Goal: Task Accomplishment & Management: Complete application form

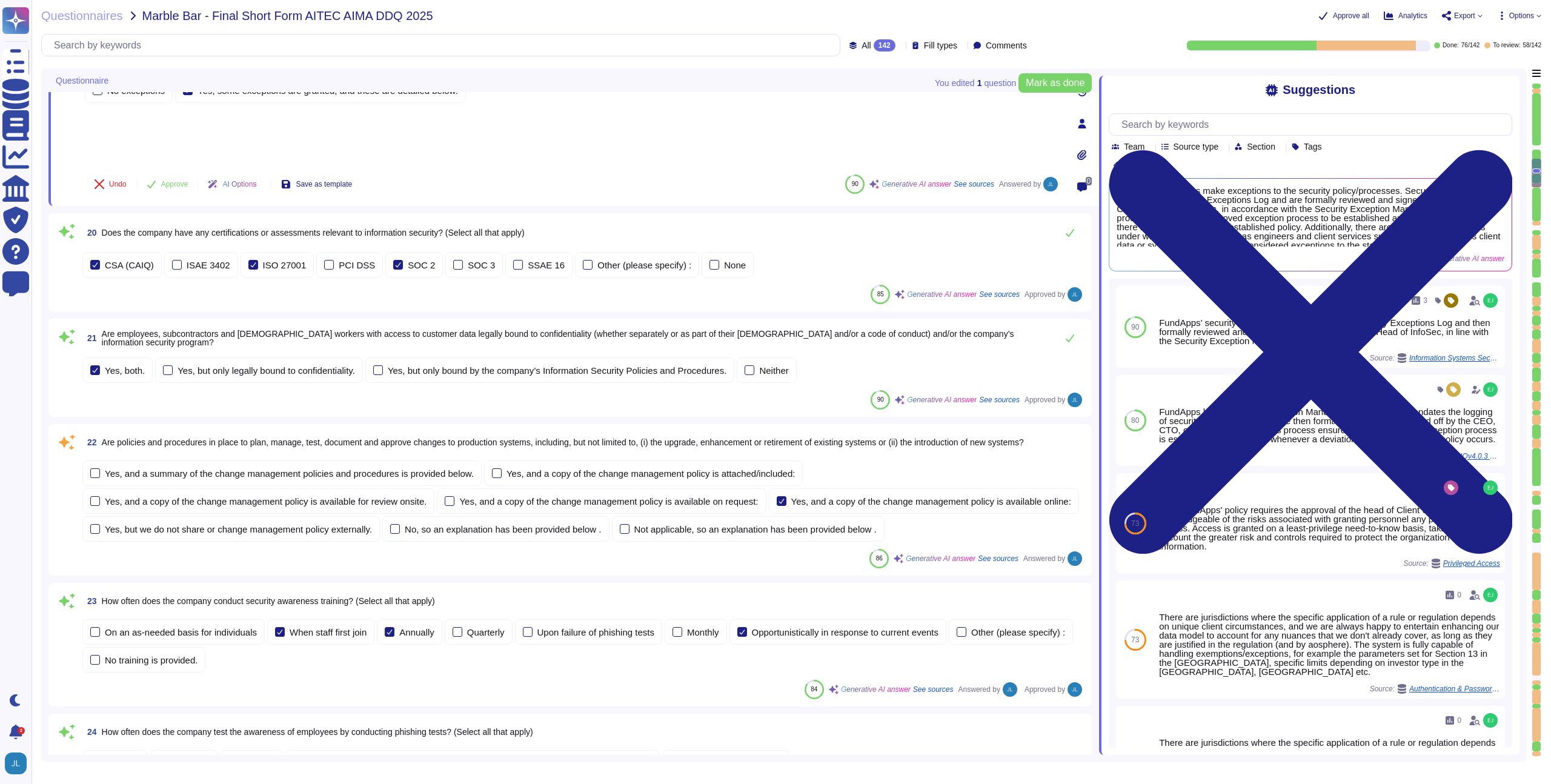
scroll to position [1998, 0]
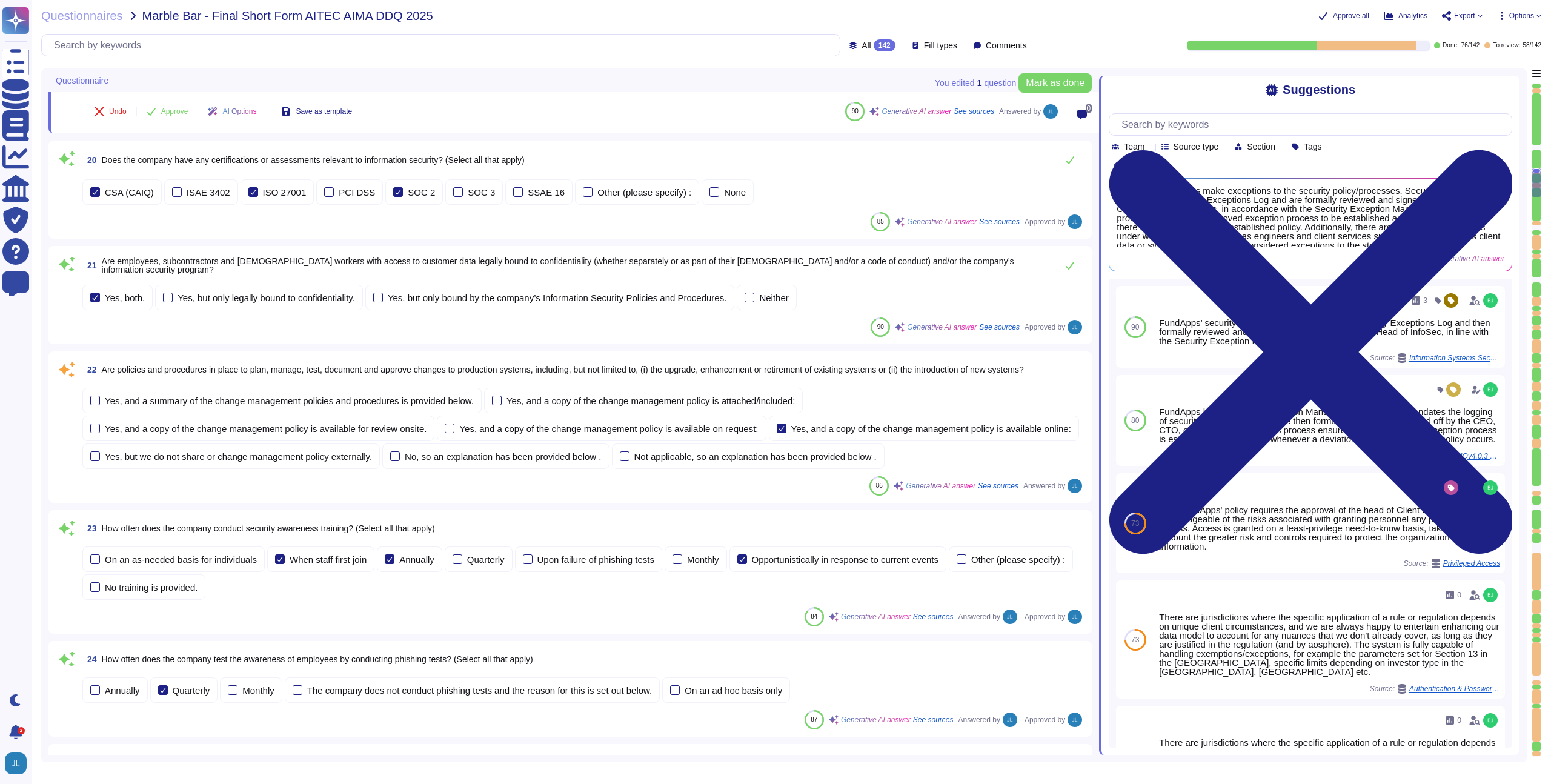
type textarea "The company refers to the relevant products as "FundApps Shareholding Disclosur…"
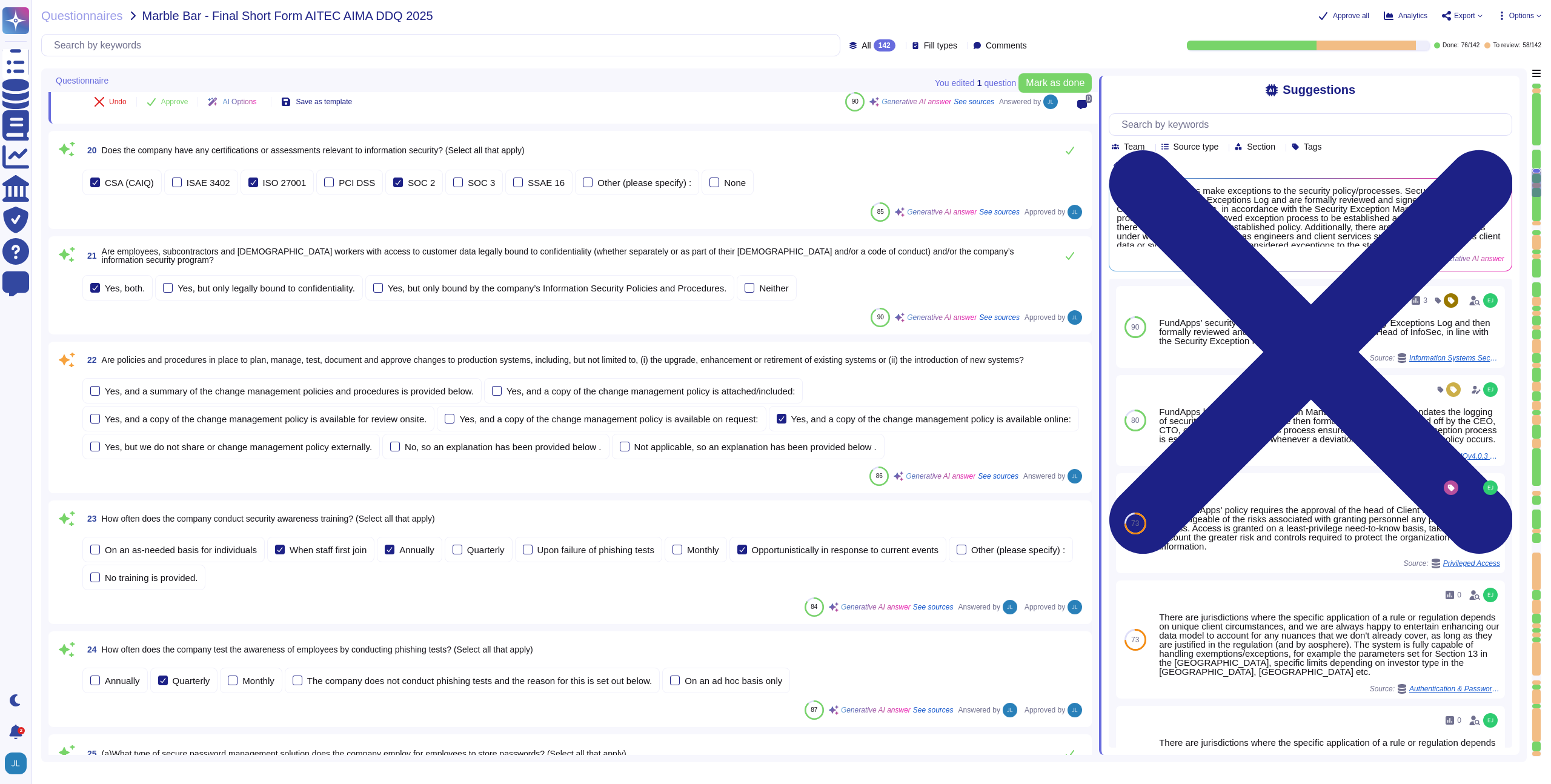
scroll to position [2023, 0]
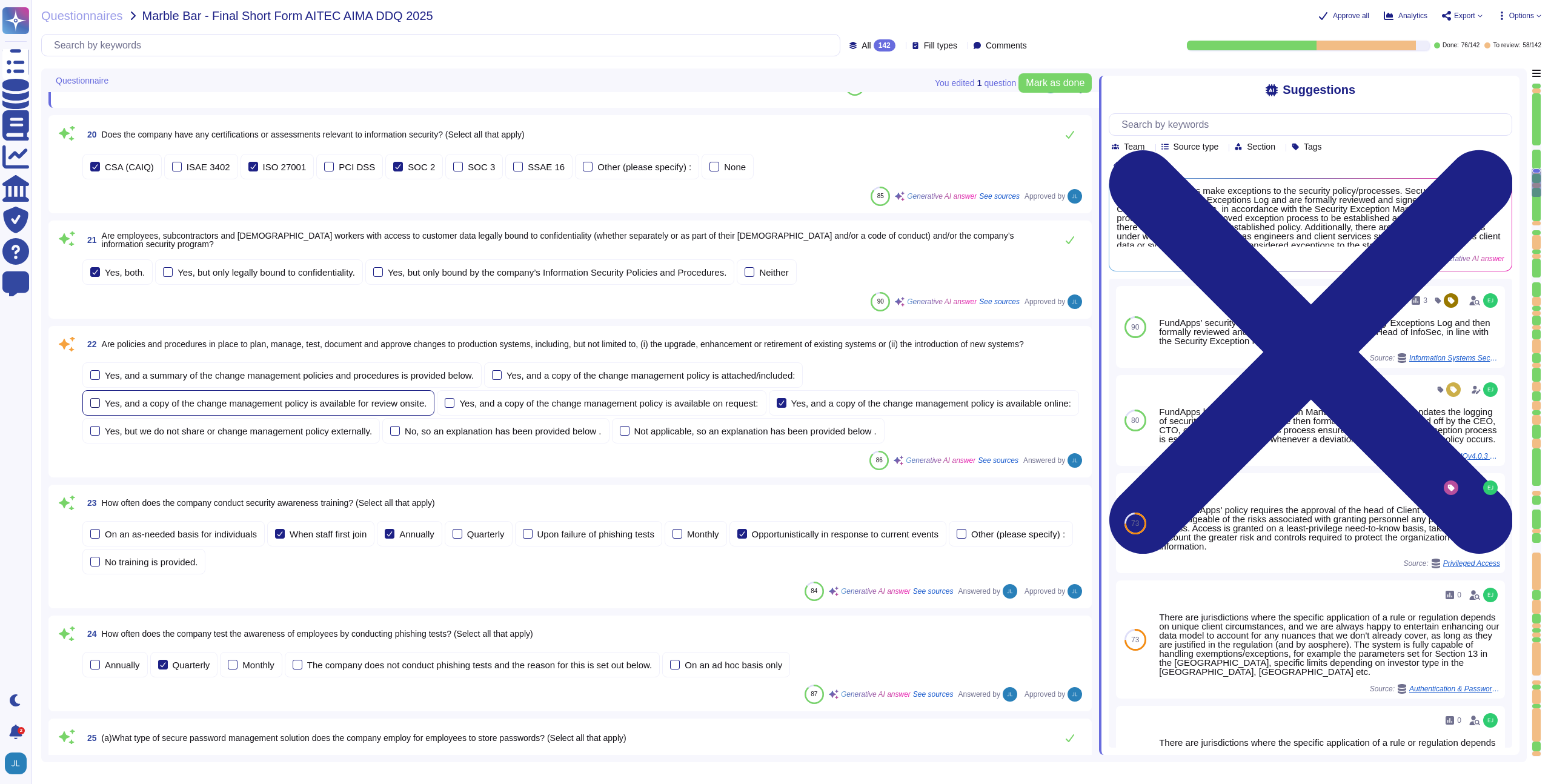
click at [404, 349] on span "Are policies and procedures in place to plan, manage, test, document and approv…" at bounding box center [562, 344] width 922 height 10
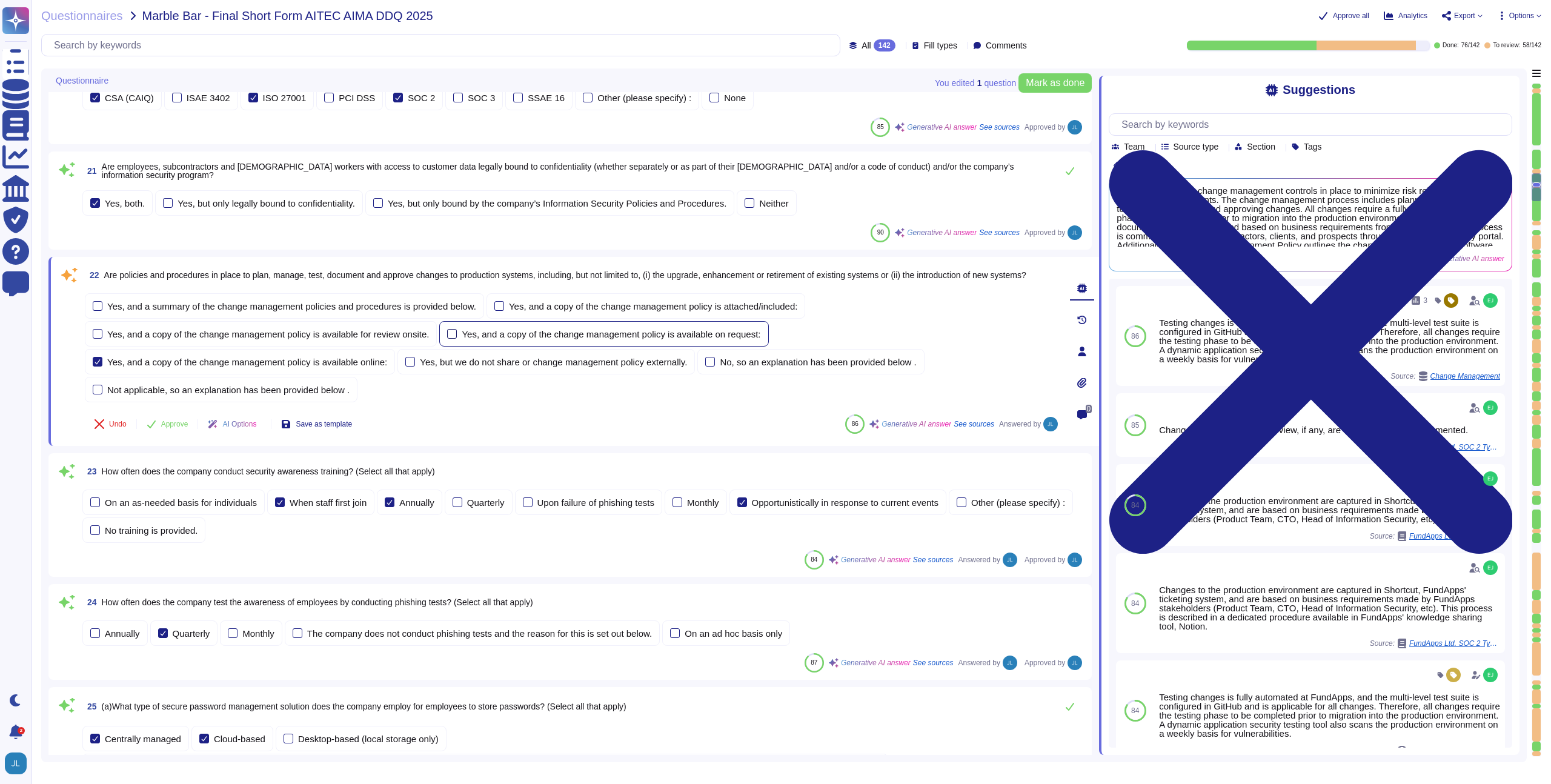
type textarea "Shareholding Disclosure: This service monitors disclosure requirements for majo…"
click at [176, 428] on span "Approve" at bounding box center [175, 424] width 27 height 7
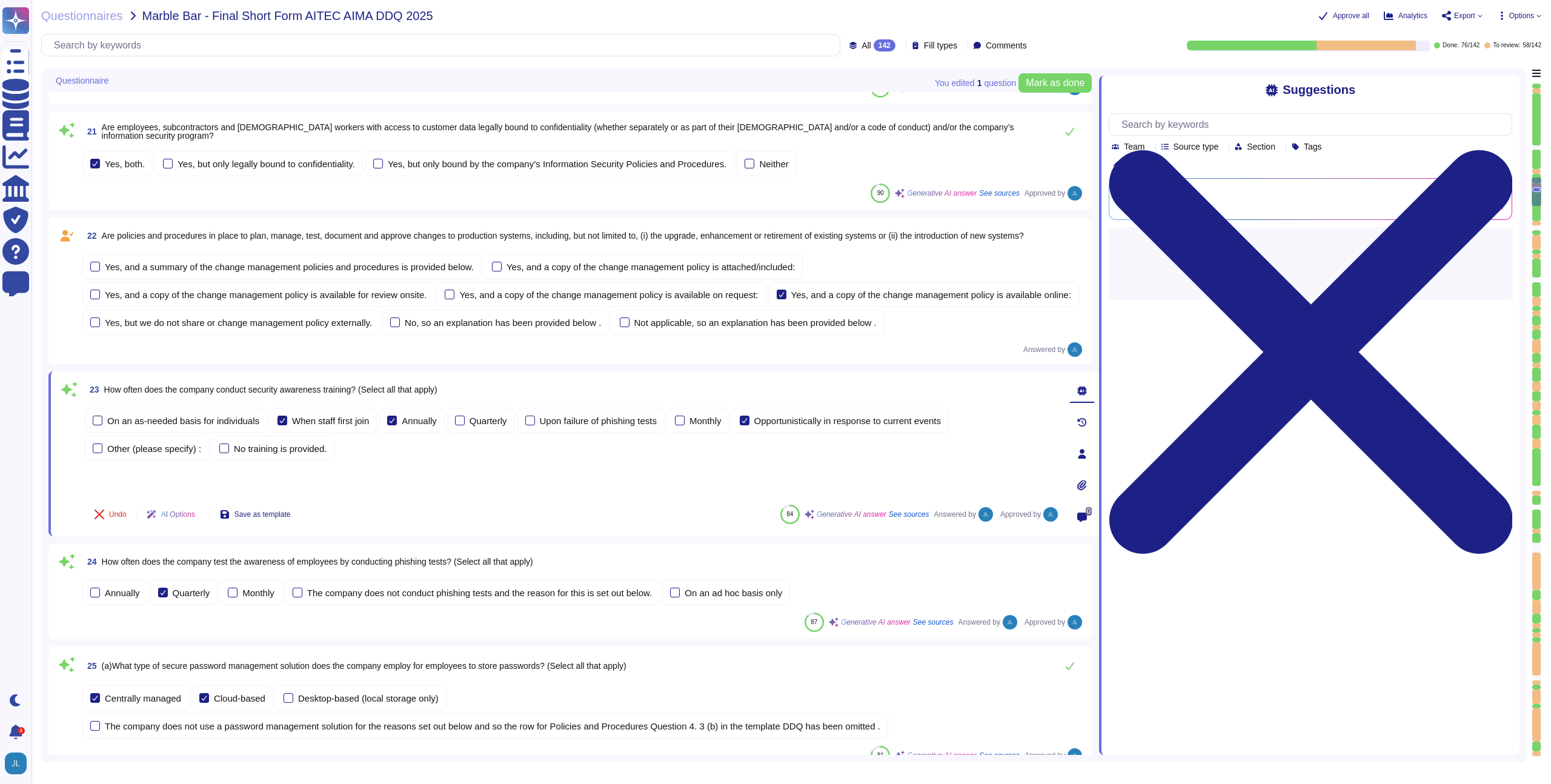
type textarea "Shareholding Disclosure: This service monitors disclosure requirements for majo…"
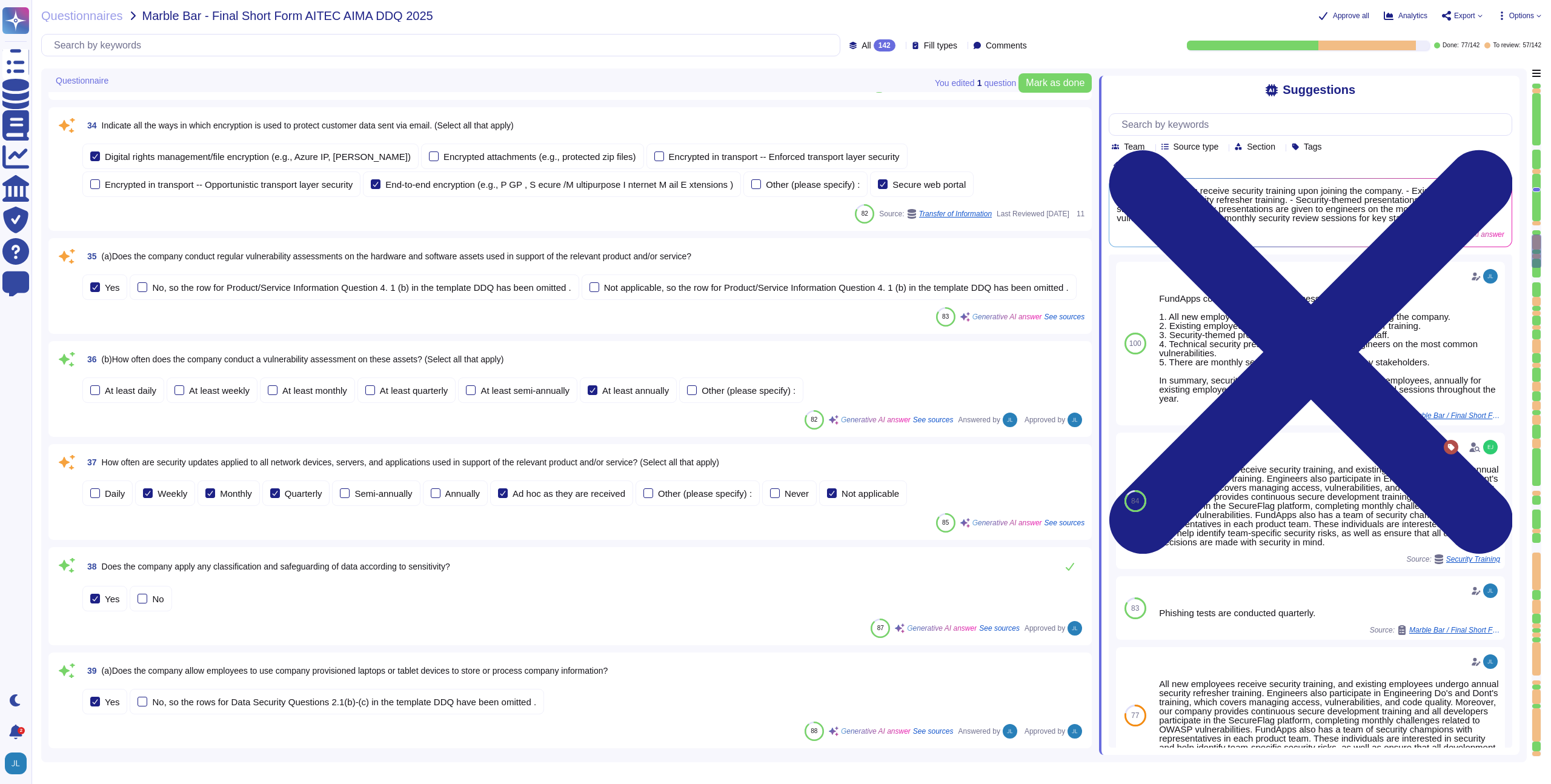
scroll to position [3666, 0]
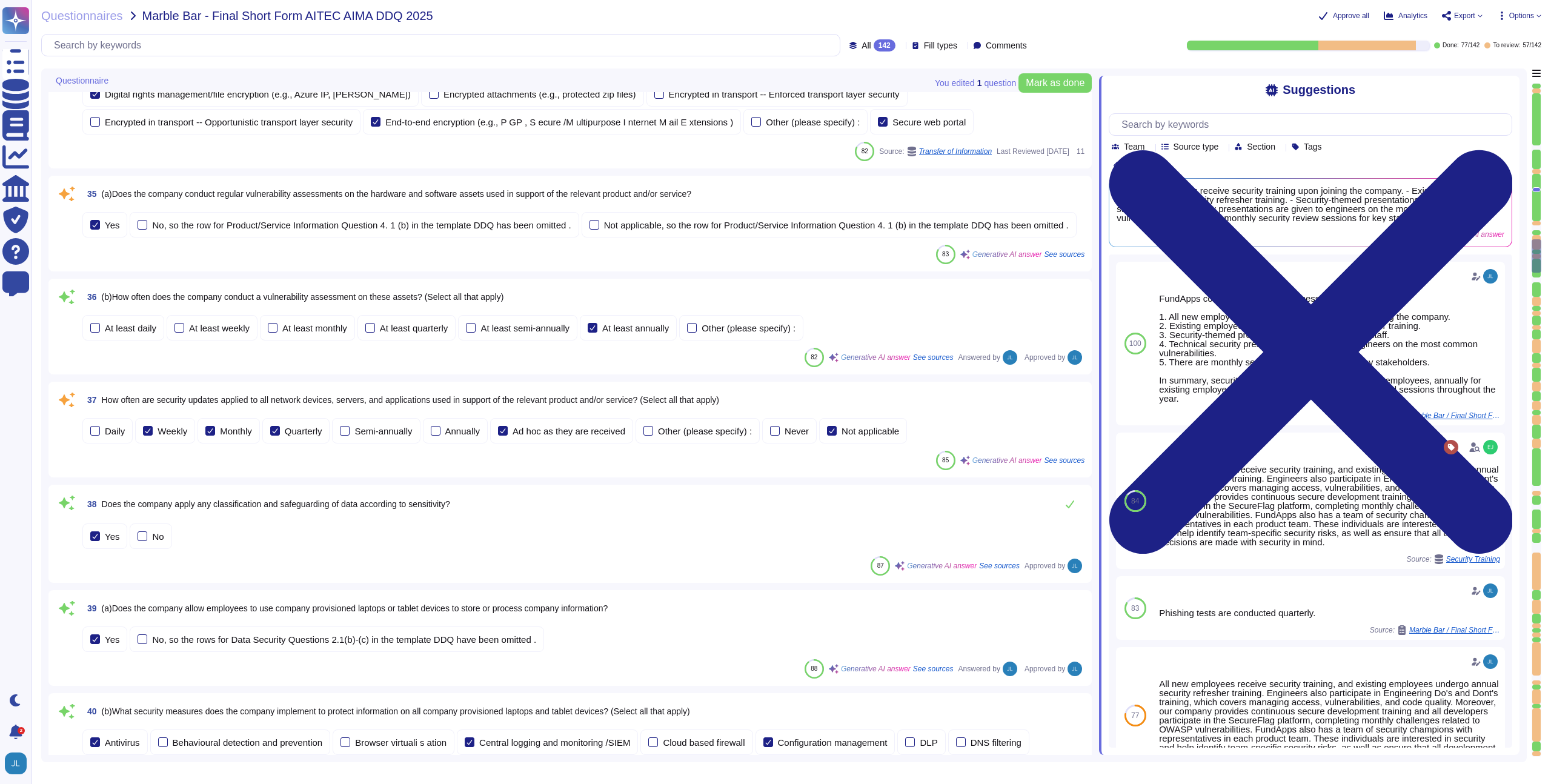
click at [292, 196] on span "(a)Does the company conduct regular vulnerability assessments on the hardware a…" at bounding box center [396, 194] width 590 height 10
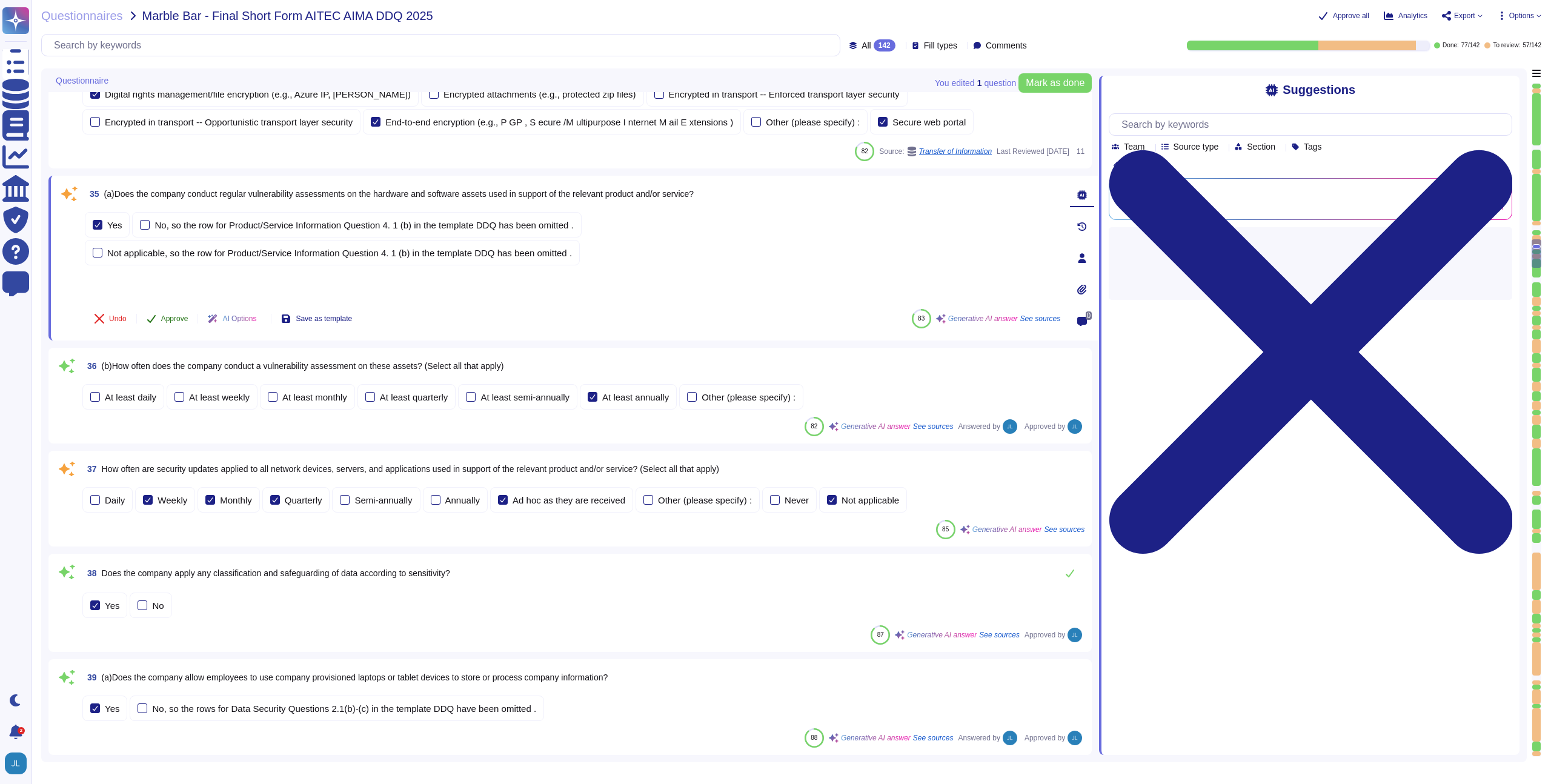
click at [173, 321] on span "Approve" at bounding box center [175, 318] width 27 height 7
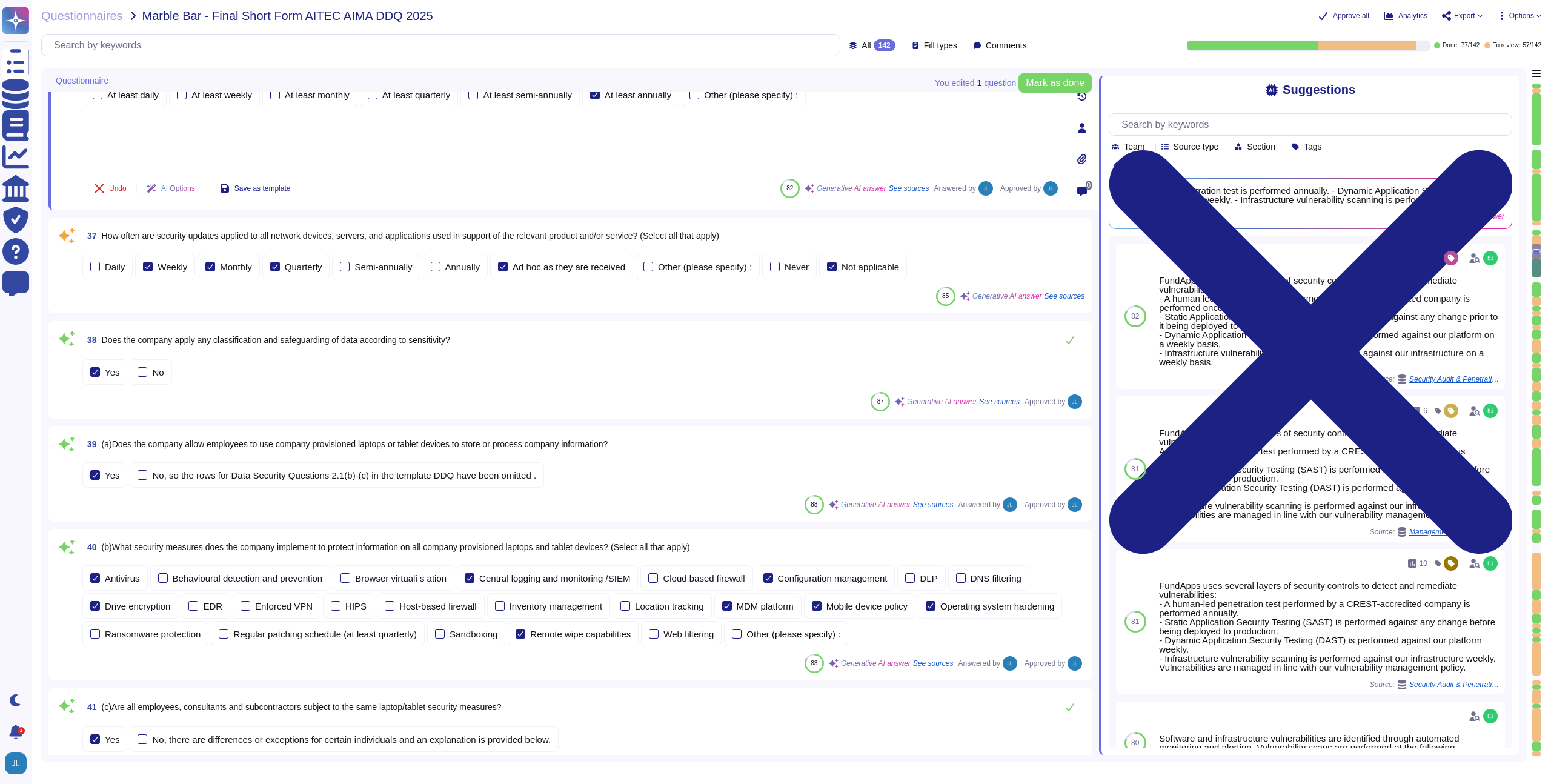
scroll to position [3832, 0]
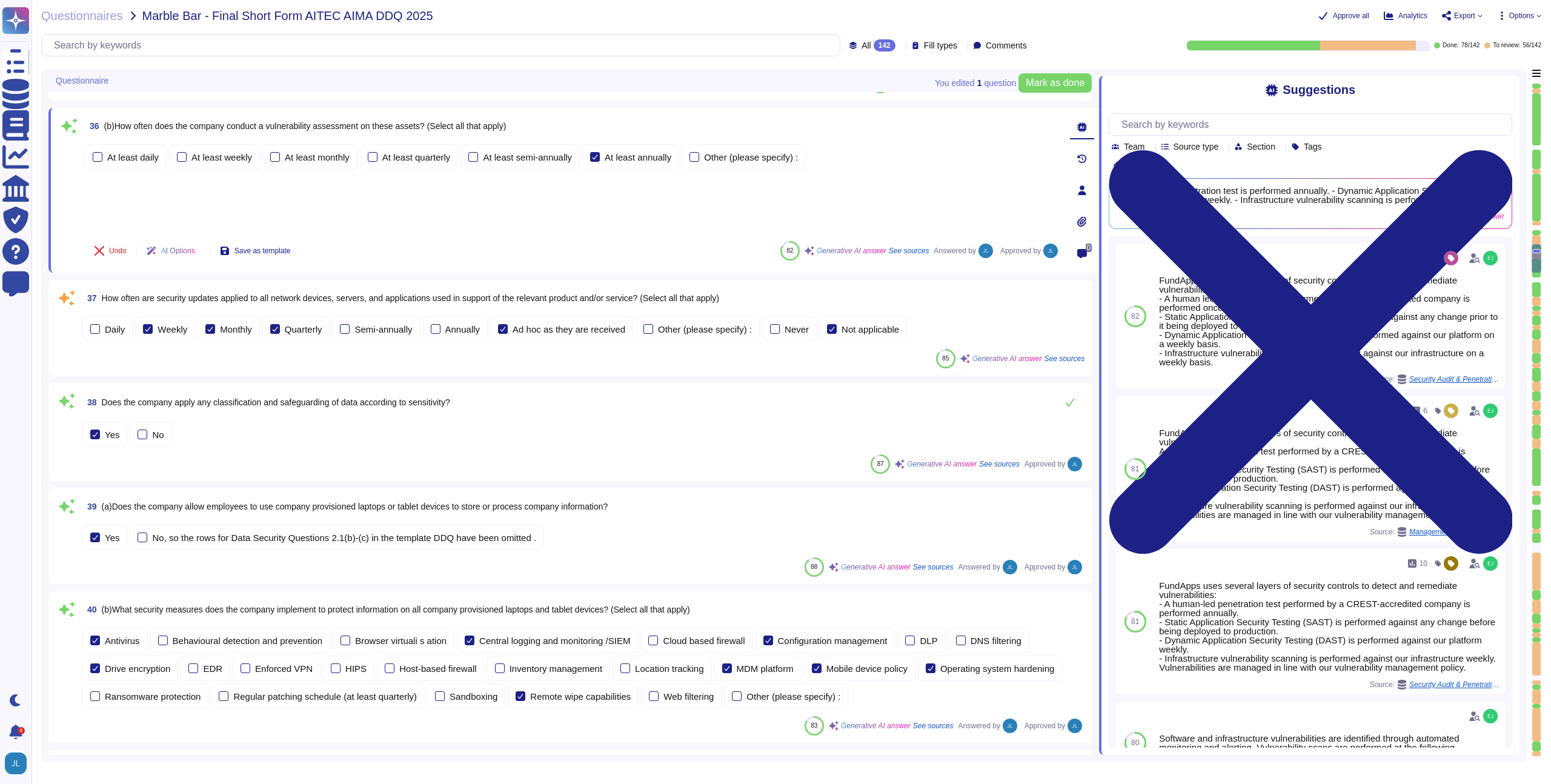
click at [271, 303] on span "How often are security updates applied to all network devices, servers, and app…" at bounding box center [410, 298] width 617 height 10
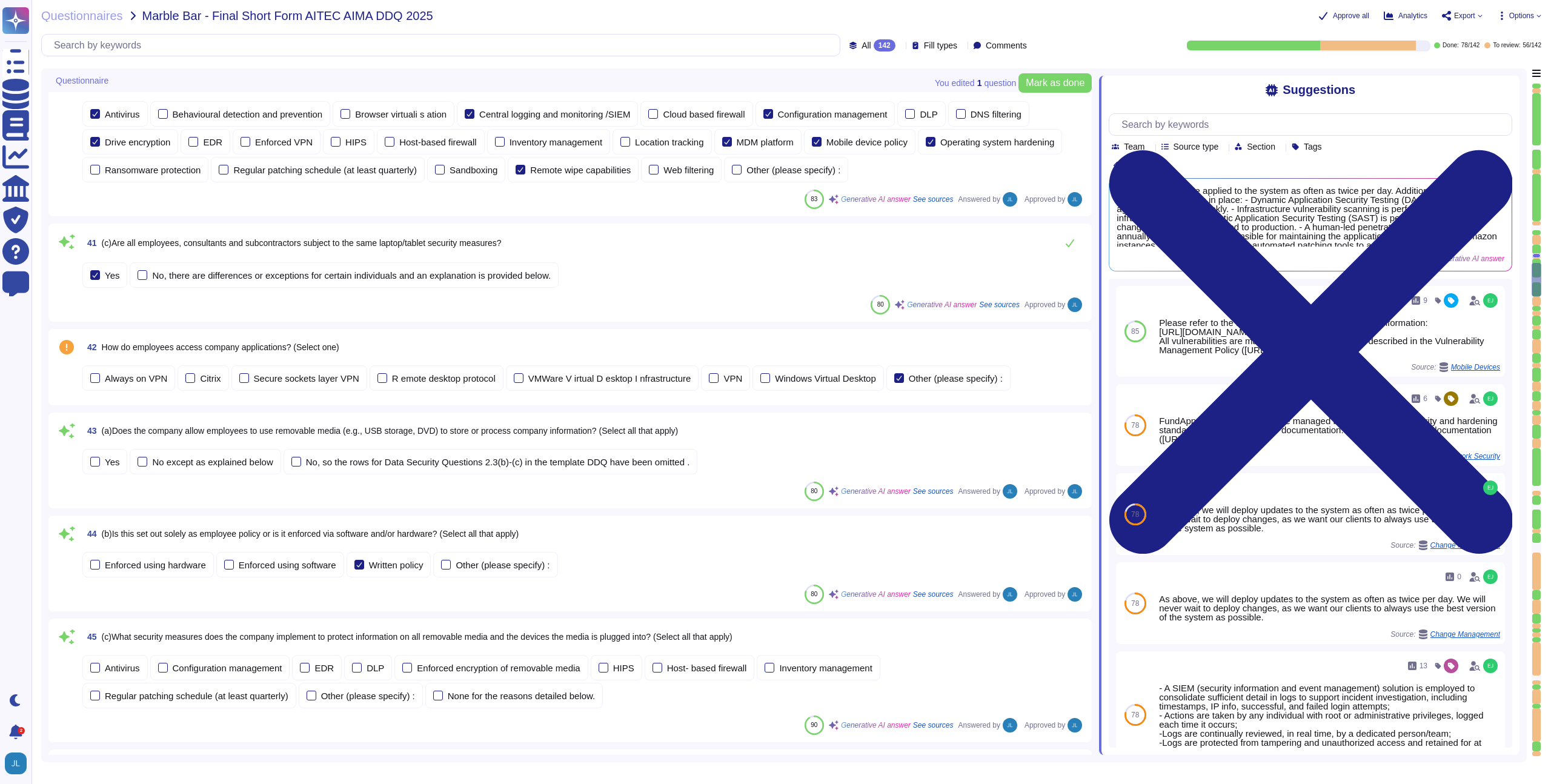
scroll to position [4372, 0]
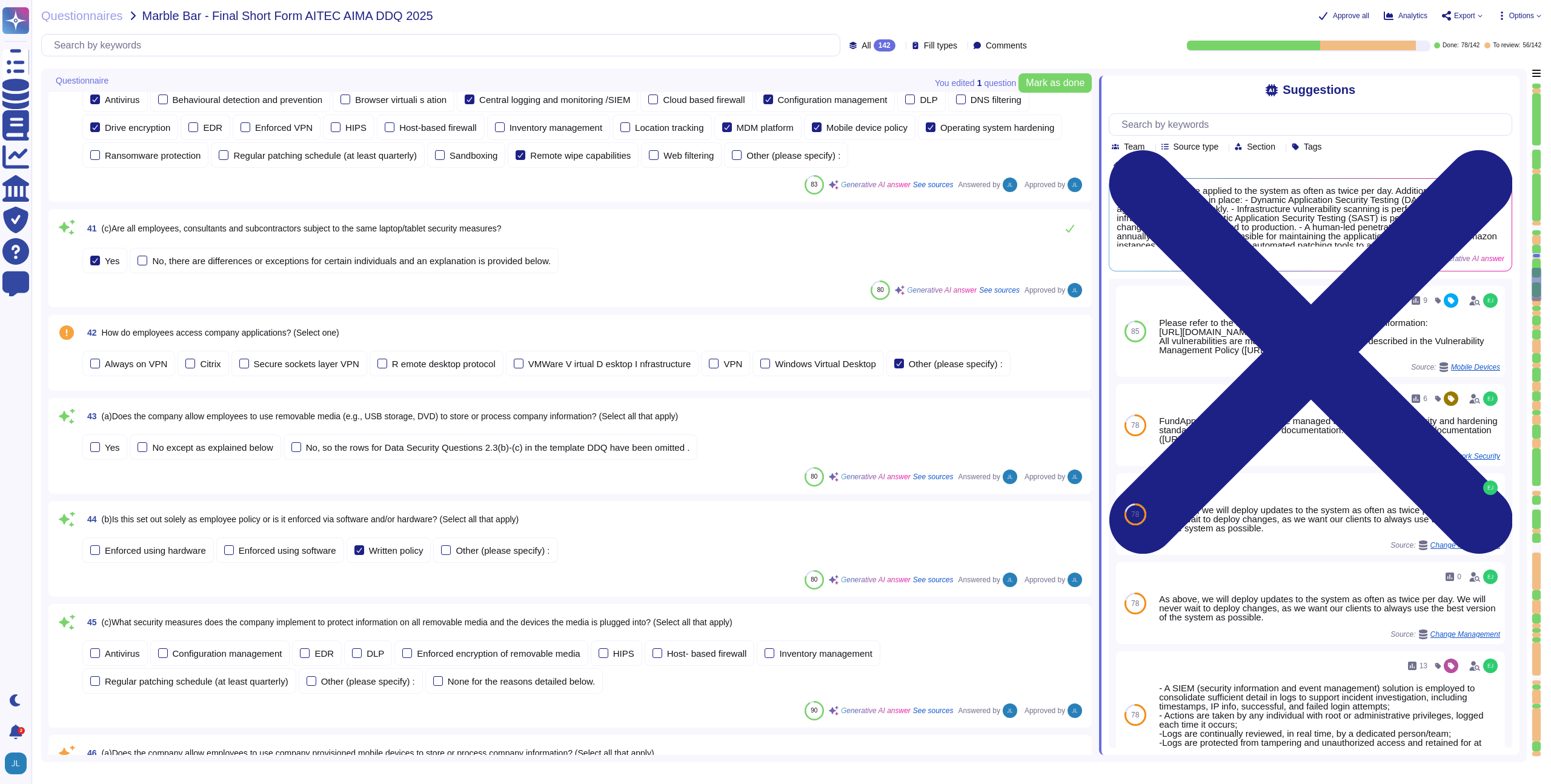
click at [364, 325] on div "42 How do employees access company applications? (Select one)" at bounding box center [583, 332] width 1002 height 22
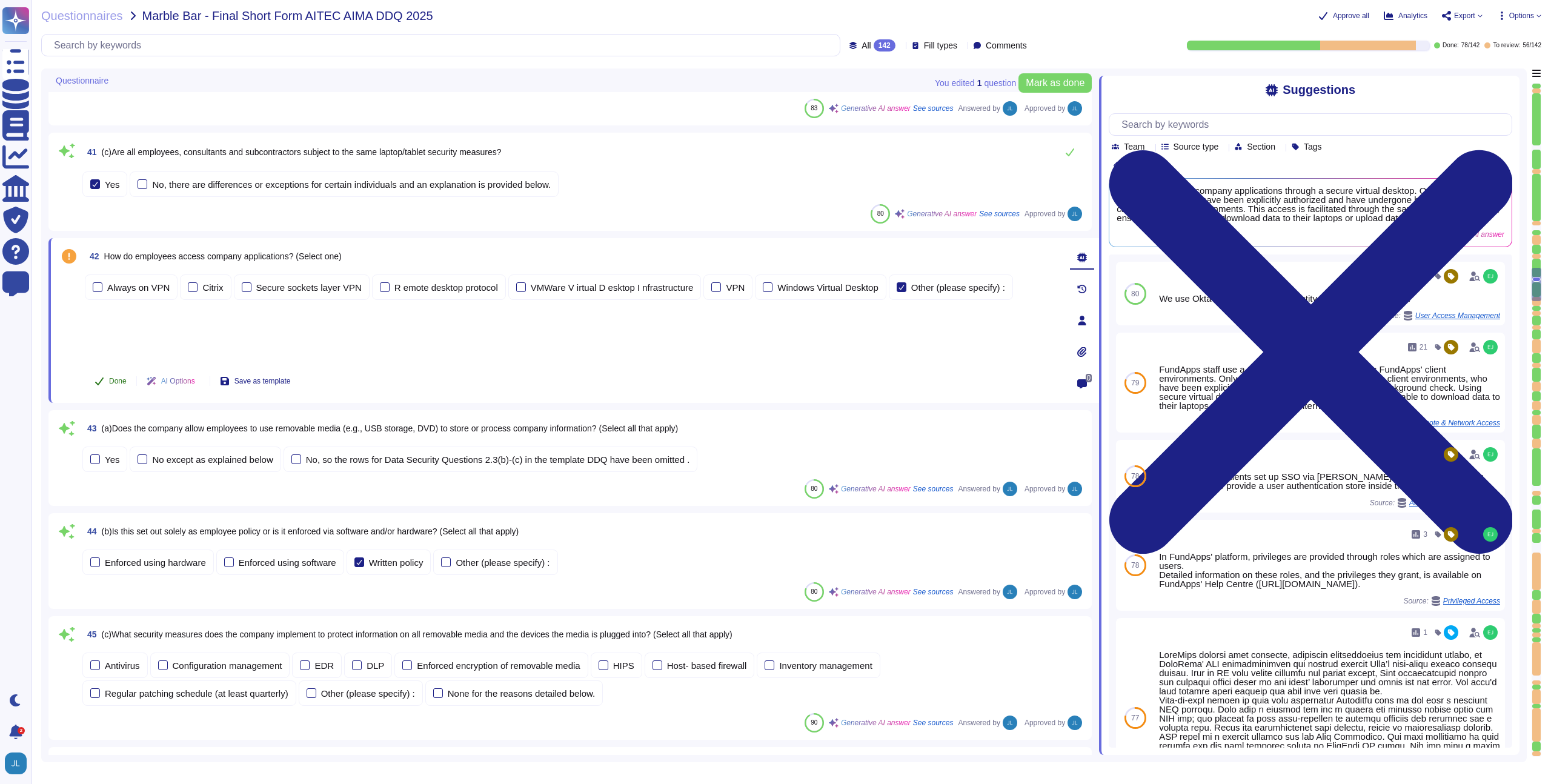
click at [106, 377] on button "Done" at bounding box center [111, 381] width 52 height 24
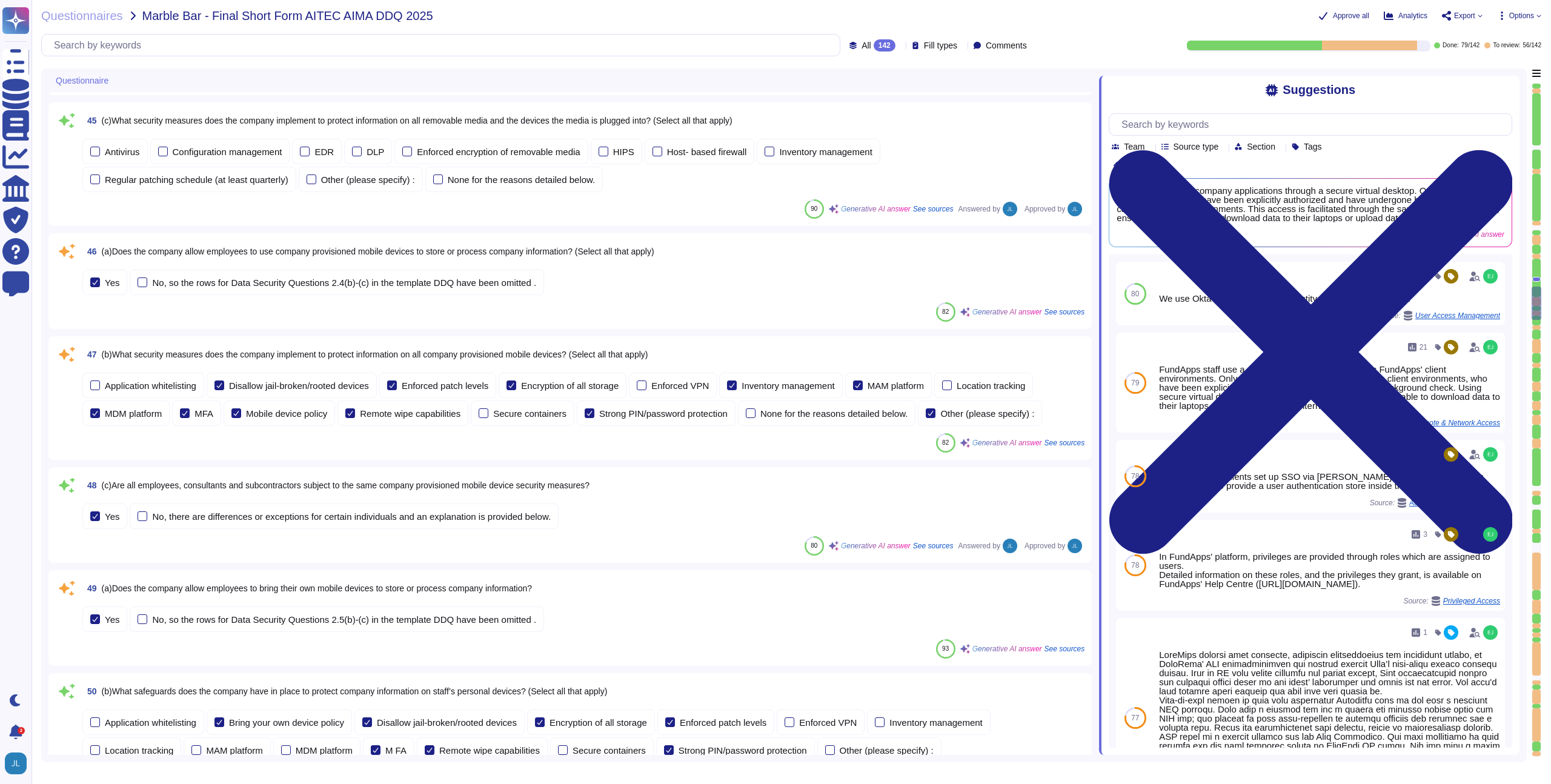
scroll to position [4856, 0]
click at [430, 247] on span "(a)Does the company allow employees to use company provisioned mobile devices t…" at bounding box center [378, 252] width 552 height 10
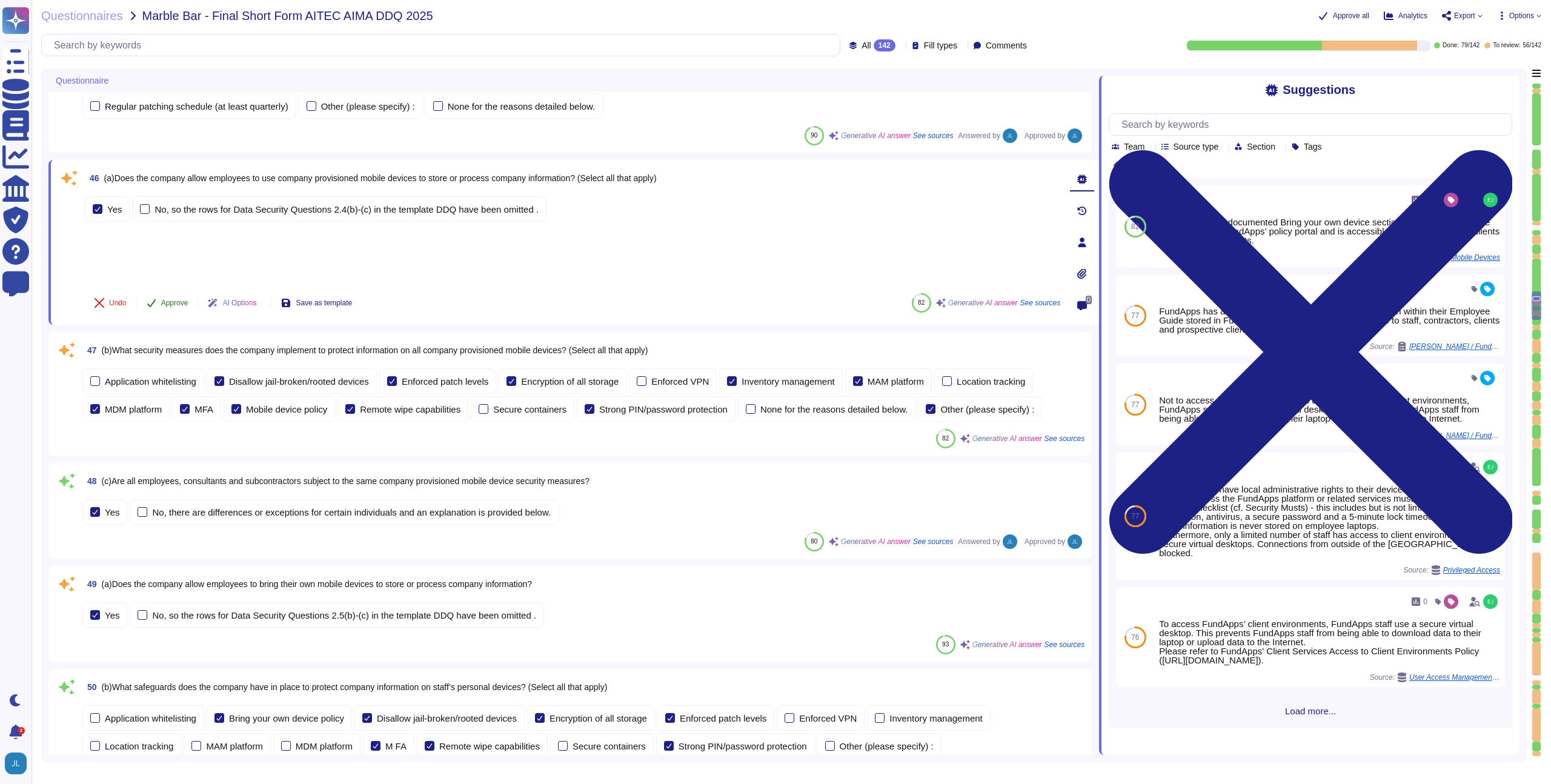
click at [177, 301] on span "Approve" at bounding box center [175, 303] width 27 height 7
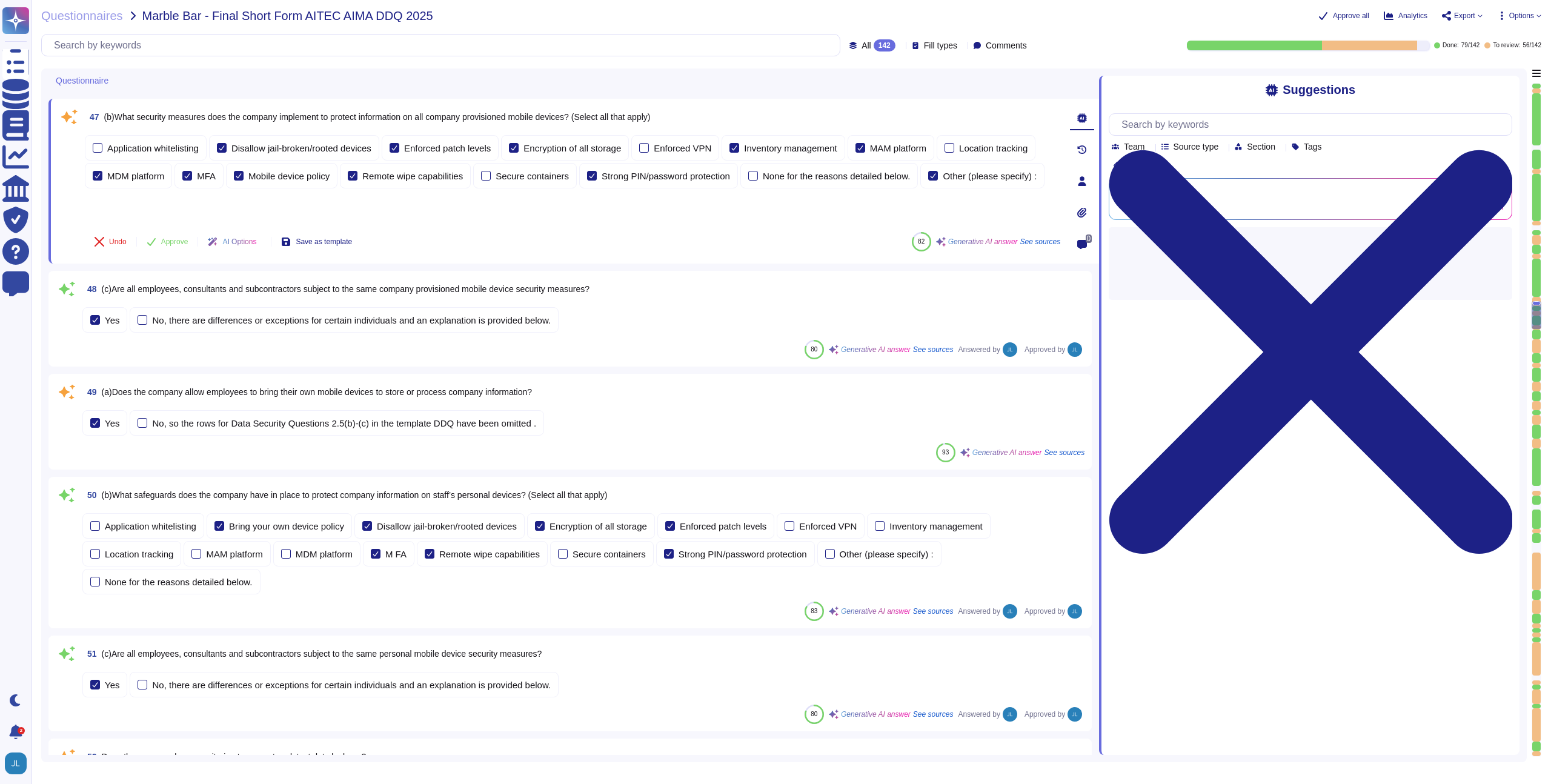
scroll to position [4971, 0]
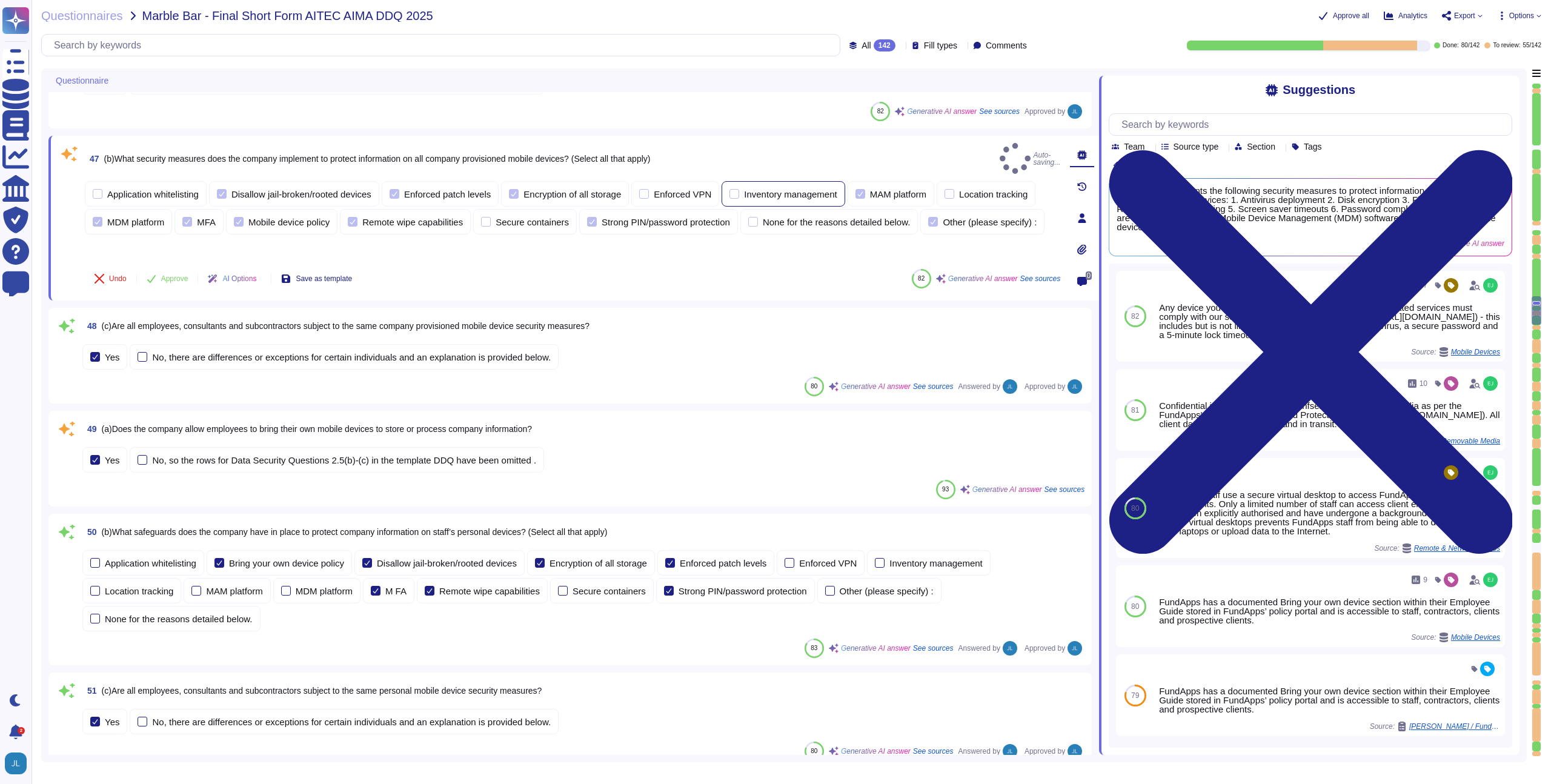
click at [824, 190] on div "Inventory management" at bounding box center [790, 195] width 93 height 9
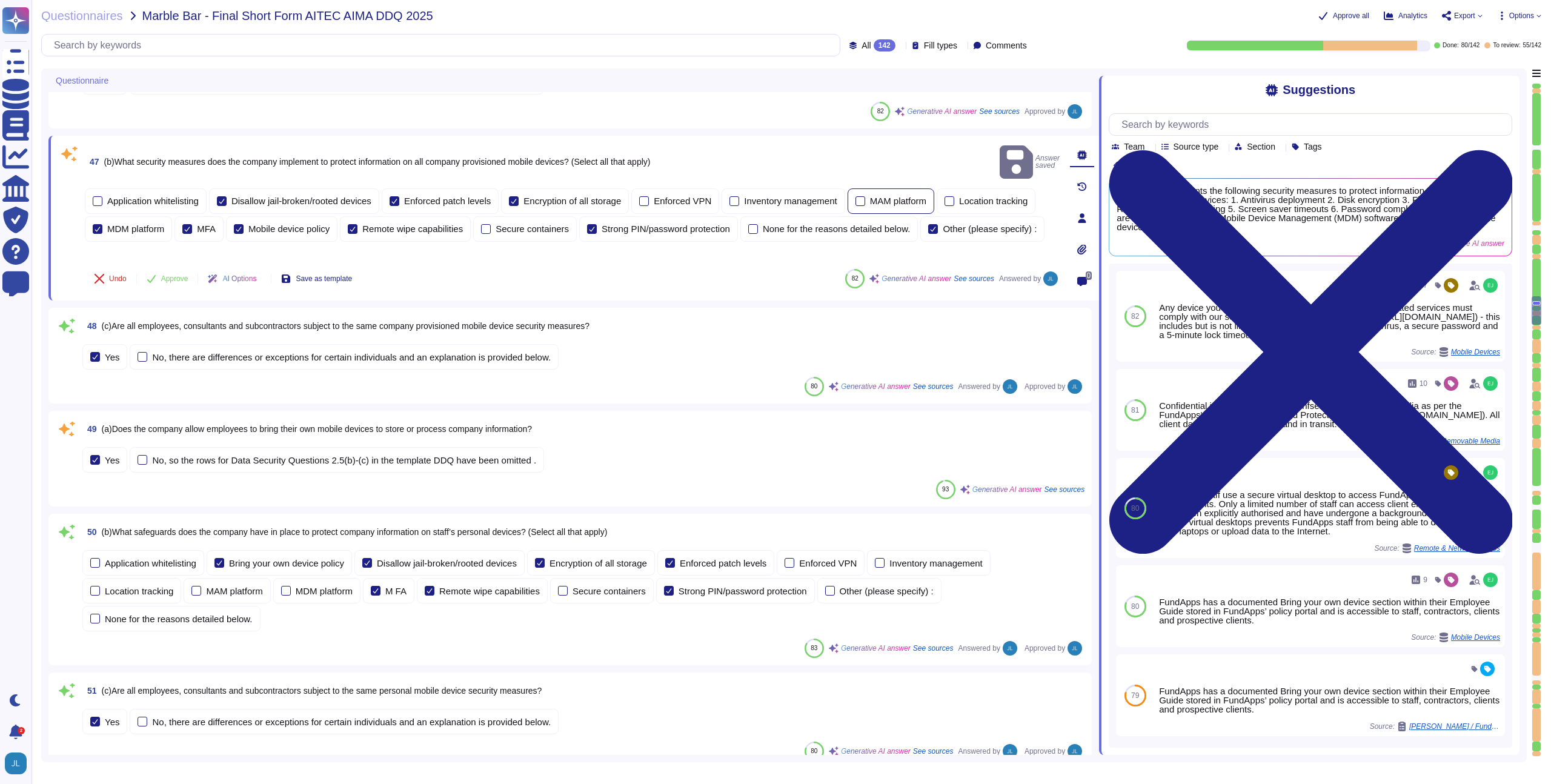
click at [904, 196] on div "MAM platform" at bounding box center [898, 201] width 56 height 9
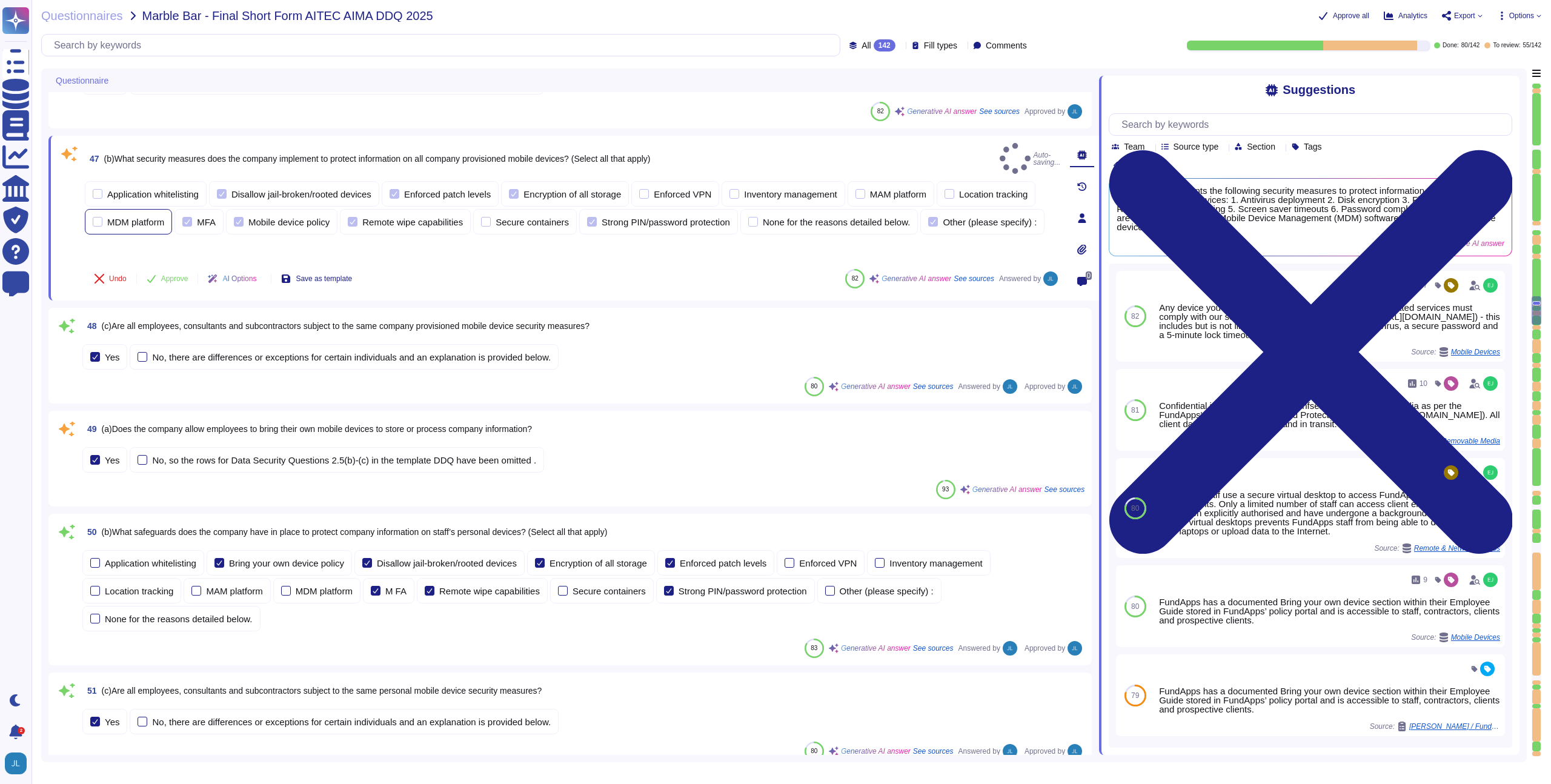
click at [134, 218] on div "MDM platform" at bounding box center [135, 222] width 57 height 9
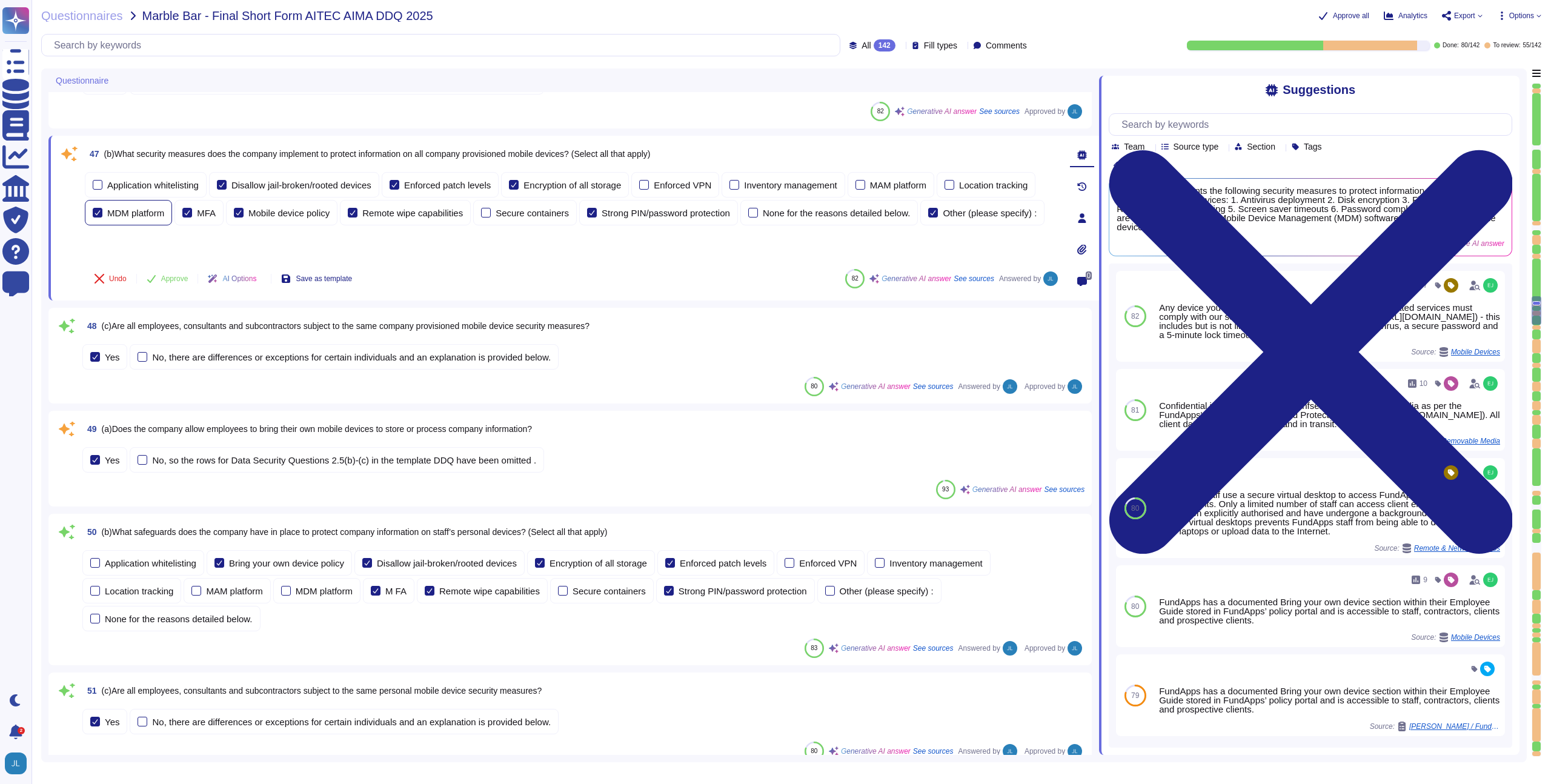
click at [162, 211] on div "MDM platform" at bounding box center [135, 213] width 57 height 9
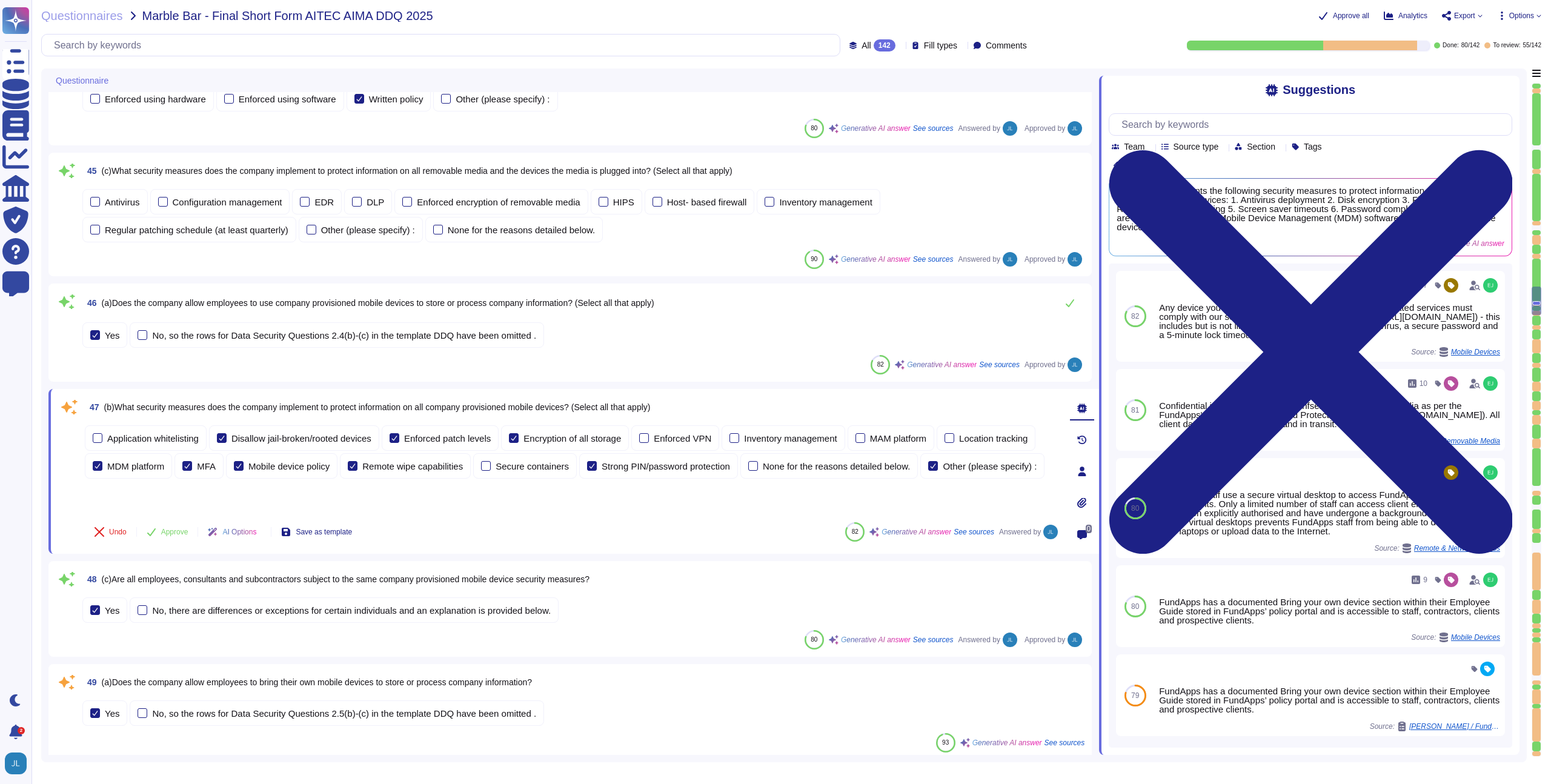
click at [419, 301] on span "(a)Does the company allow employees to use company provisioned mobile devices t…" at bounding box center [378, 303] width 552 height 10
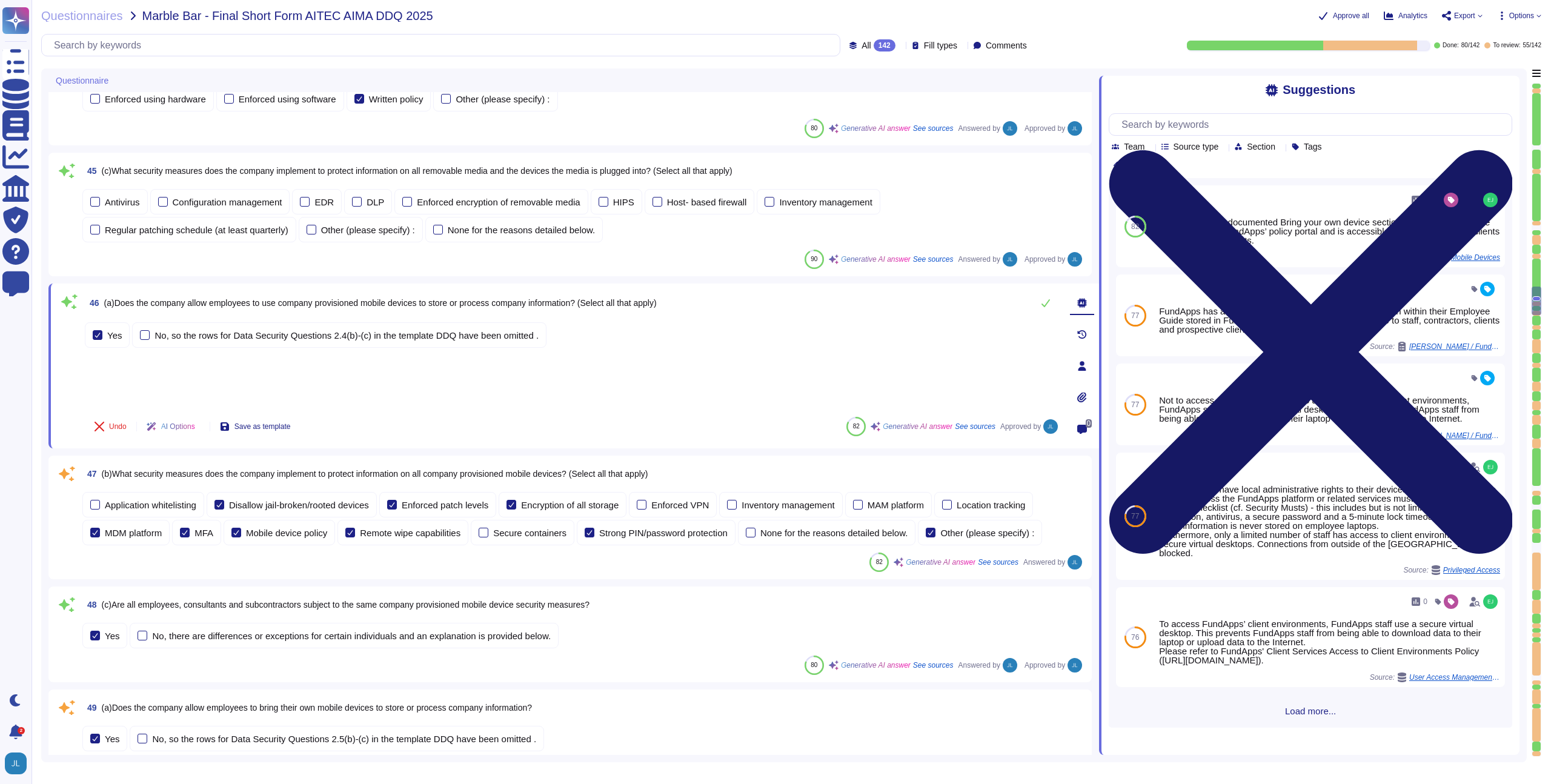
click at [1505, 84] on icon at bounding box center [1311, 352] width 404 height 538
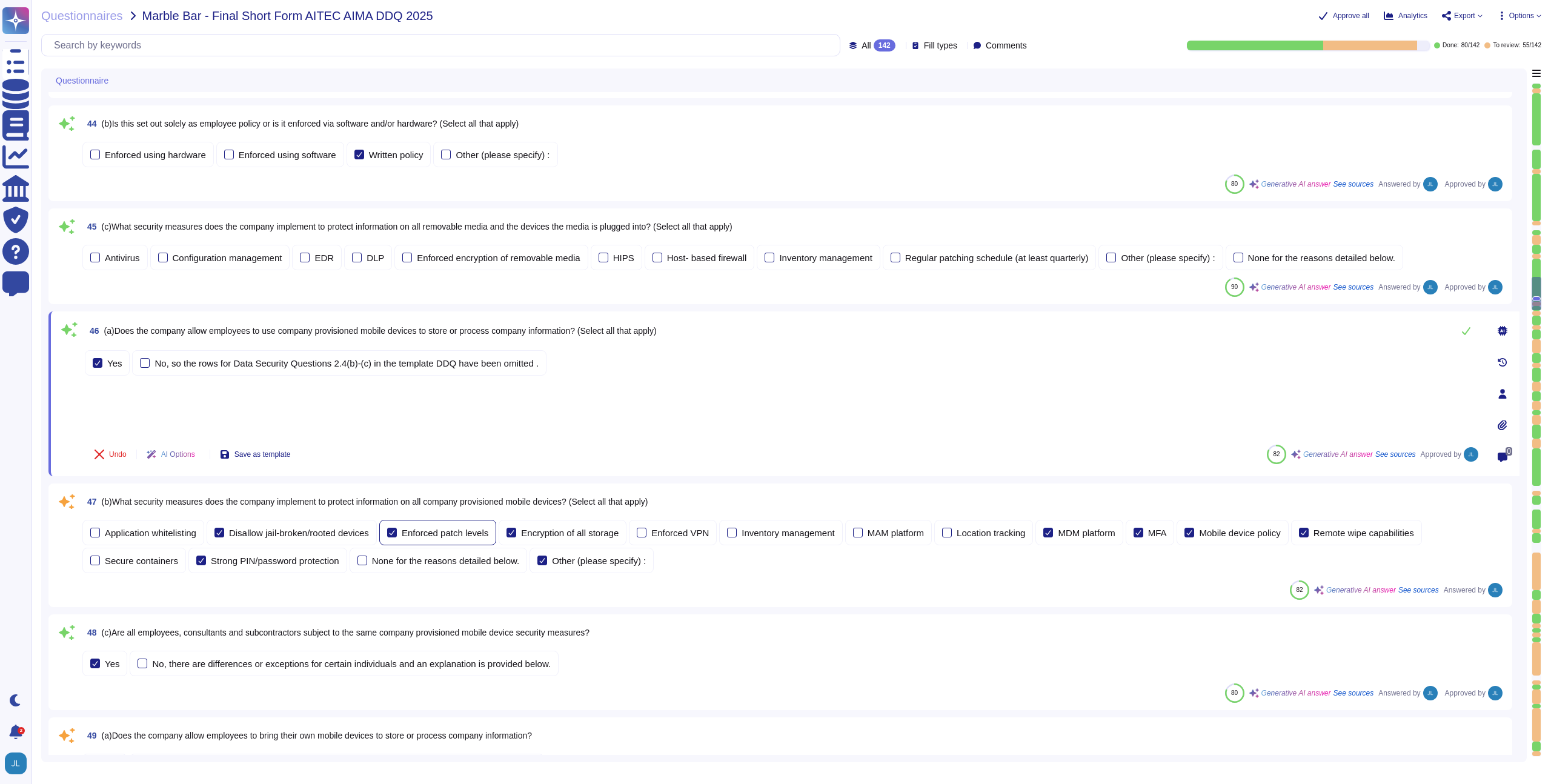
scroll to position [4678, 0]
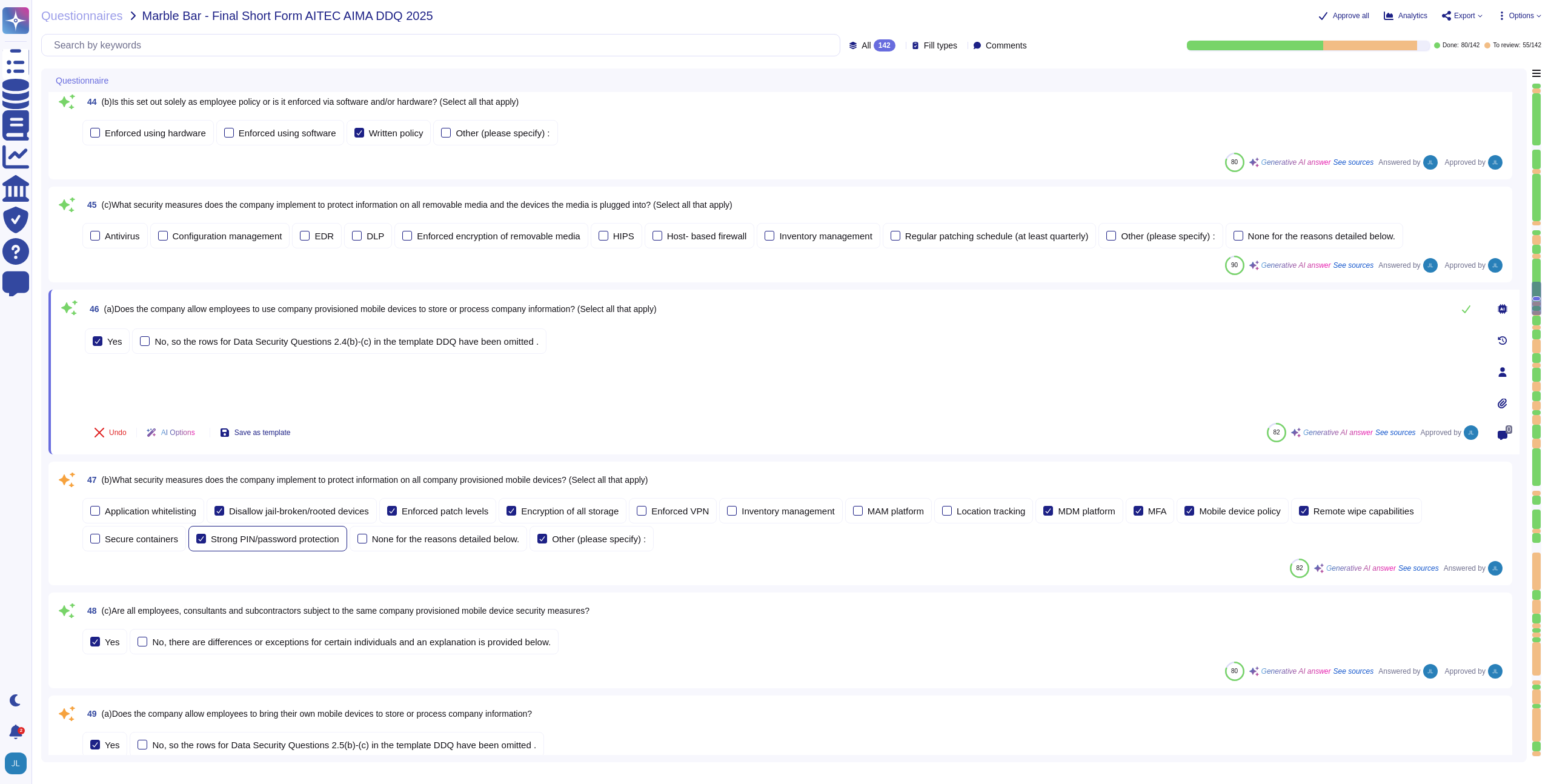
click at [313, 483] on span "(b)What security measures does the company implement to protect information on …" at bounding box center [374, 479] width 546 height 10
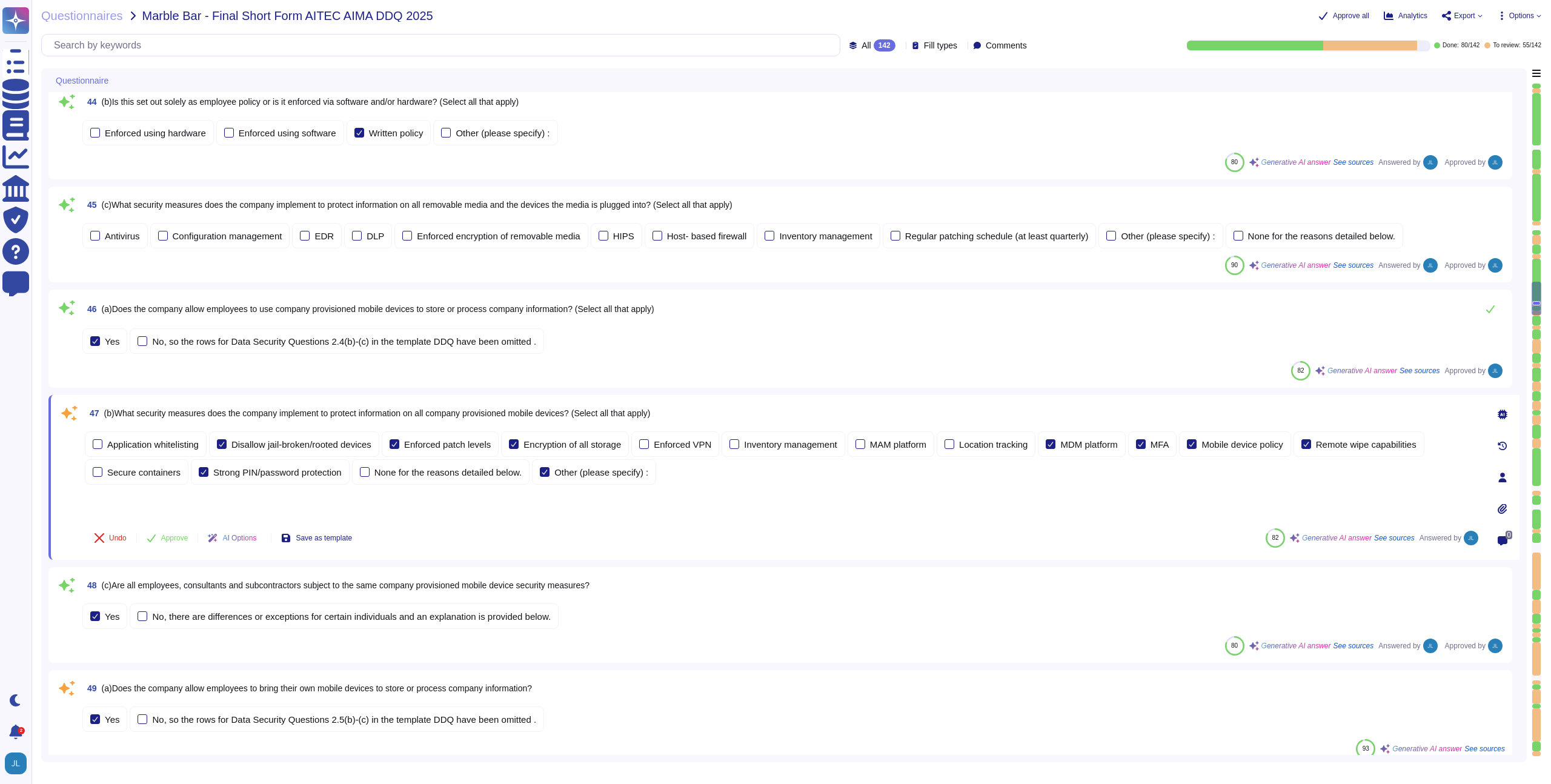
click at [171, 536] on span "Approve" at bounding box center [175, 538] width 27 height 7
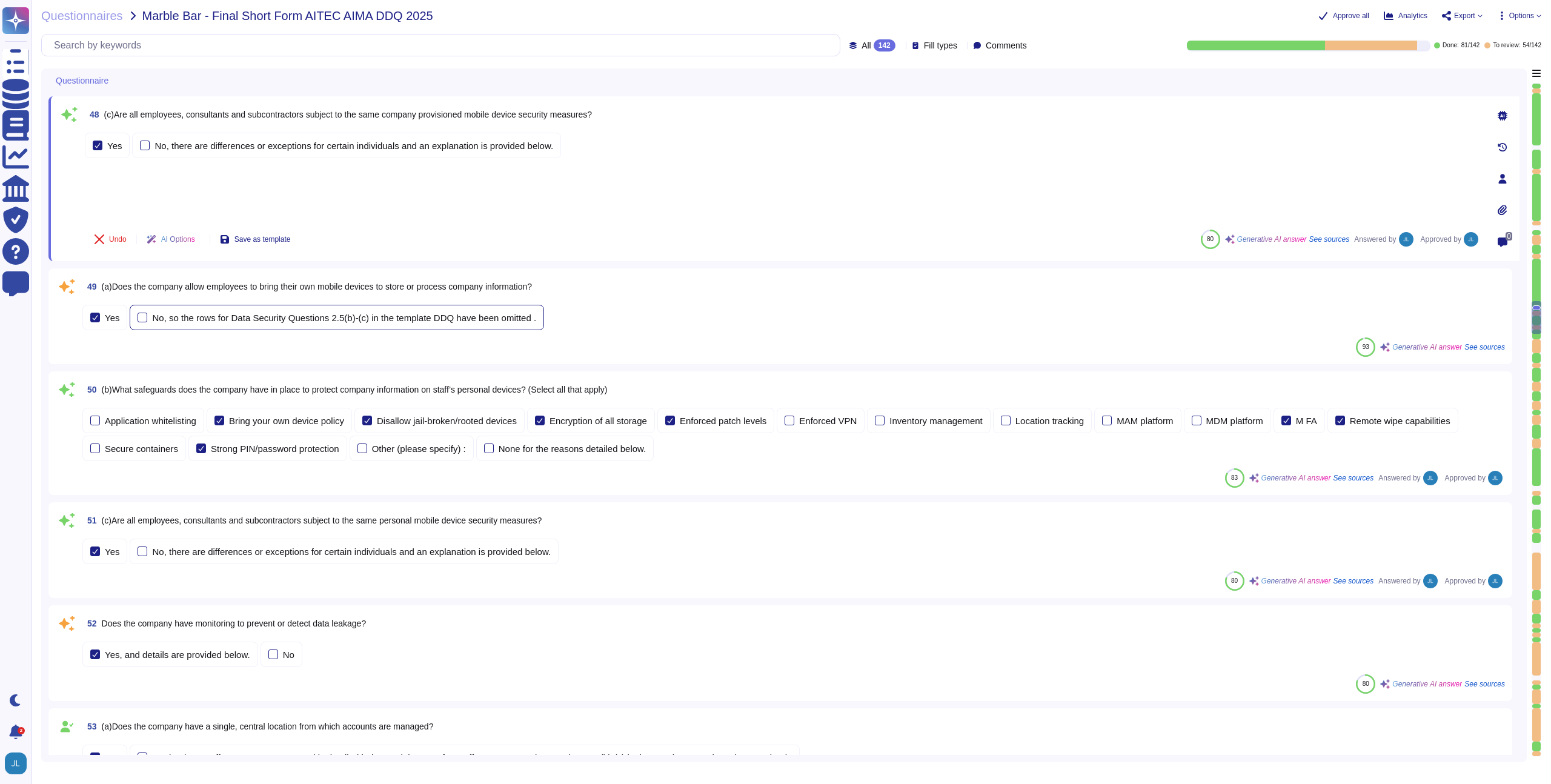
scroll to position [5079, 0]
click at [247, 284] on span "(a)Does the company allow employees to bring their own mobile devices to store …" at bounding box center [317, 285] width 430 height 10
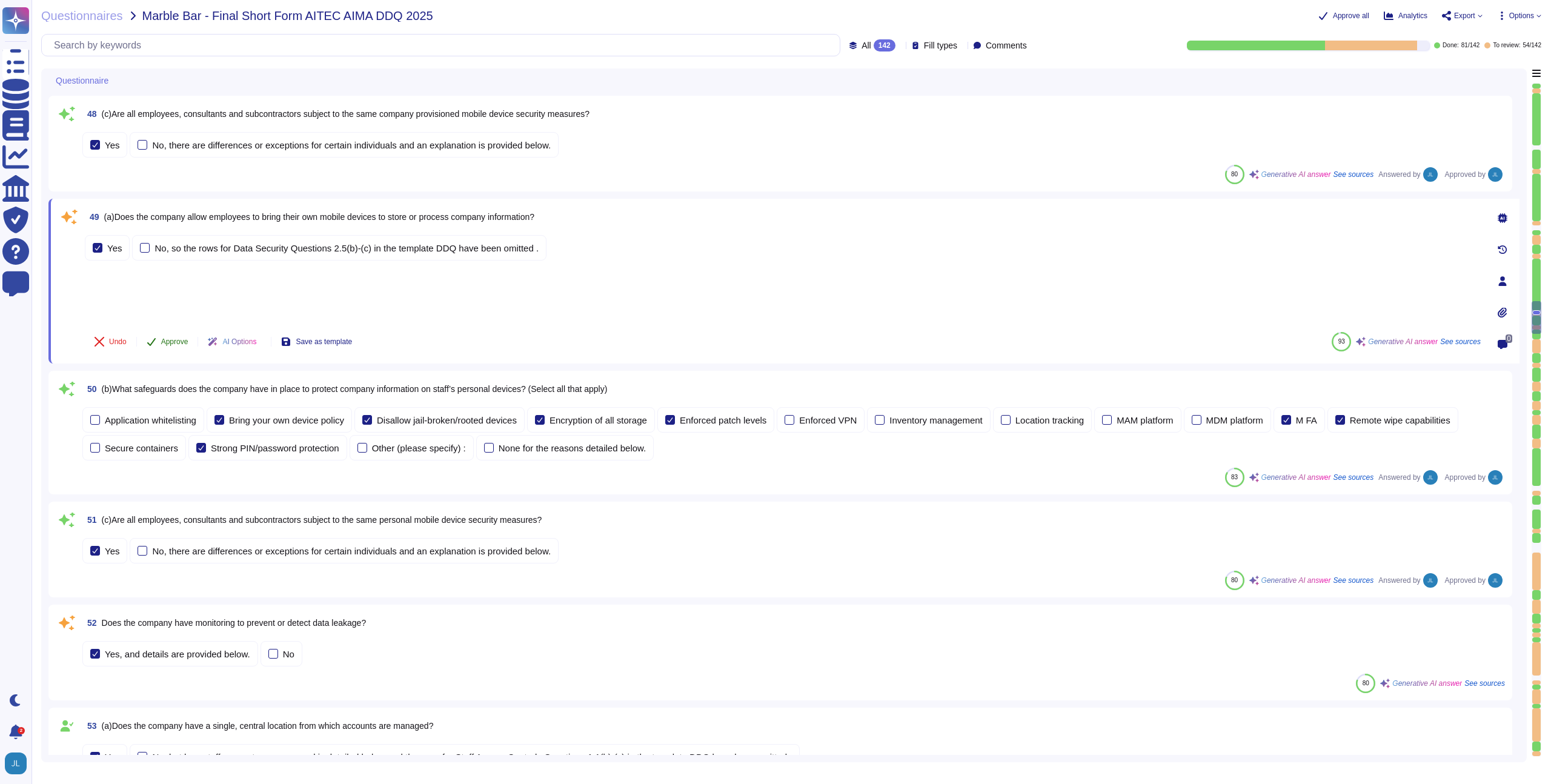
click at [167, 340] on span "Approve" at bounding box center [175, 341] width 27 height 7
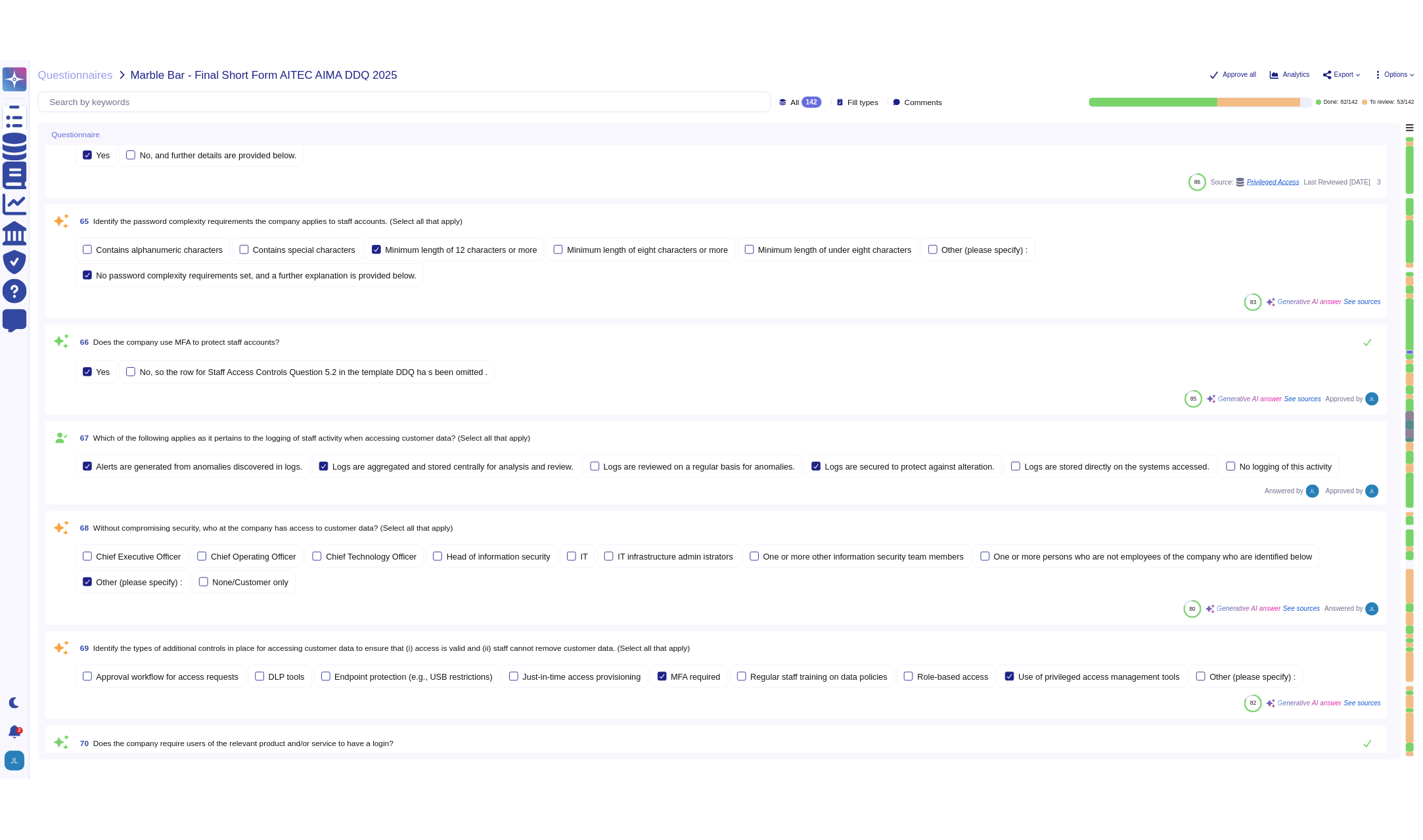
scroll to position [7300, 0]
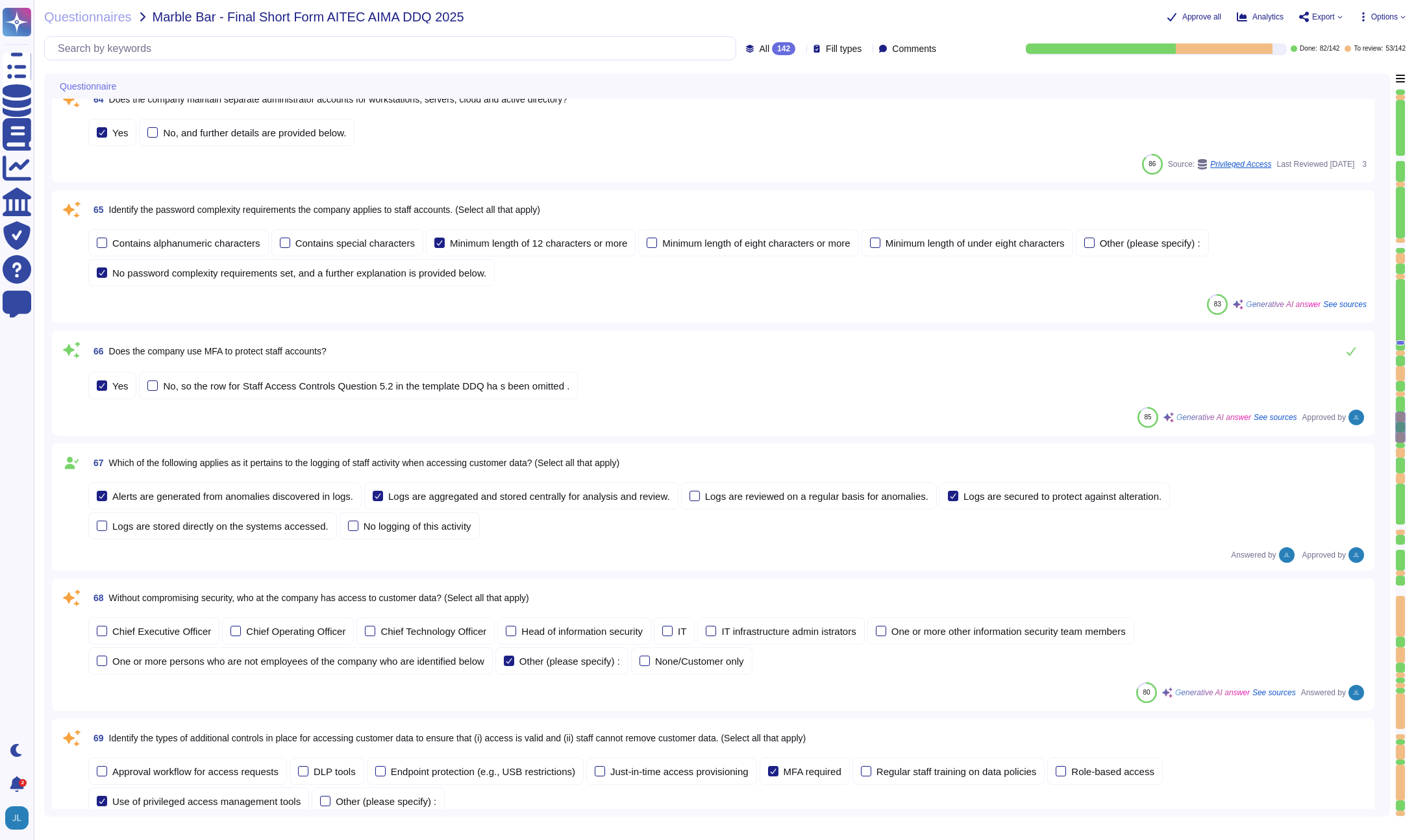
click at [1085, 11] on div "Approve all Analytics Export Copy link Download Options" at bounding box center [1173, 17] width 465 height 13
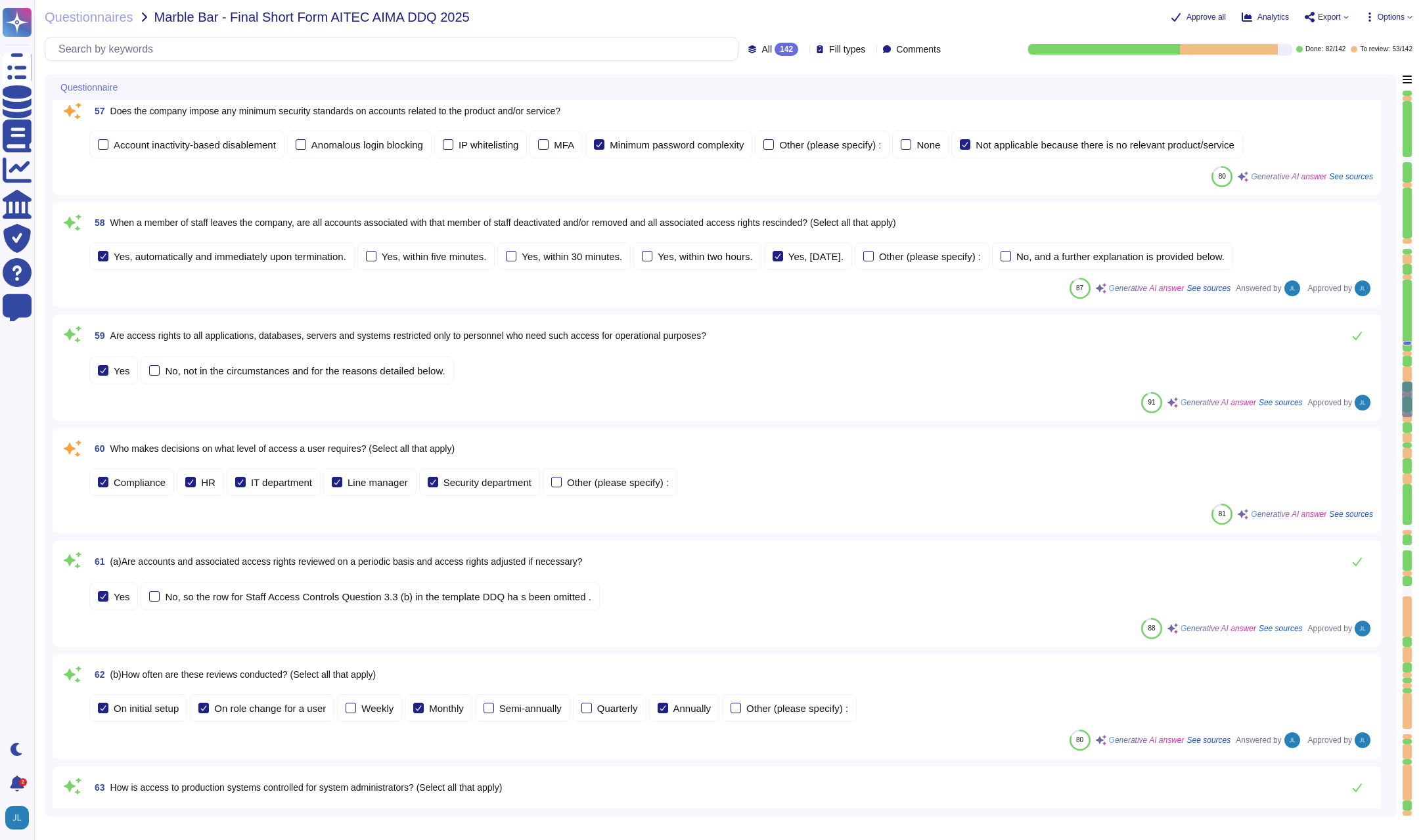
scroll to position [6426, 0]
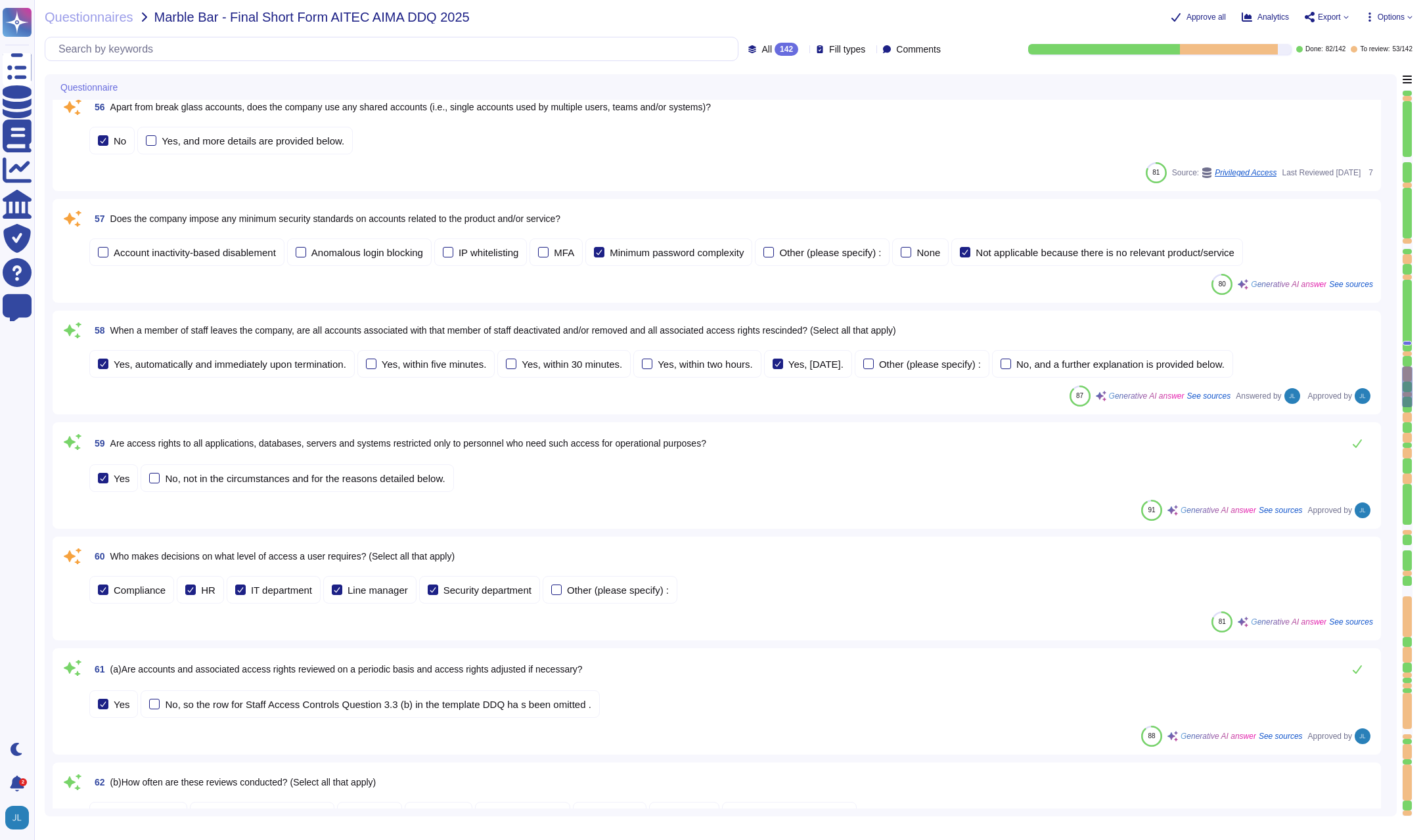
drag, startPoint x: 241, startPoint y: 73, endPoint x: 241, endPoint y: 66, distance: 7.0
click at [241, 72] on div "Questionnaires Marble Bar - Final Short Form AITEC AIMA DDQ 2025 Approve all An…" at bounding box center [728, 420] width 1389 height 840
click at [242, 58] on input "text" at bounding box center [395, 49] width 686 height 23
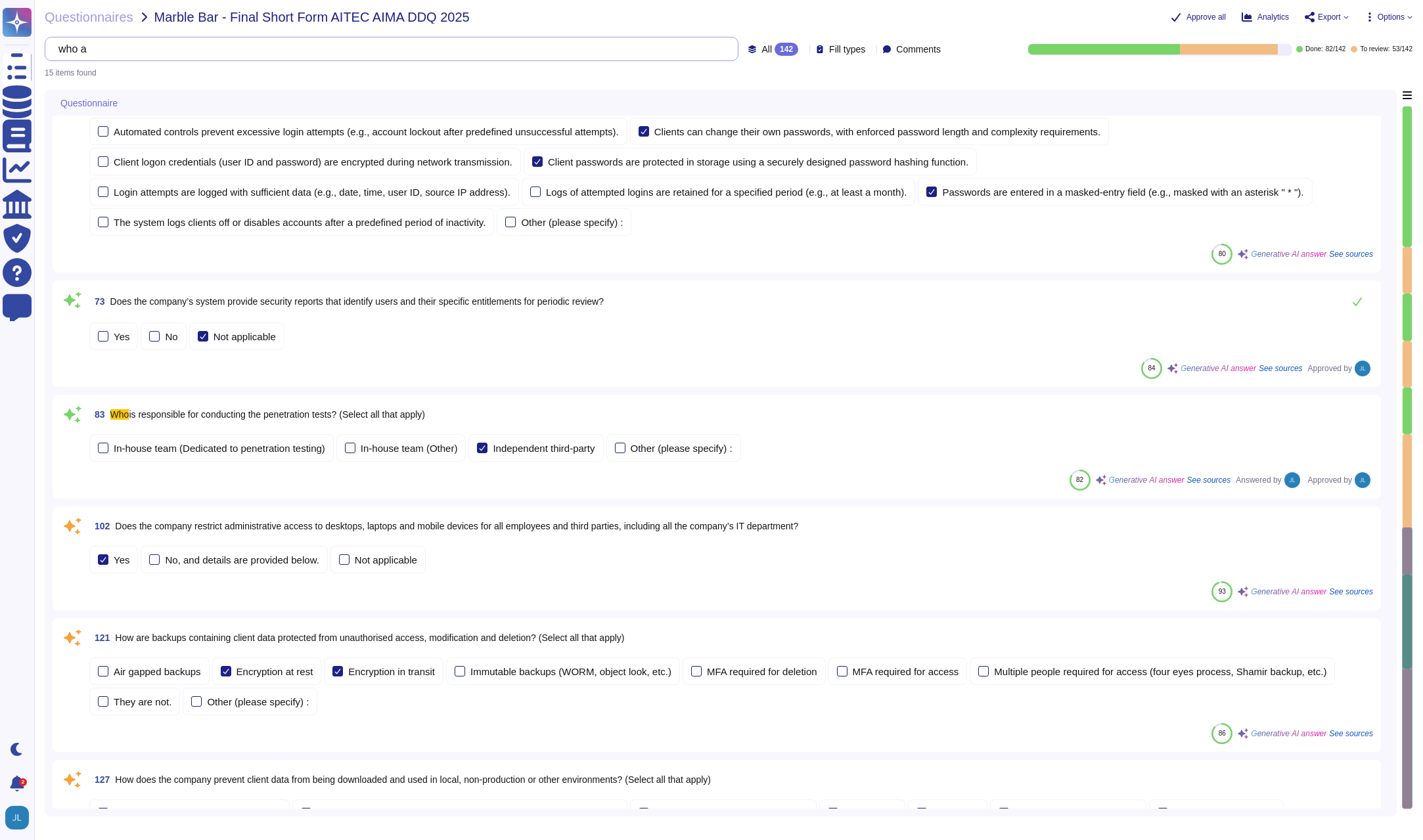
scroll to position [0, 0]
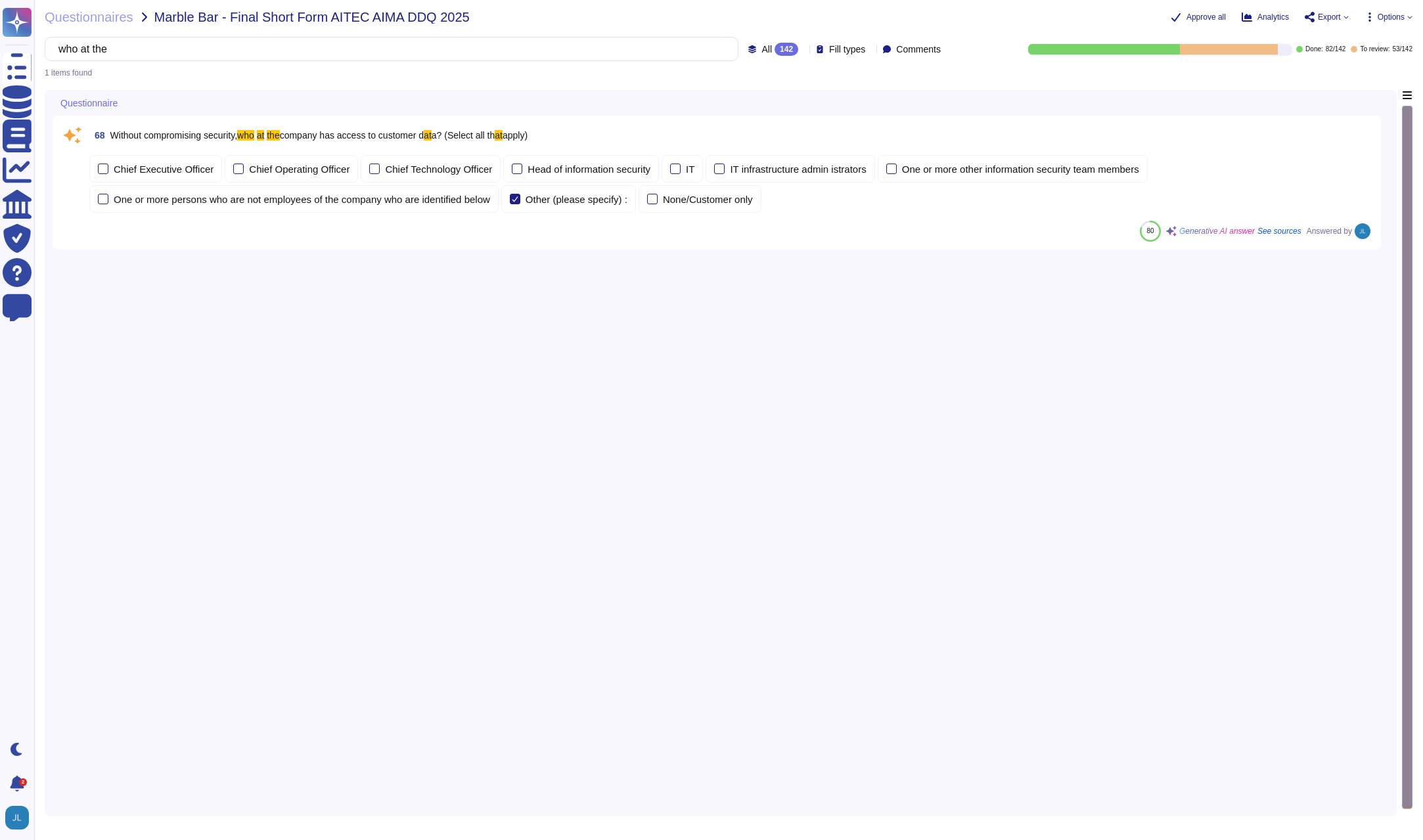
type input "who at the"
click at [907, 143] on div "68 Without compromising security, who at the company has access to customer d a…" at bounding box center [731, 135] width 1284 height 24
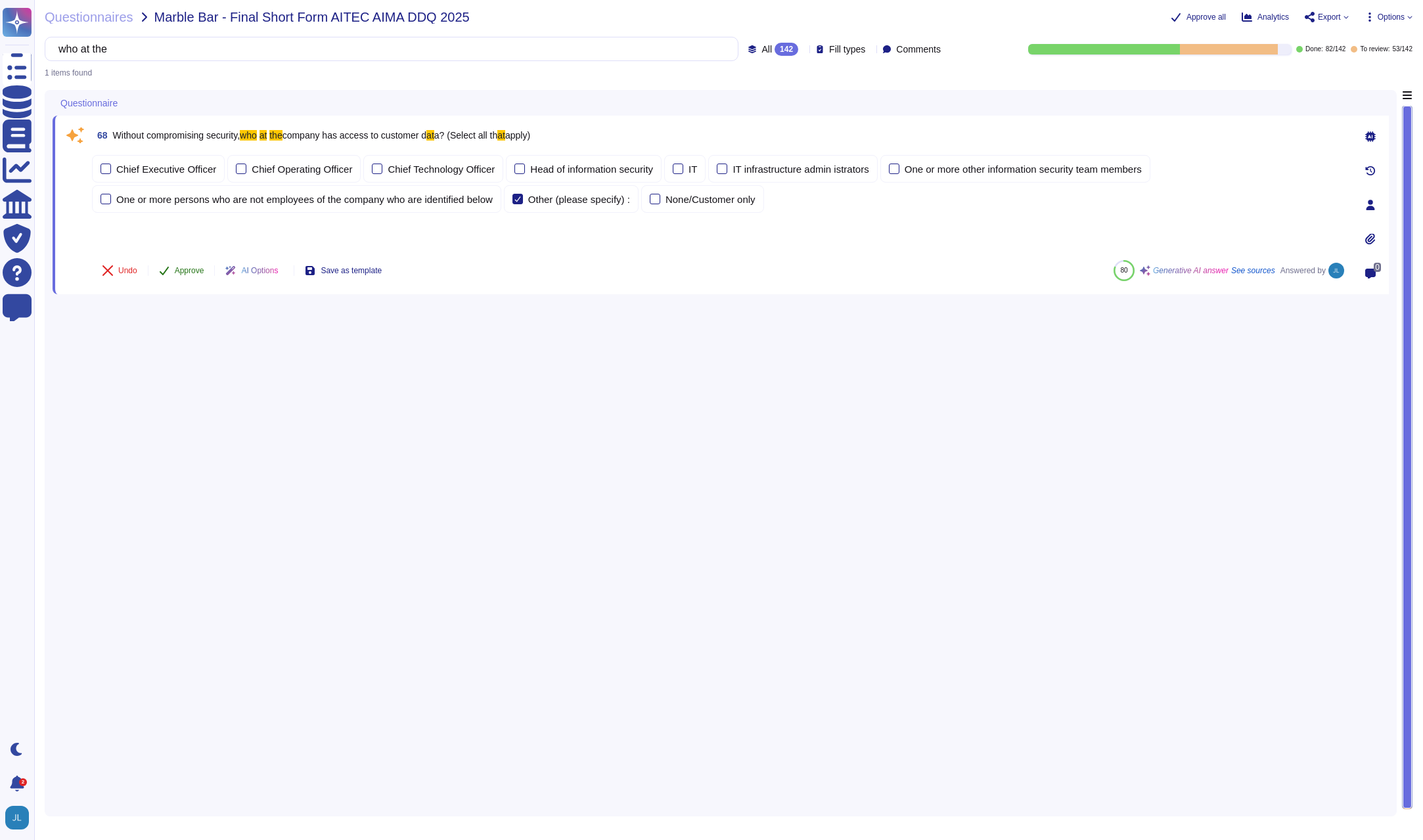
click at [176, 274] on span "Approve" at bounding box center [189, 270] width 30 height 8
click at [135, 52] on input "who at the" at bounding box center [388, 49] width 673 height 23
click at [135, 53] on input "who at the" at bounding box center [388, 49] width 673 height 23
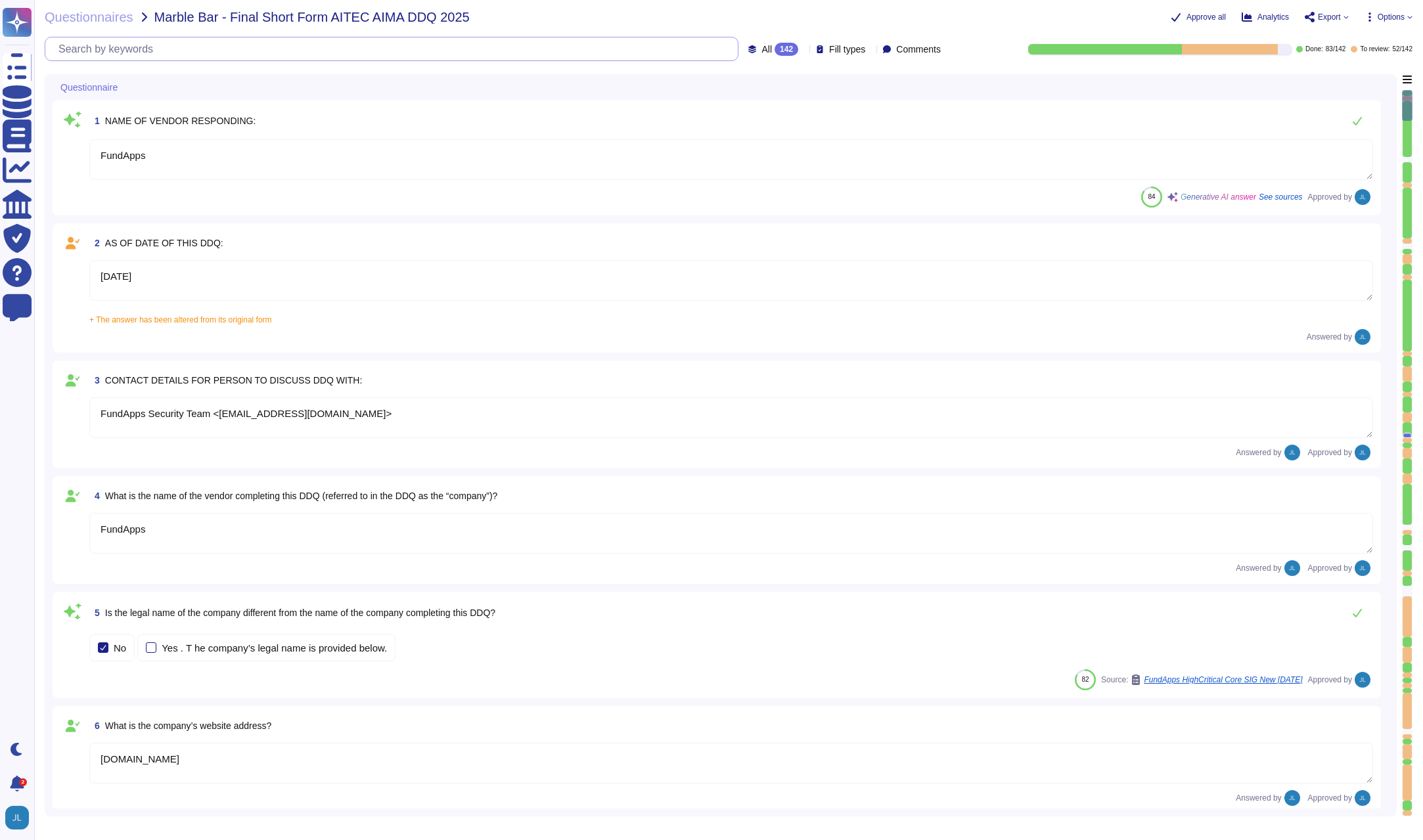
type textarea "[DATE]"
type textarea "FundApps Security Team <[EMAIL_ADDRESS][DOMAIN_NAME]>"
type textarea "FundApps"
type textarea "[DOMAIN_NAME]"
type textarea "FundApps"
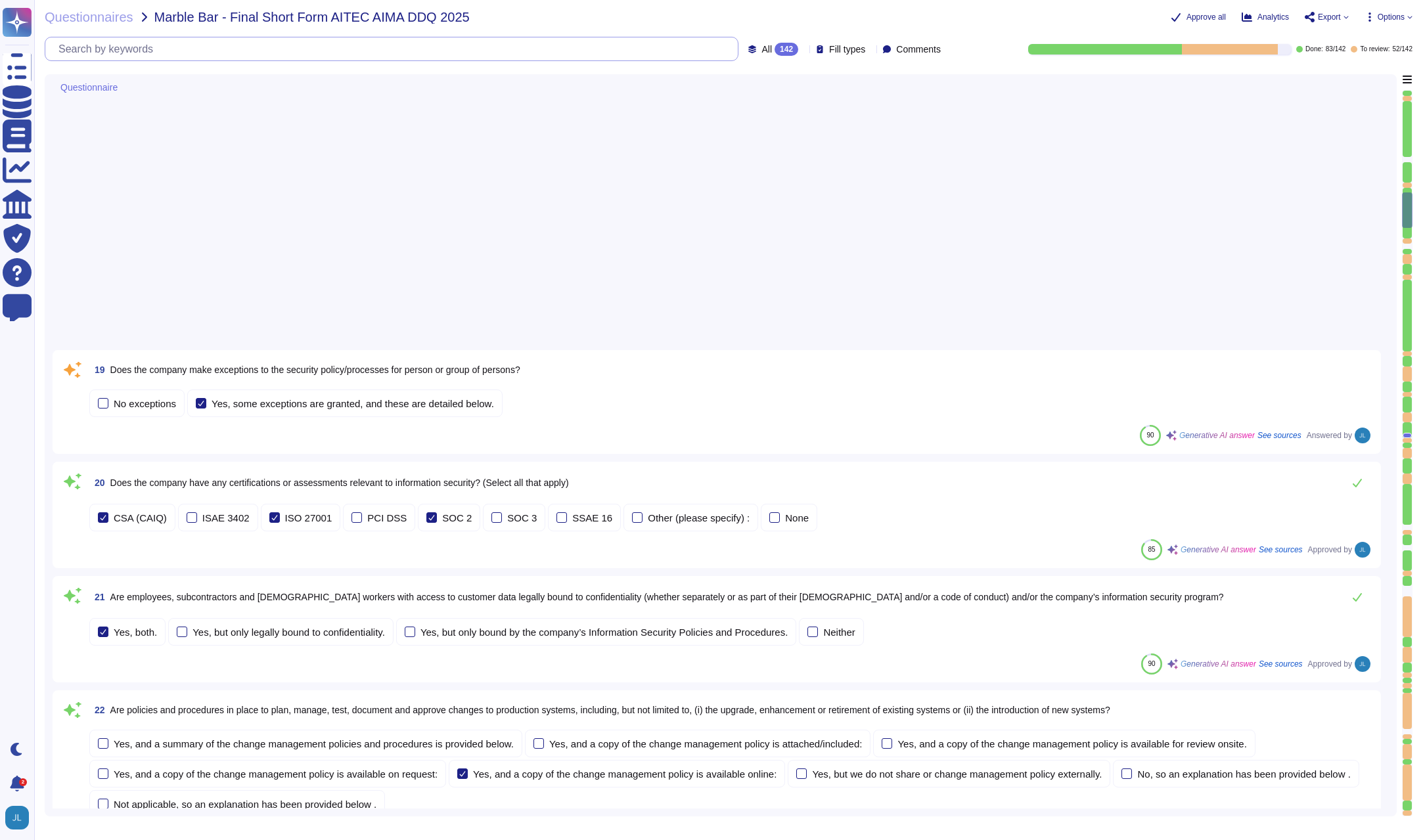
type textarea "The company refers to the relevant products as "FundApps Shareholding Disclosur…"
type textarea "Shareholding Disclosure: This service monitors disclosure requirements for majo…"
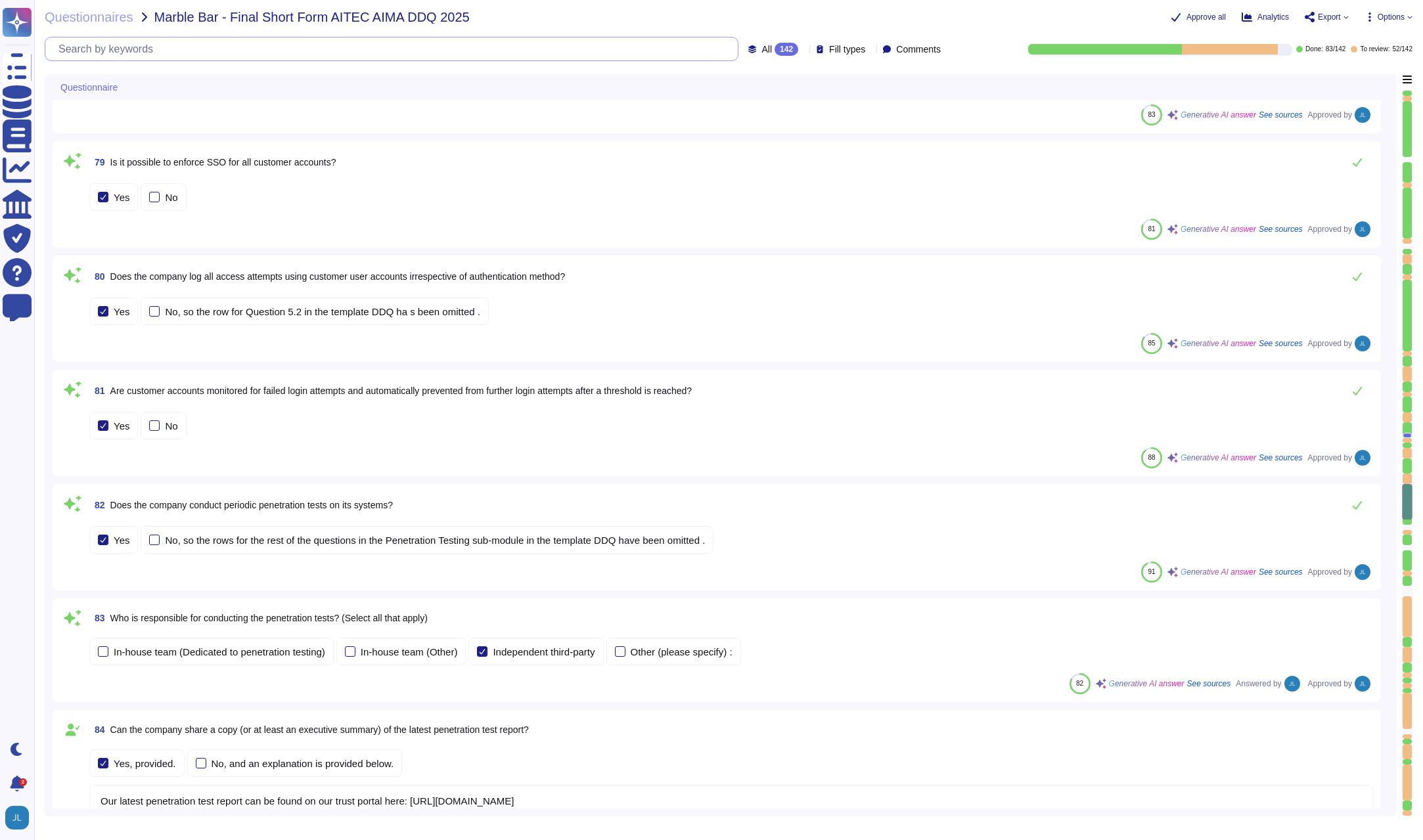
type textarea "Our latest penetration test report can be found on our trust portal here: https…"
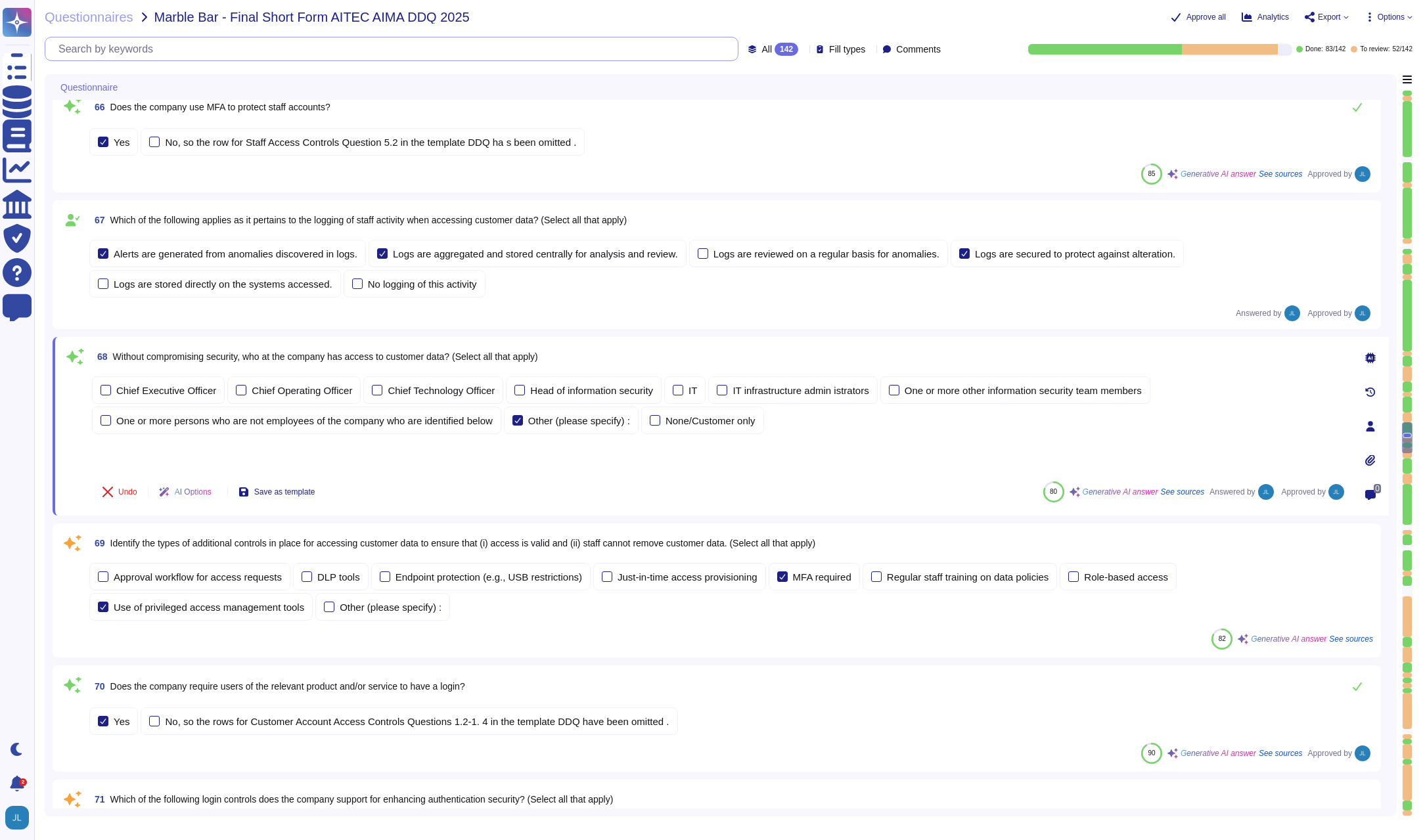
scroll to position [7248, 0]
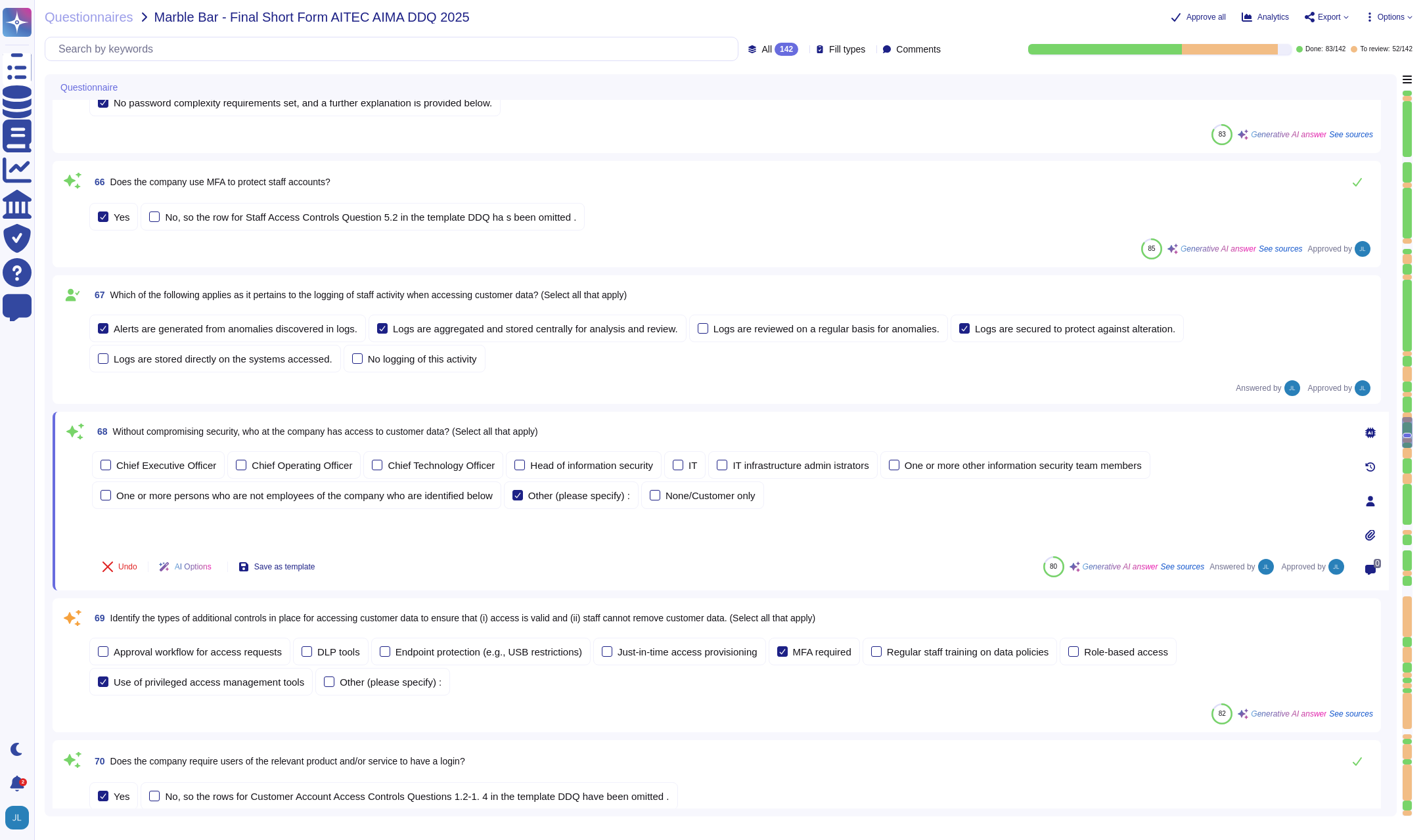
click at [379, 606] on span "69 Identify the types of additional controls in place for accessing customer da…" at bounding box center [452, 618] width 726 height 24
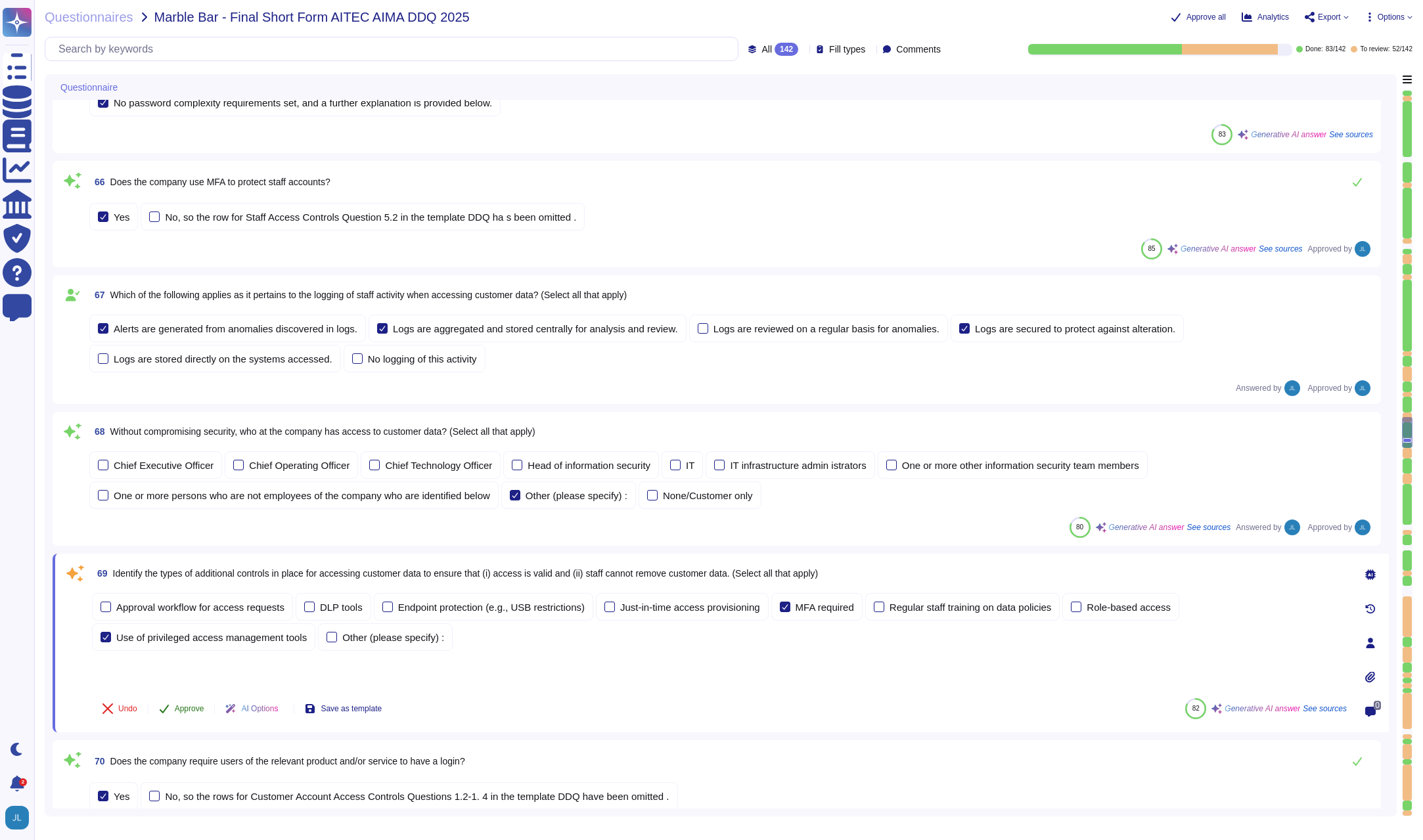
click at [176, 706] on span "Approve" at bounding box center [189, 708] width 30 height 8
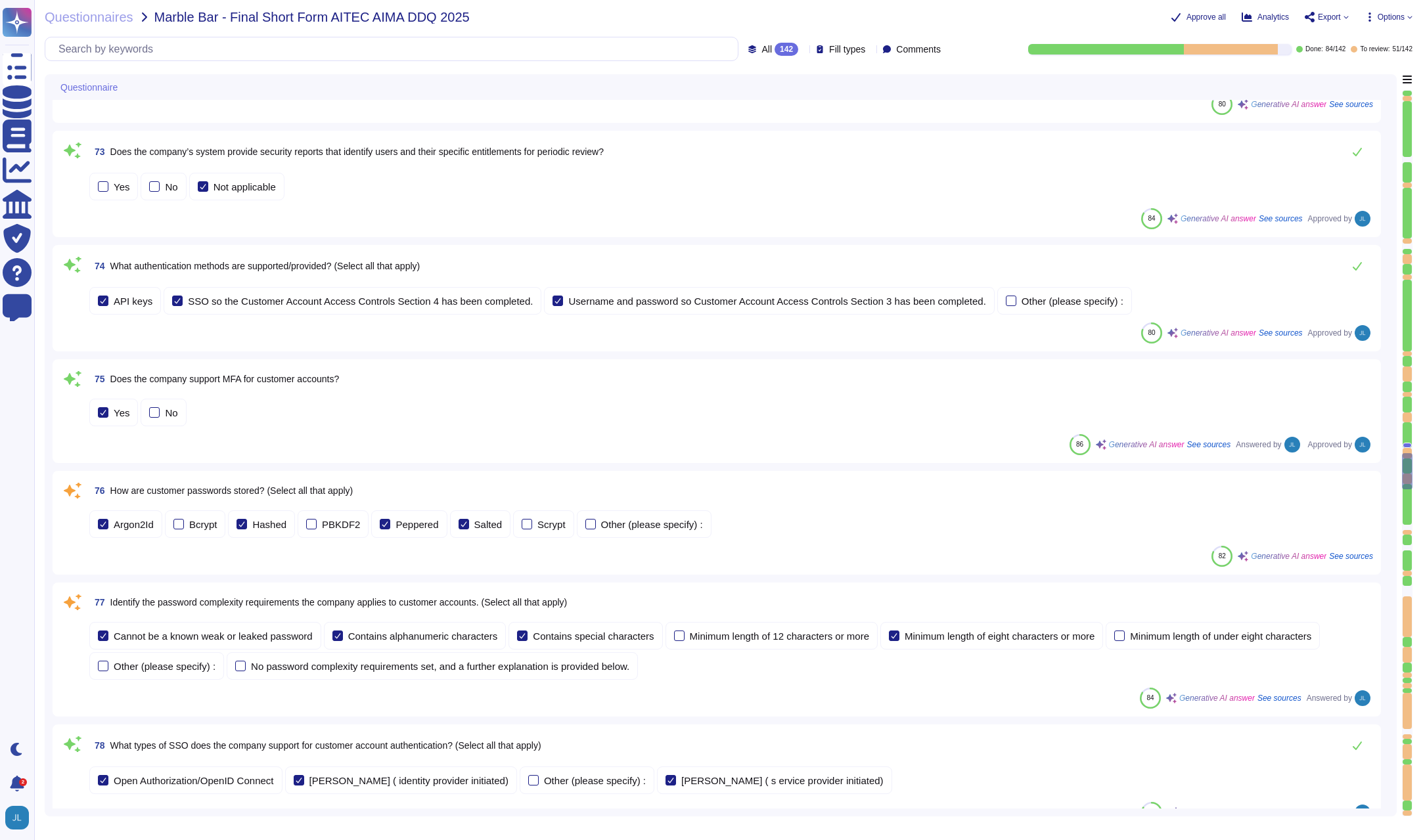
scroll to position [8263, 0]
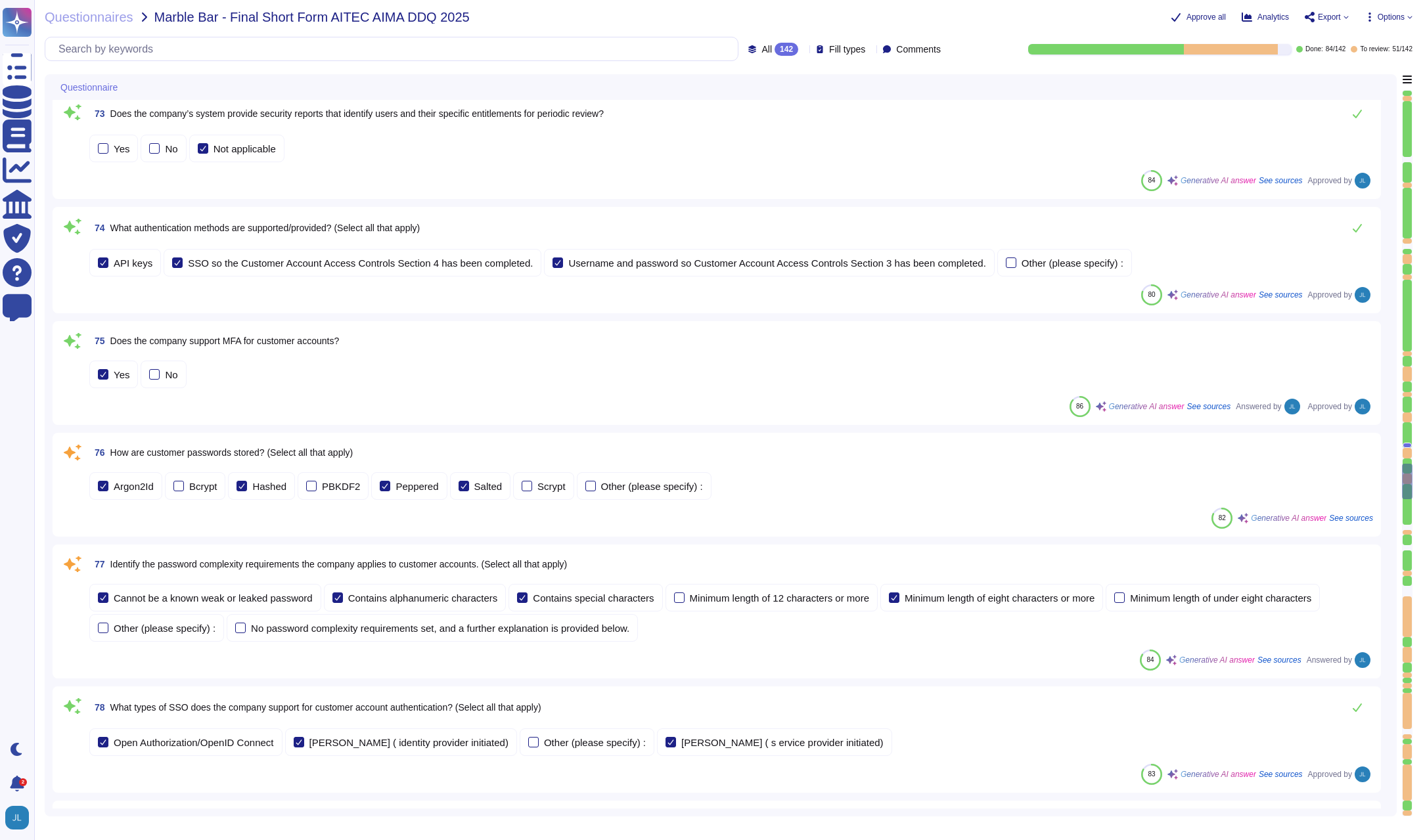
type textarea "Our latest penetration test report can be found on our trust portal here: https…"
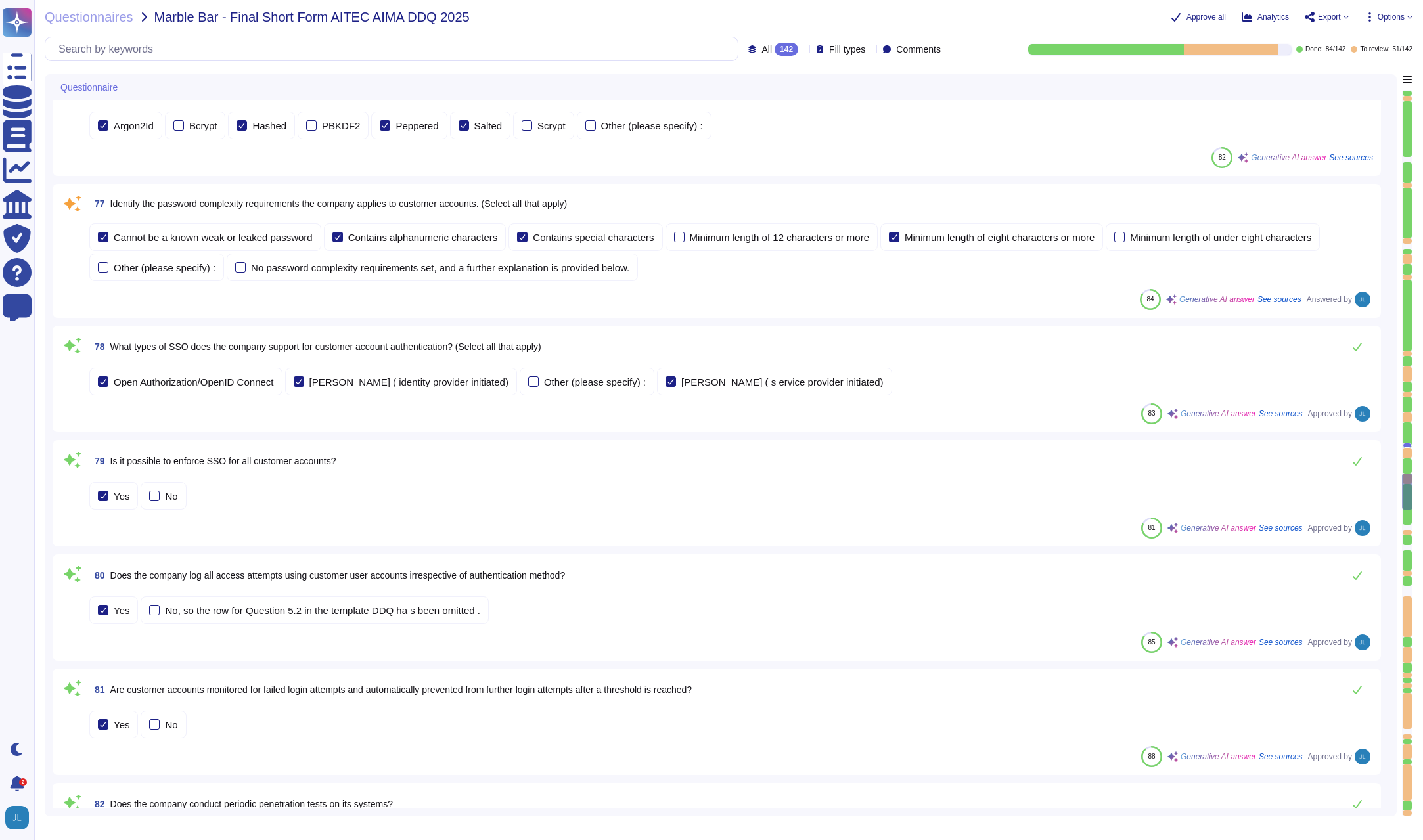
type textarea "Our latest penetration test report can be found on our trust portal here: https…"
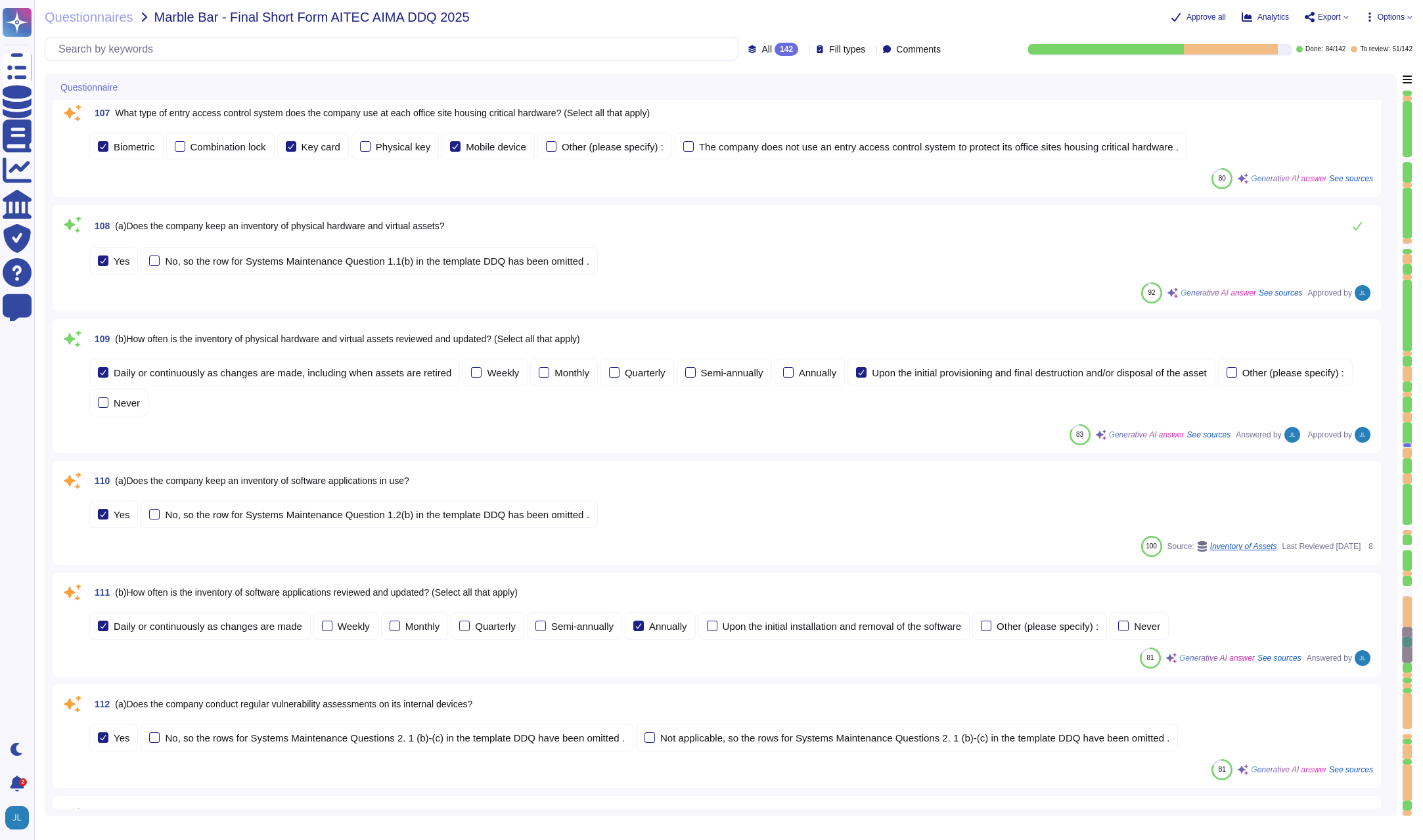
scroll to position [11895, 0]
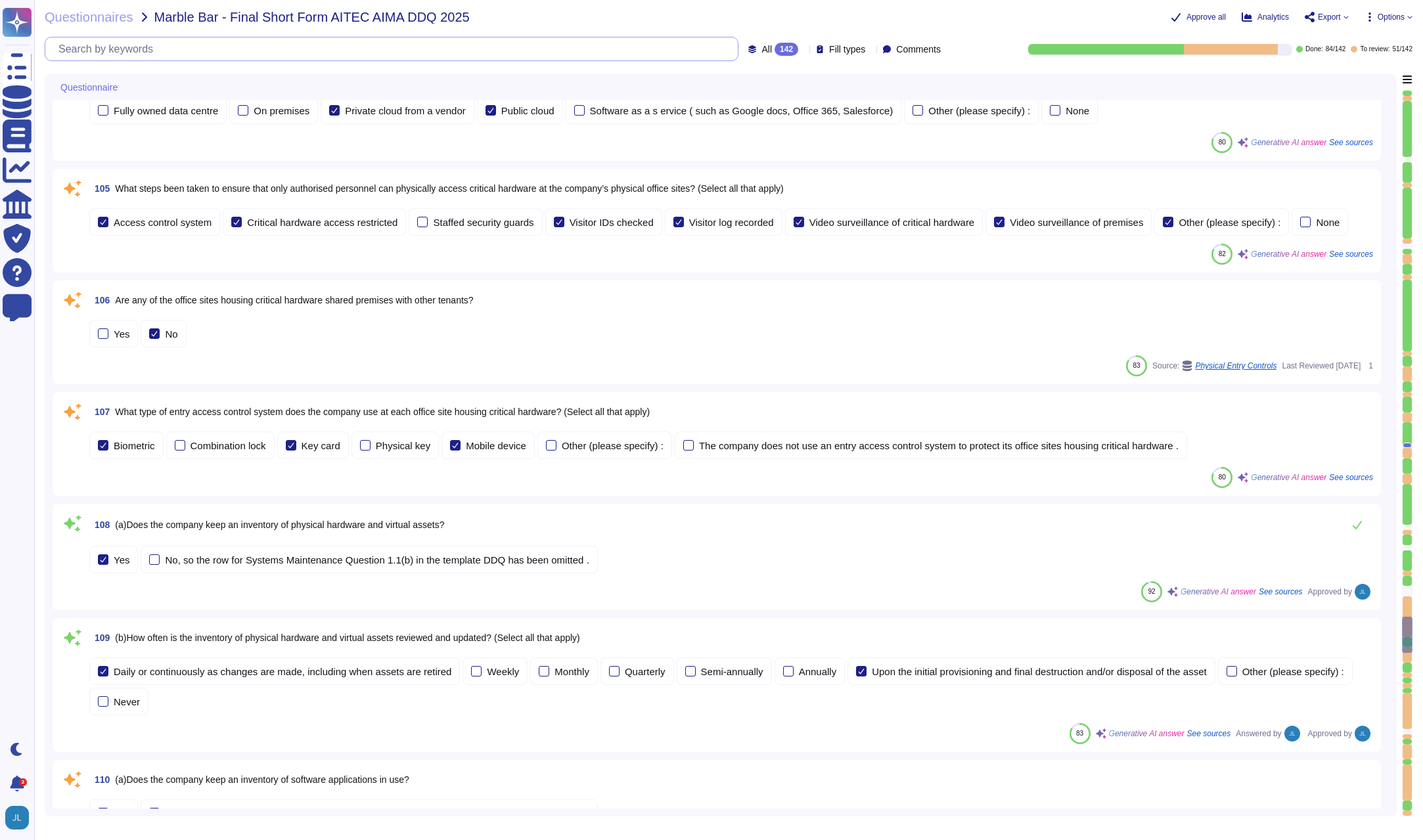
click at [304, 53] on input "text" at bounding box center [395, 49] width 686 height 23
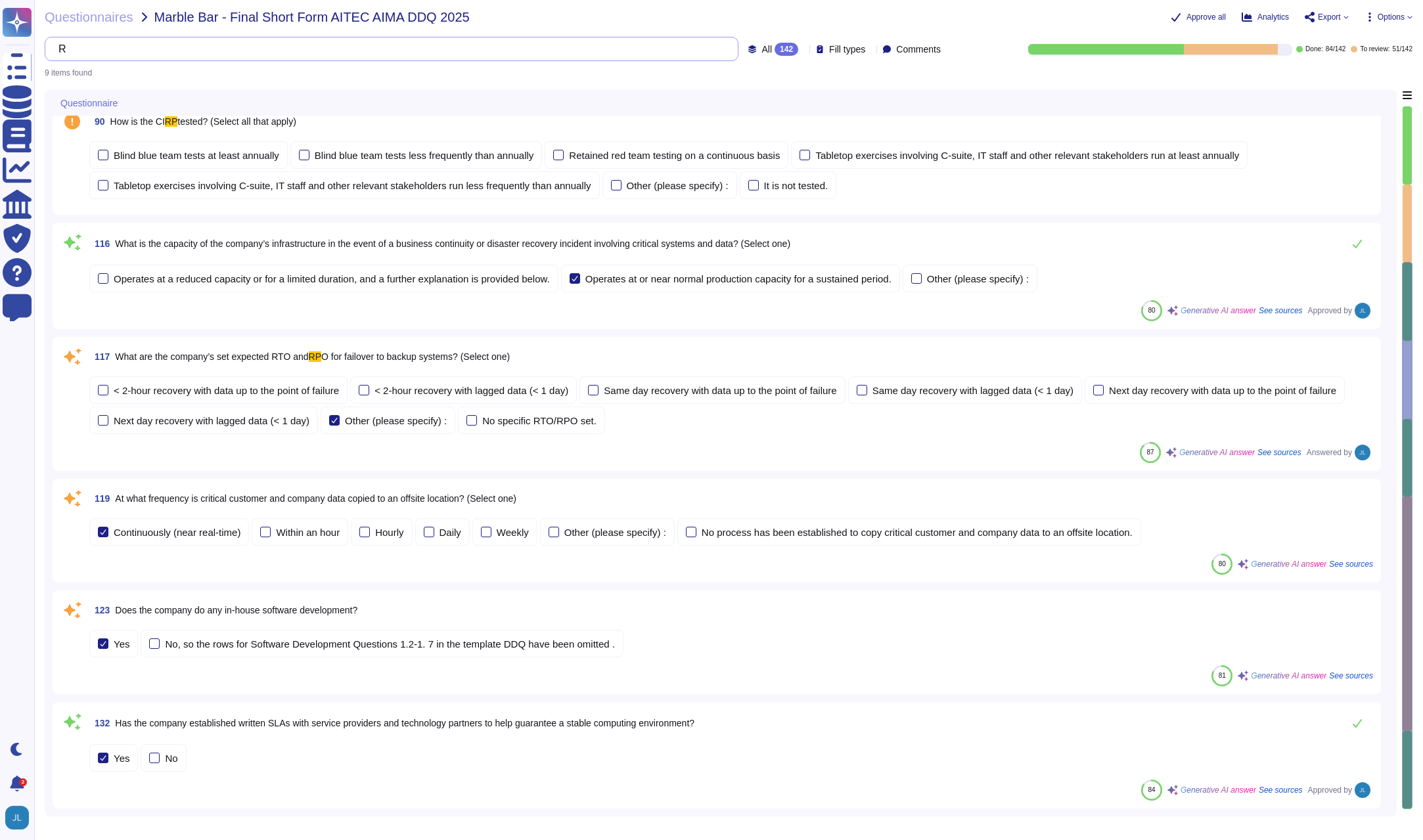
scroll to position [35, 0]
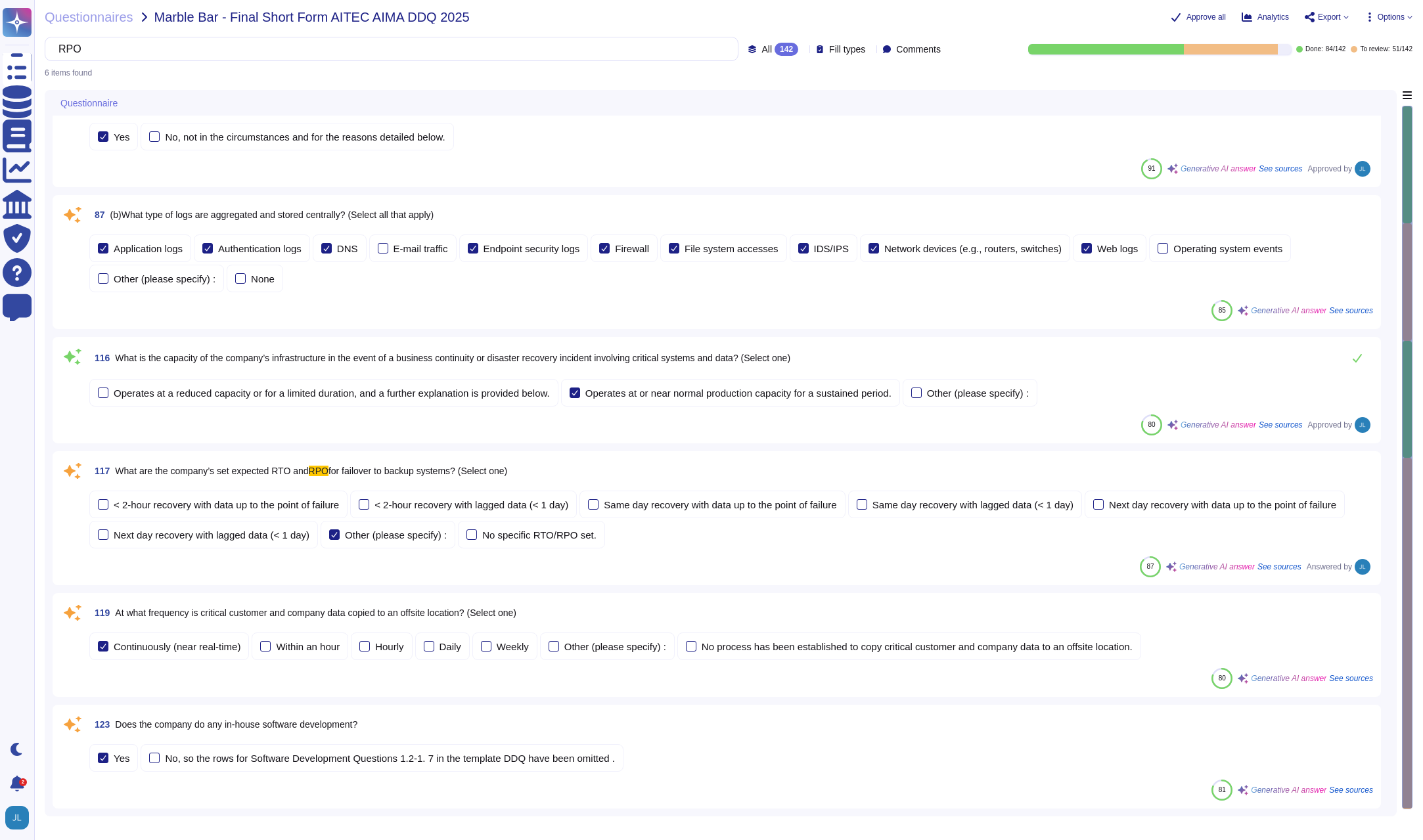
type input "RPO"
drag, startPoint x: 113, startPoint y: 470, endPoint x: 475, endPoint y: 471, distance: 362.0
click at [475, 471] on span "117 What are the company’s set expected RTO and RPO for failover to backup syst…" at bounding box center [298, 471] width 418 height 24
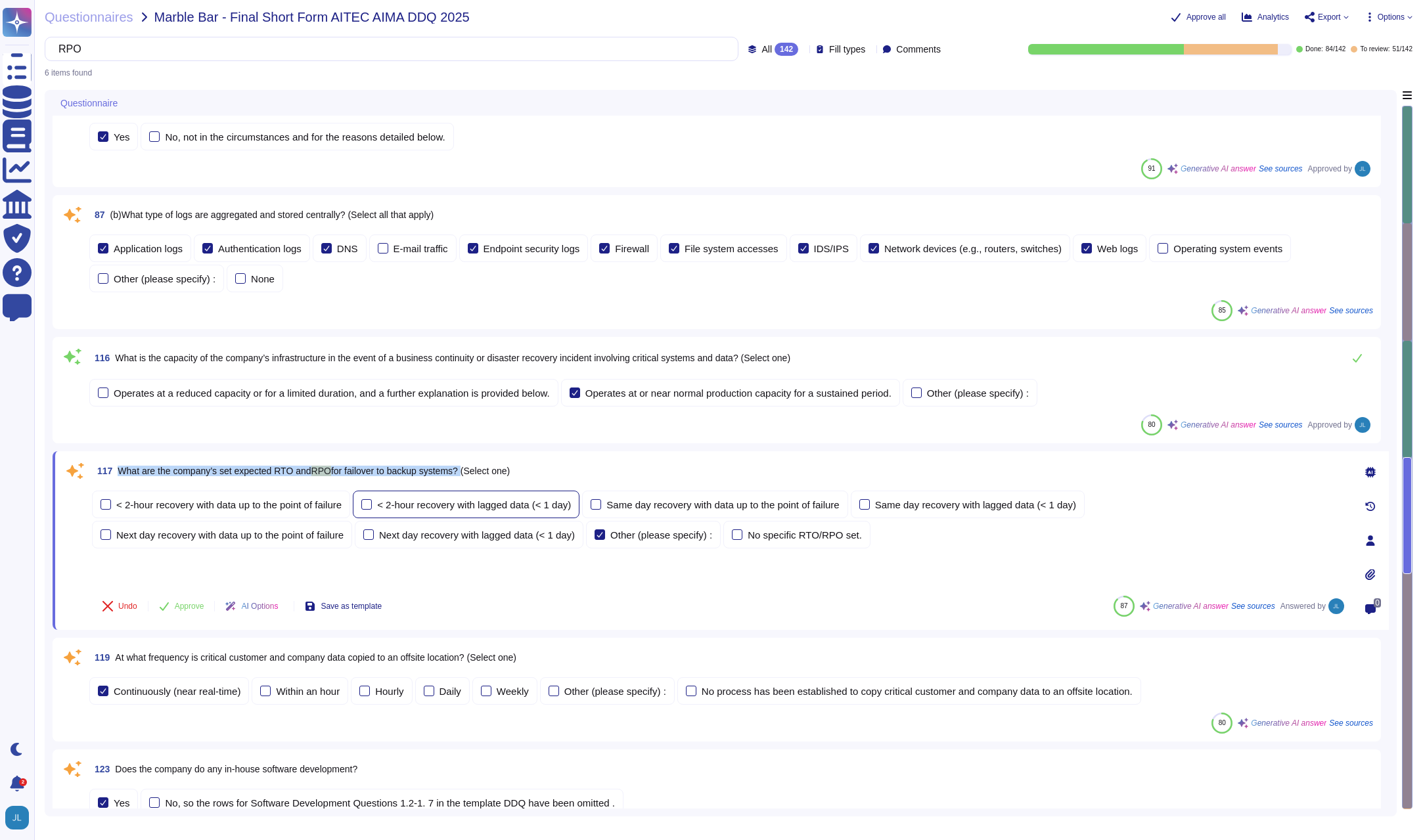
scroll to position [79, 0]
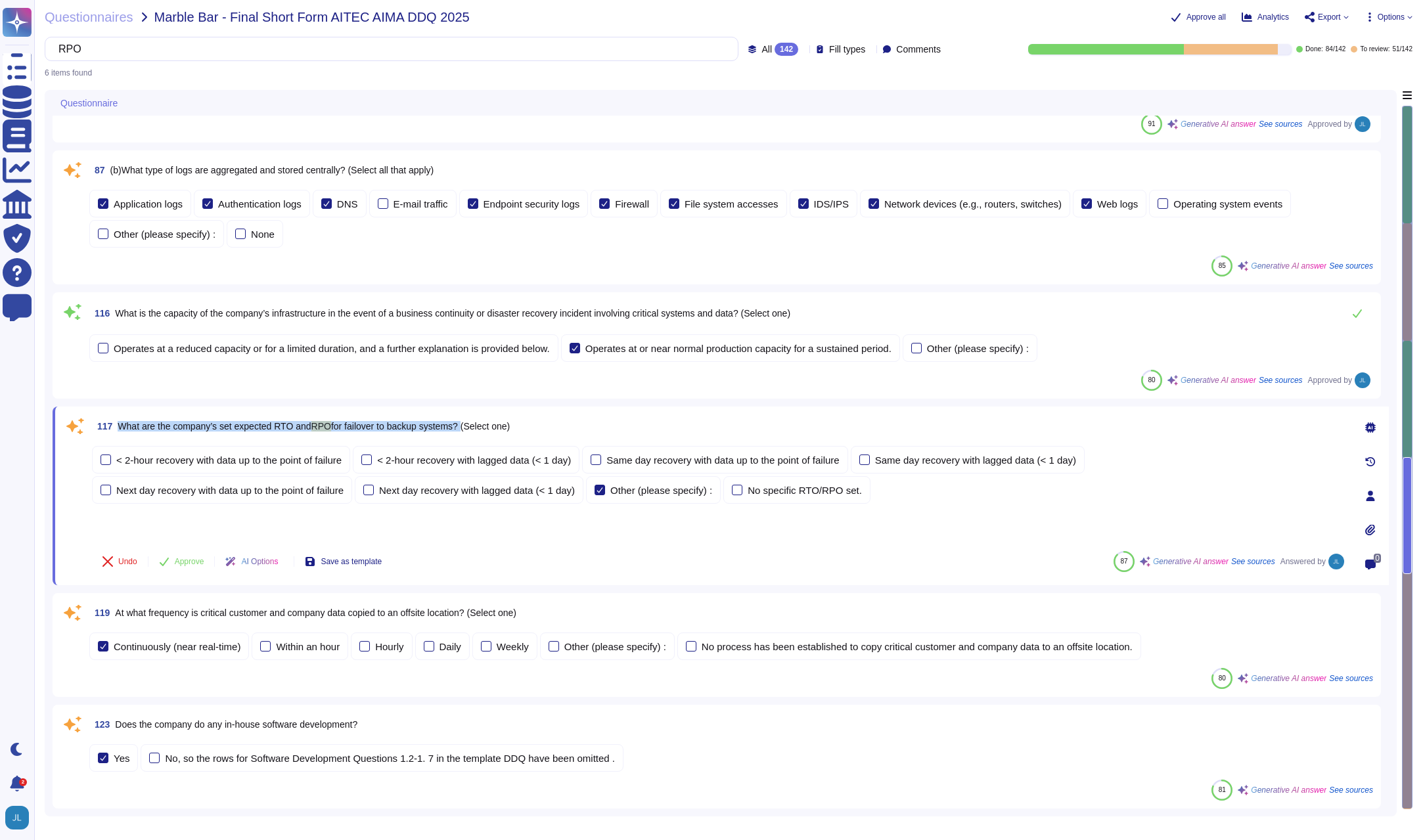
copy span "What are the company’s set expected RTO and RPO for failover to backup systems?"
click at [387, 620] on span "119 At what frequency is critical customer and company data copied to an offsit…" at bounding box center [302, 613] width 427 height 24
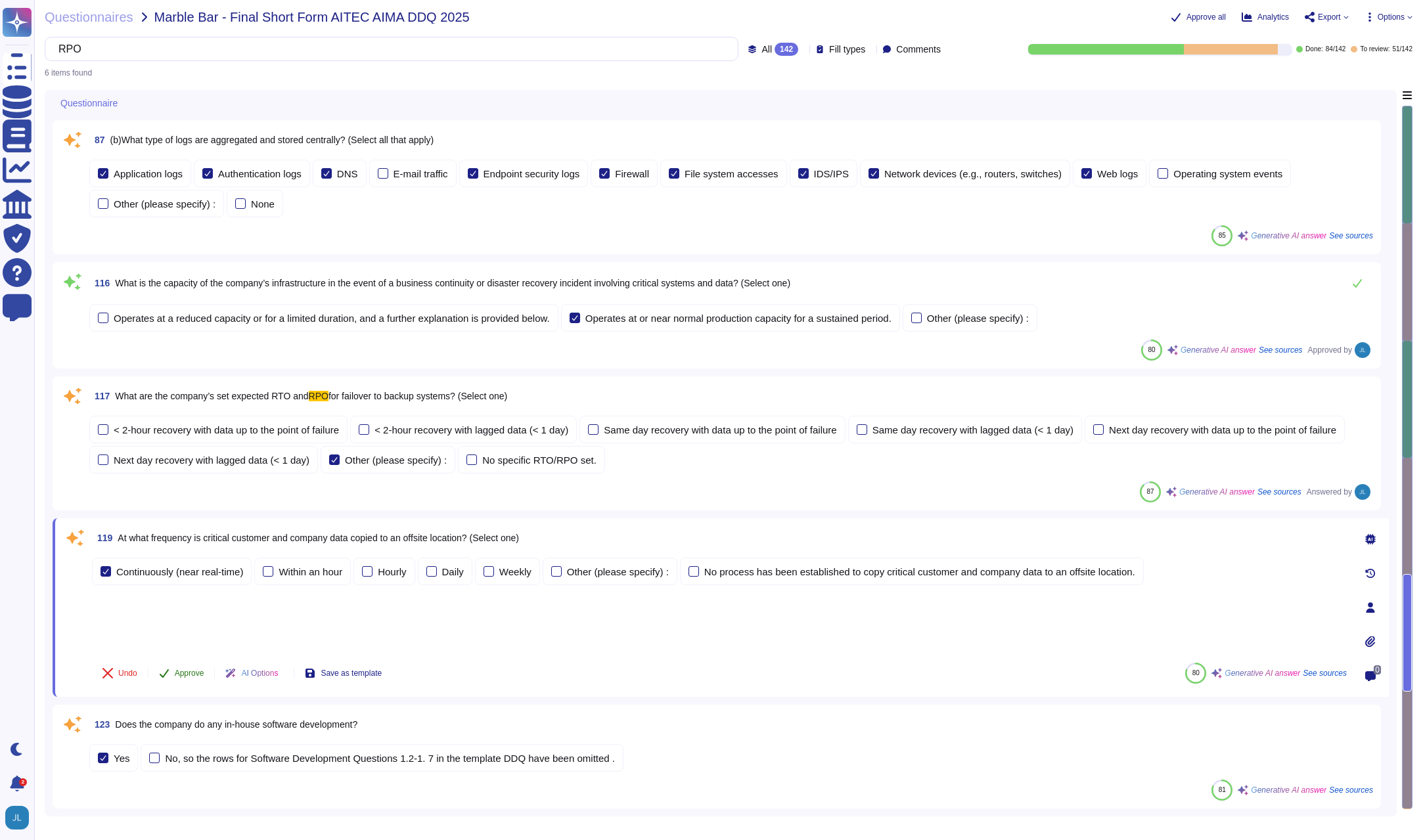
click at [192, 673] on span "Approve" at bounding box center [189, 673] width 30 height 8
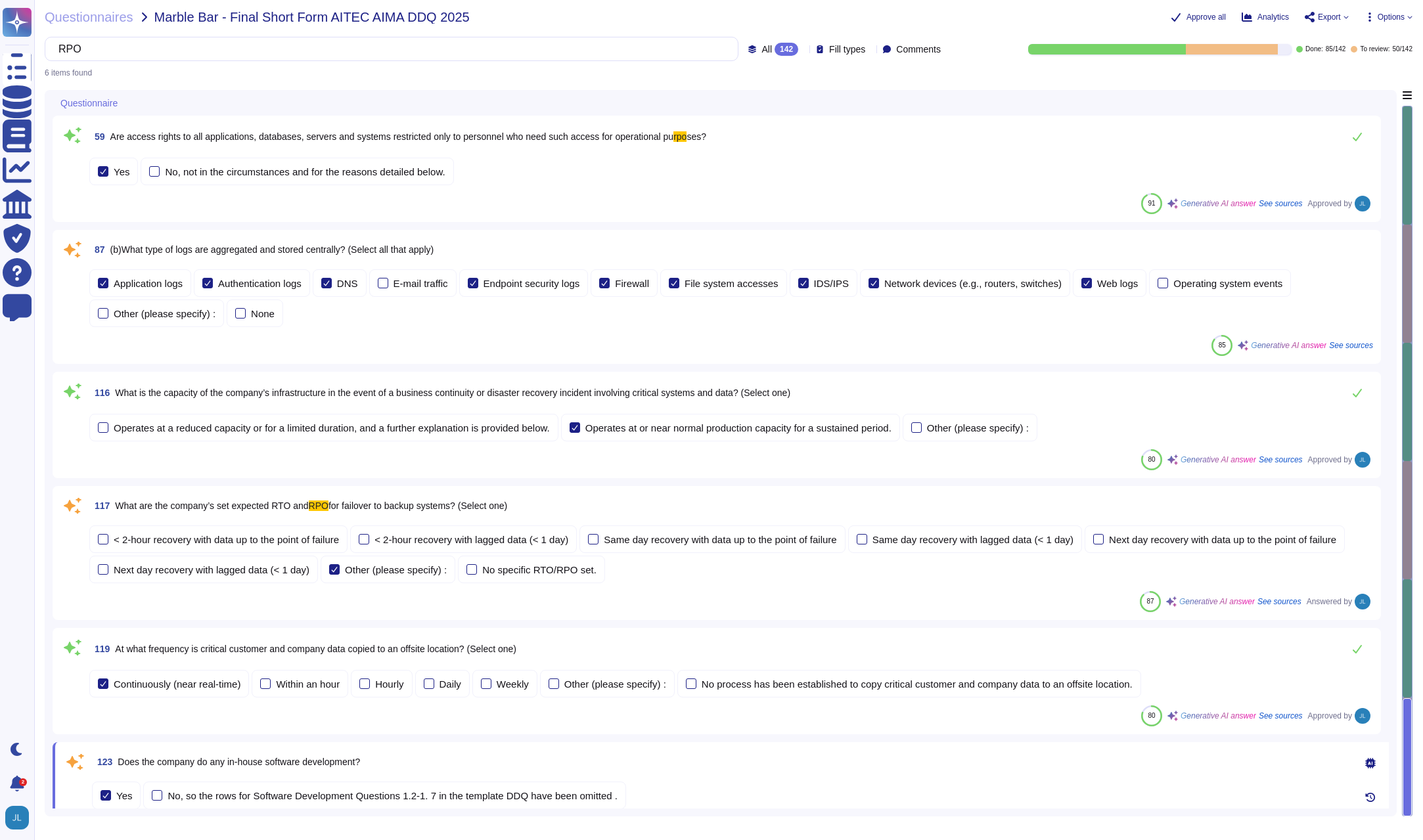
click at [277, 508] on span "What are the company’s set expected RTO and" at bounding box center [212, 505] width 193 height 11
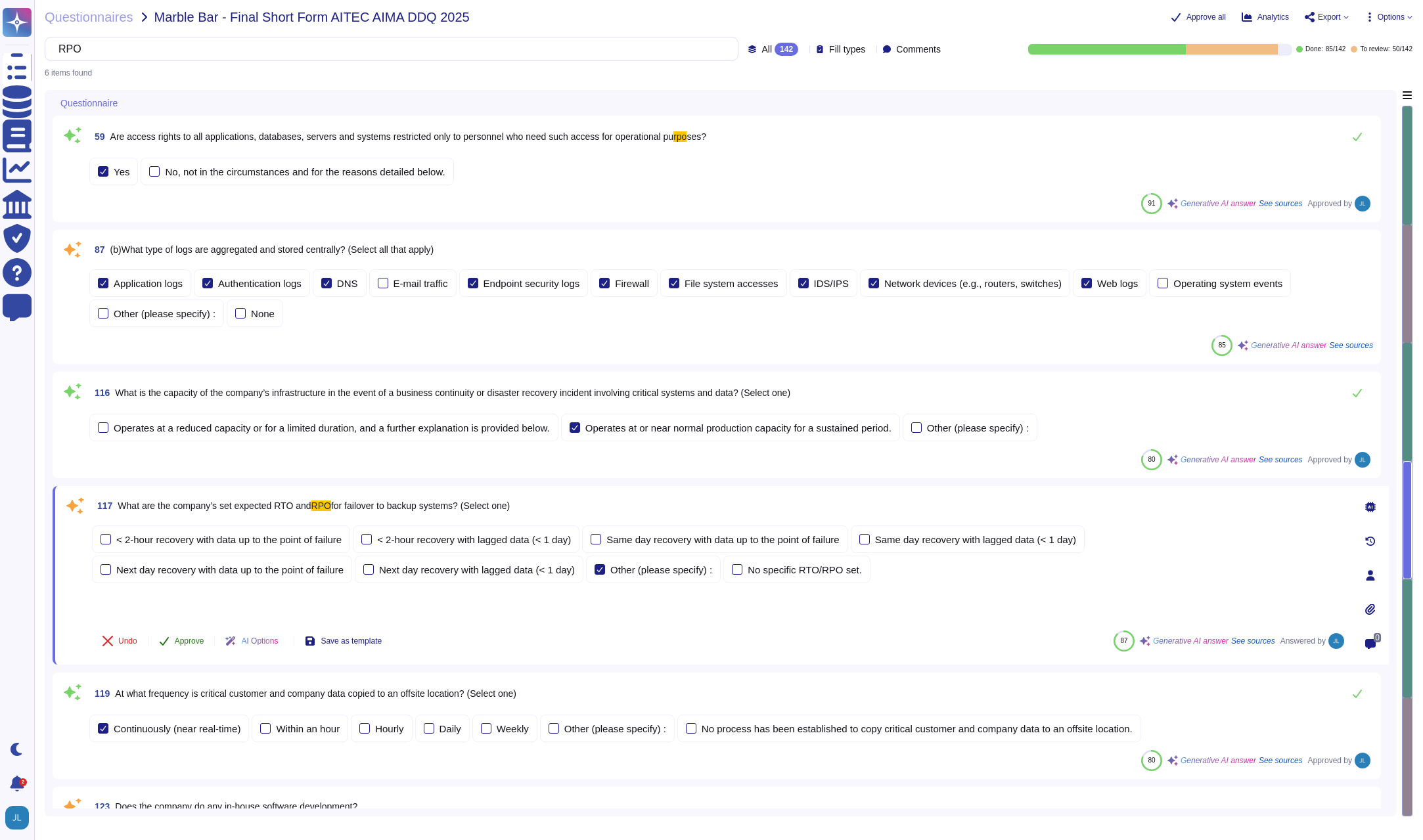
click at [194, 637] on span "Approve" at bounding box center [189, 641] width 30 height 8
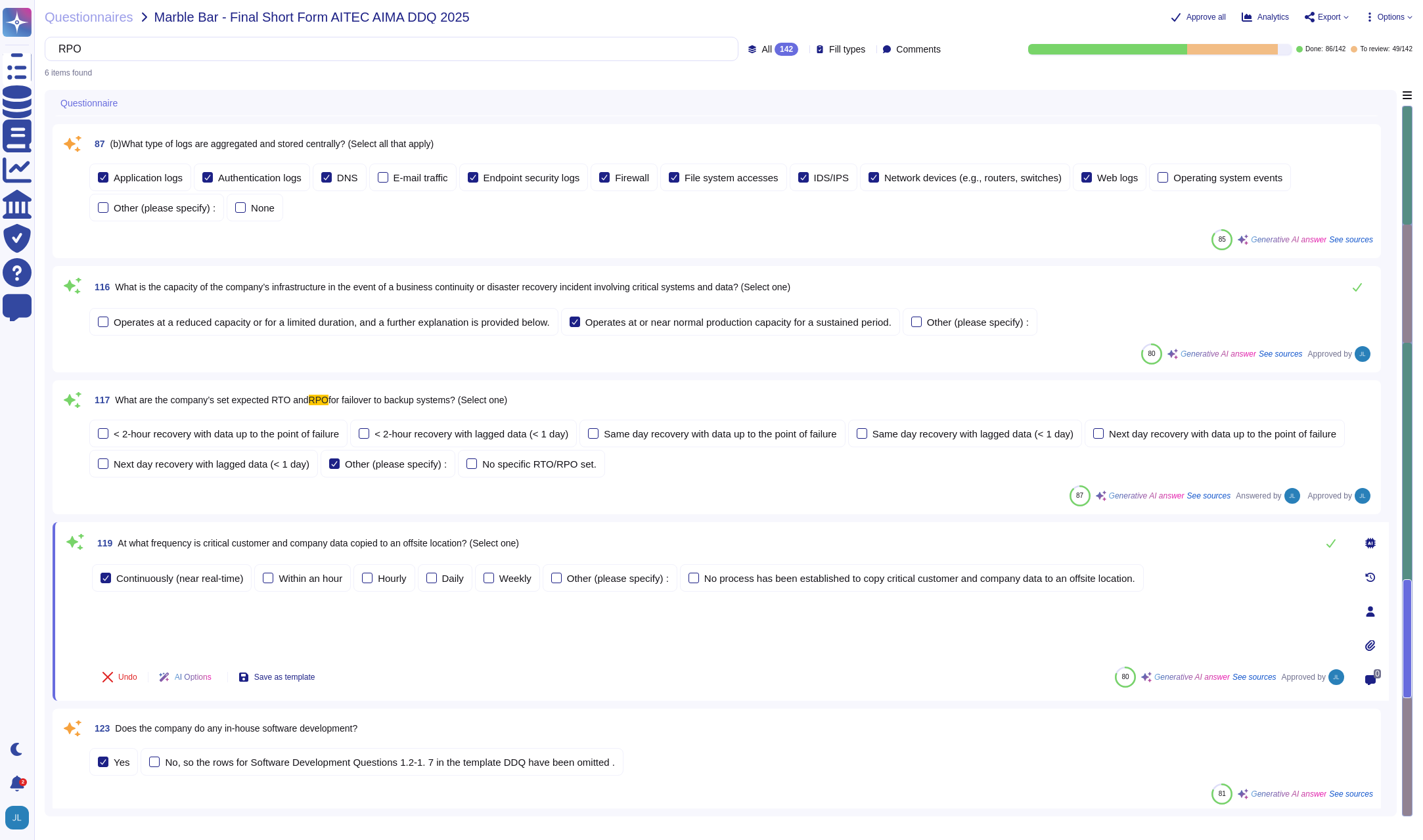
scroll to position [109, 0]
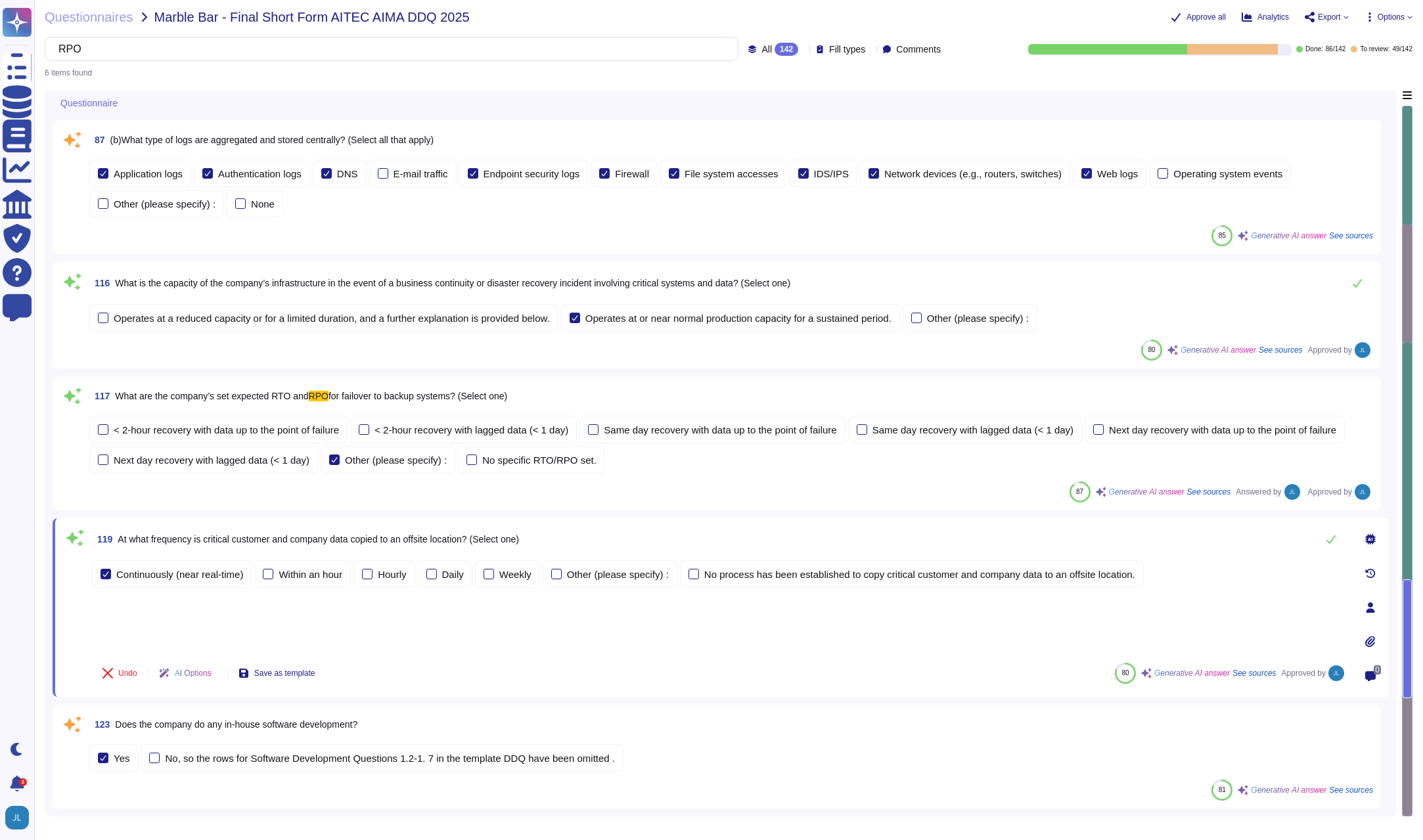
click at [357, 723] on span "Does the company do any in-house software development?" at bounding box center [236, 724] width 243 height 11
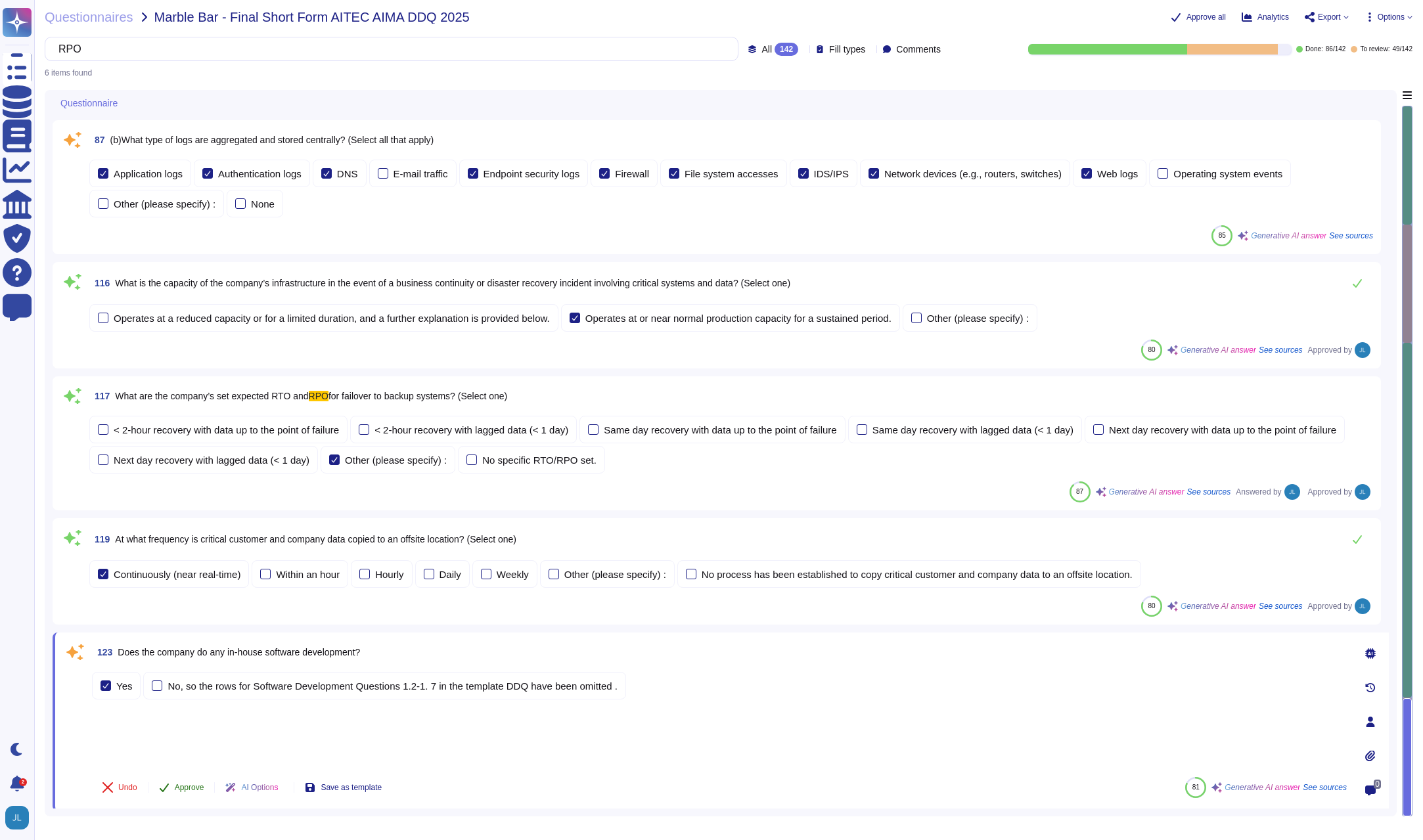
click at [197, 791] on span "Approve" at bounding box center [189, 787] width 30 height 8
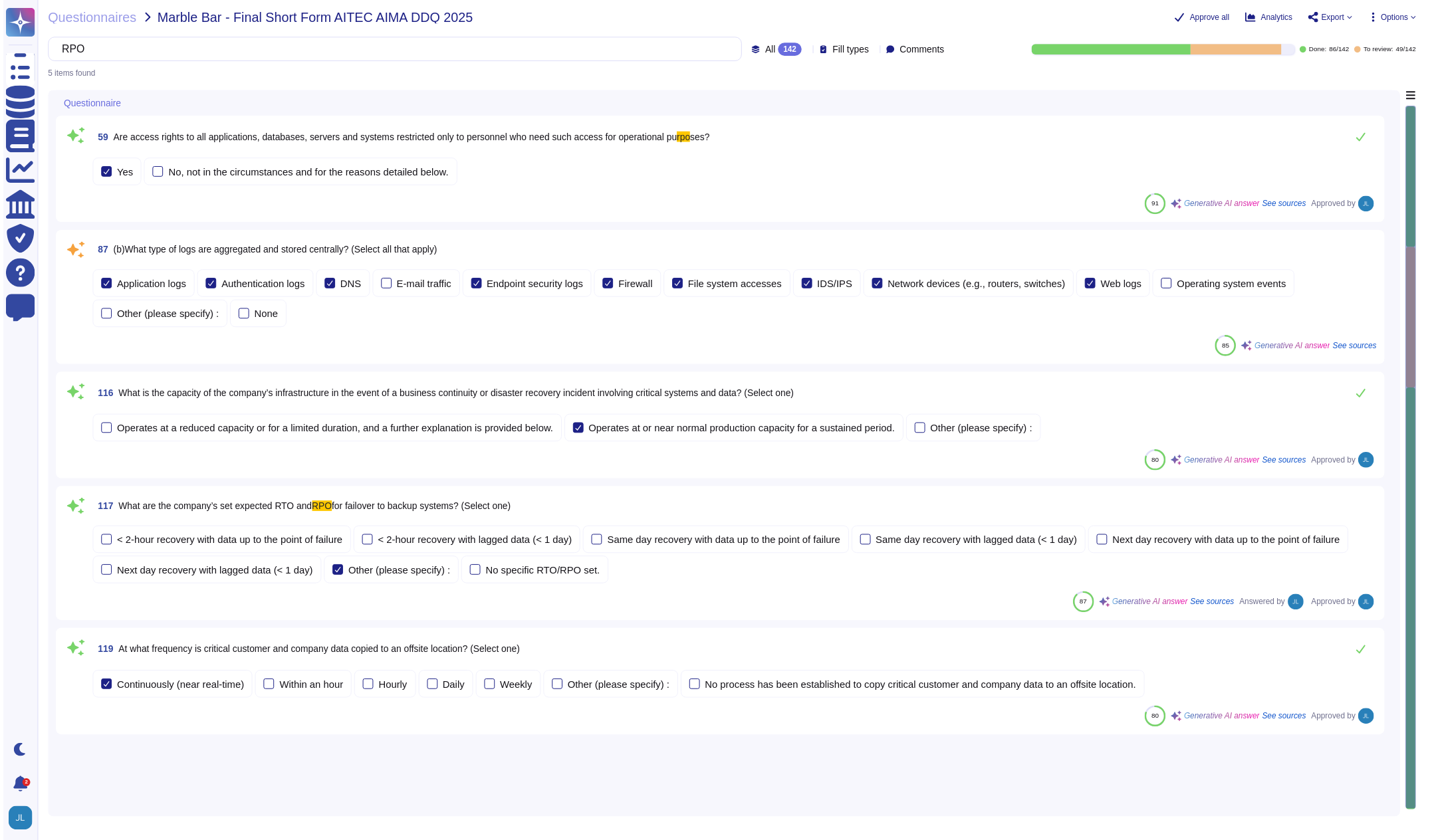
scroll to position [0, 0]
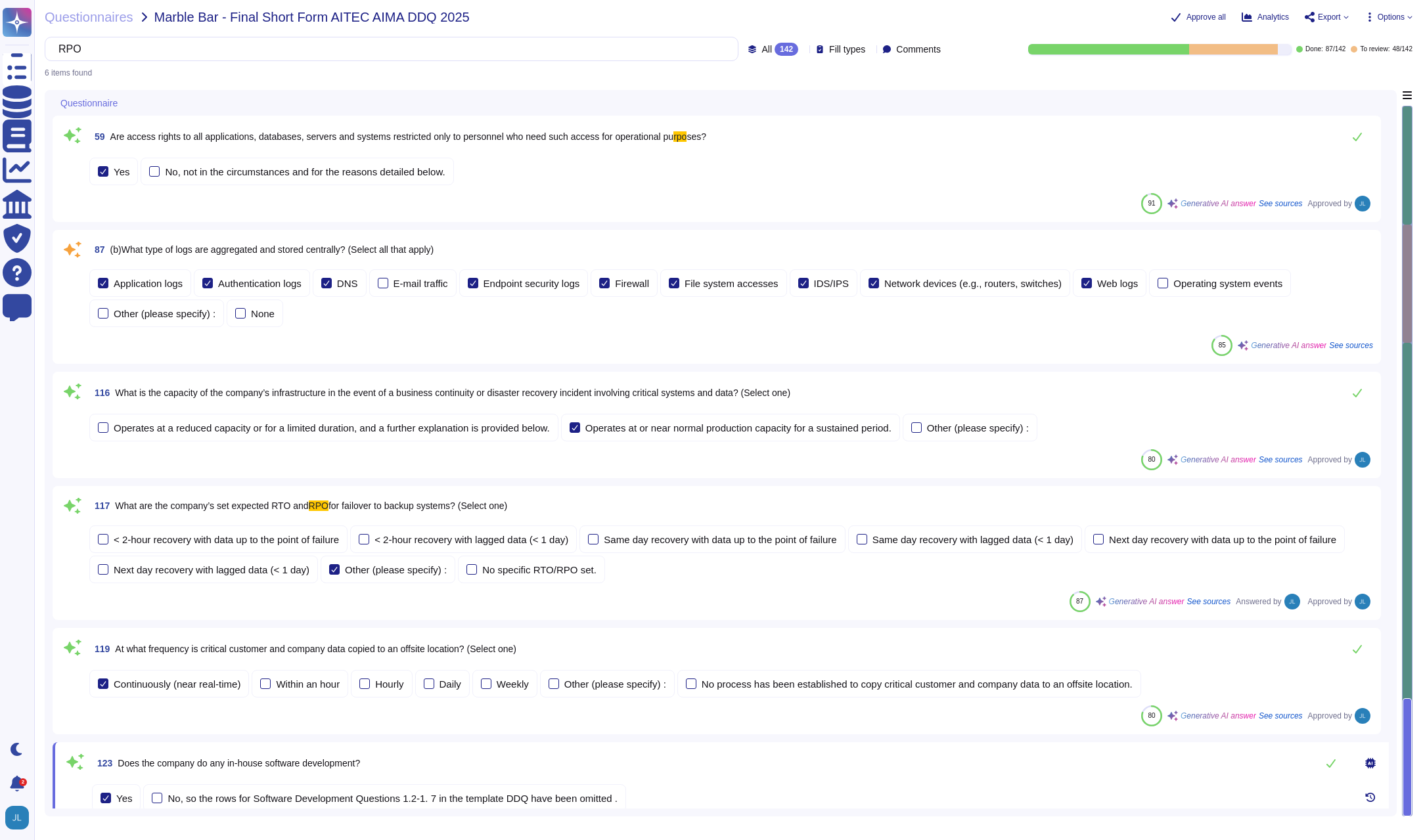
click at [1391, 22] on span "Options" at bounding box center [1388, 17] width 48 height 11
click at [1371, 81] on p "Set Format" at bounding box center [1375, 92] width 52 height 24
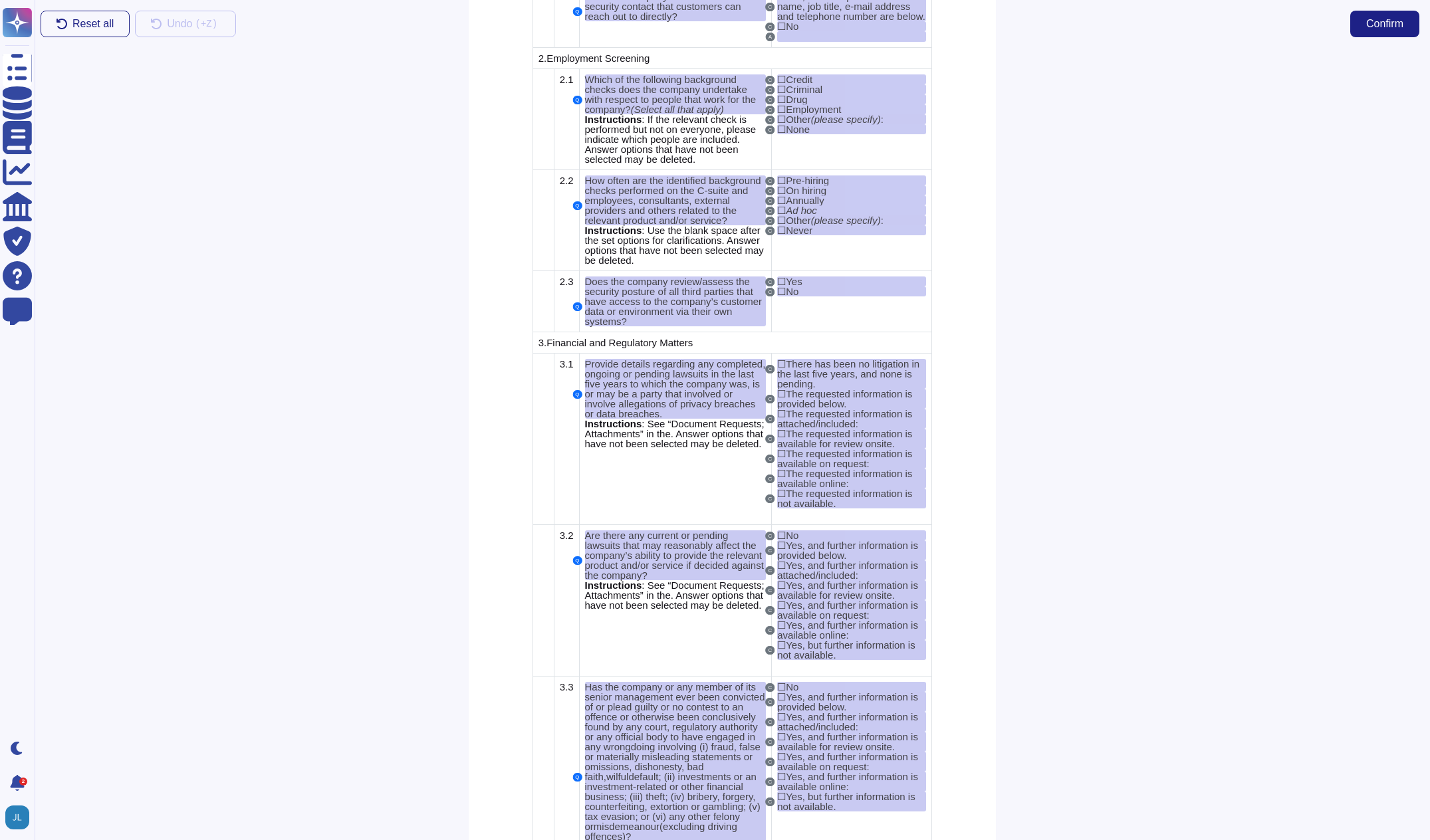
scroll to position [1756, 0]
click at [566, 187] on span "2.2" at bounding box center [566, 181] width 14 height 12
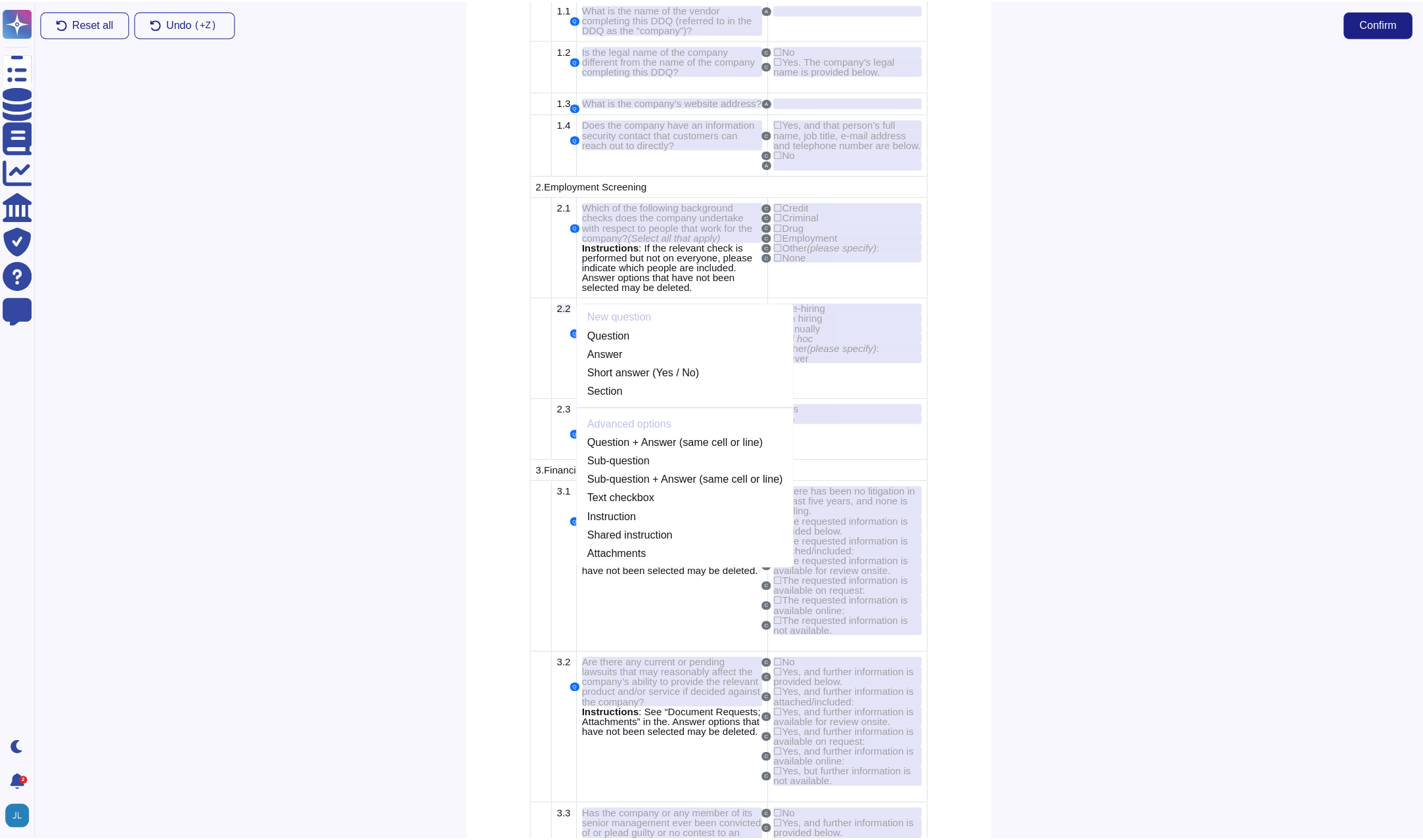
scroll to position [1597, 0]
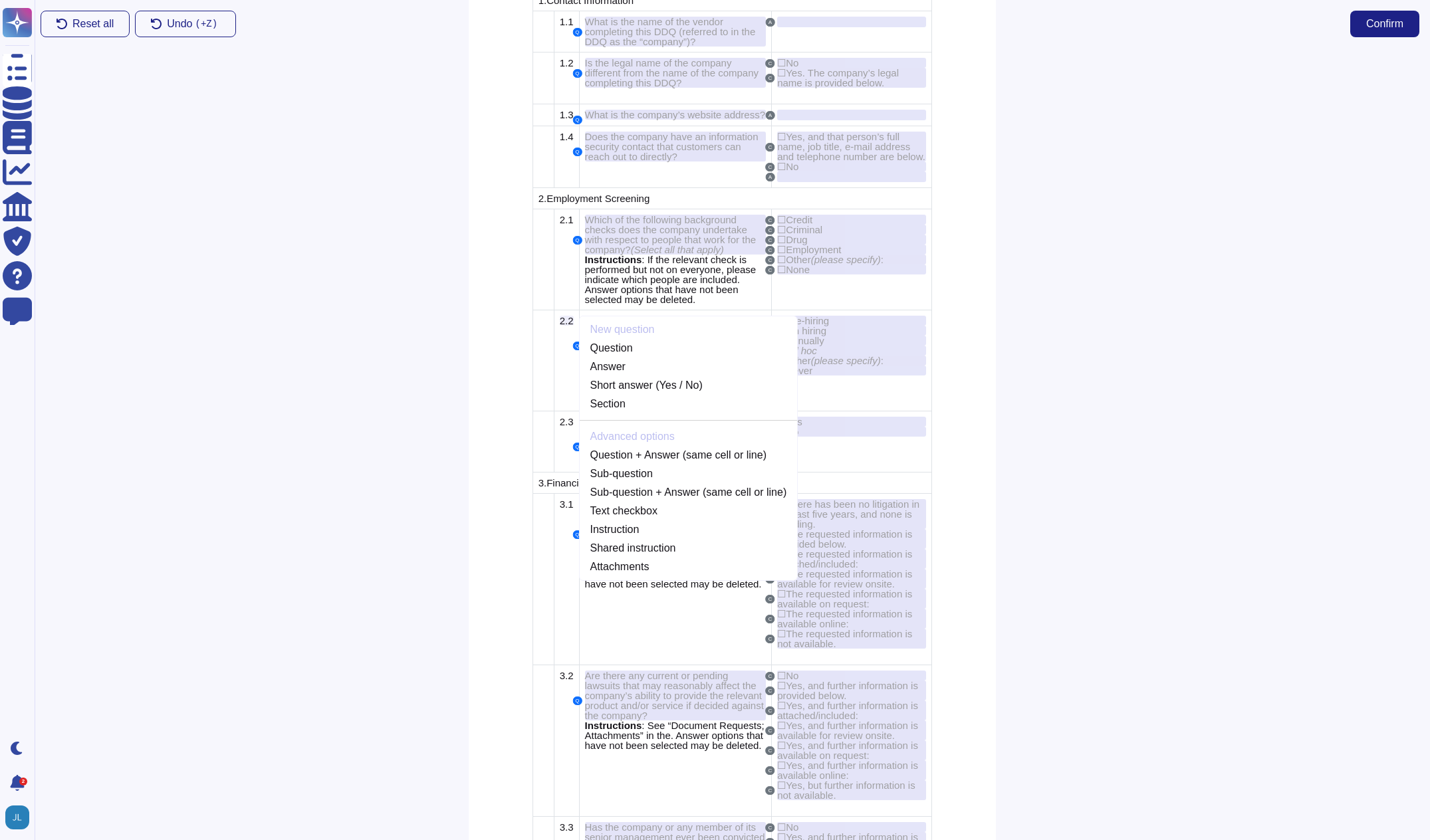
click at [1213, 310] on div at bounding box center [1214, 444] width 434 height 792
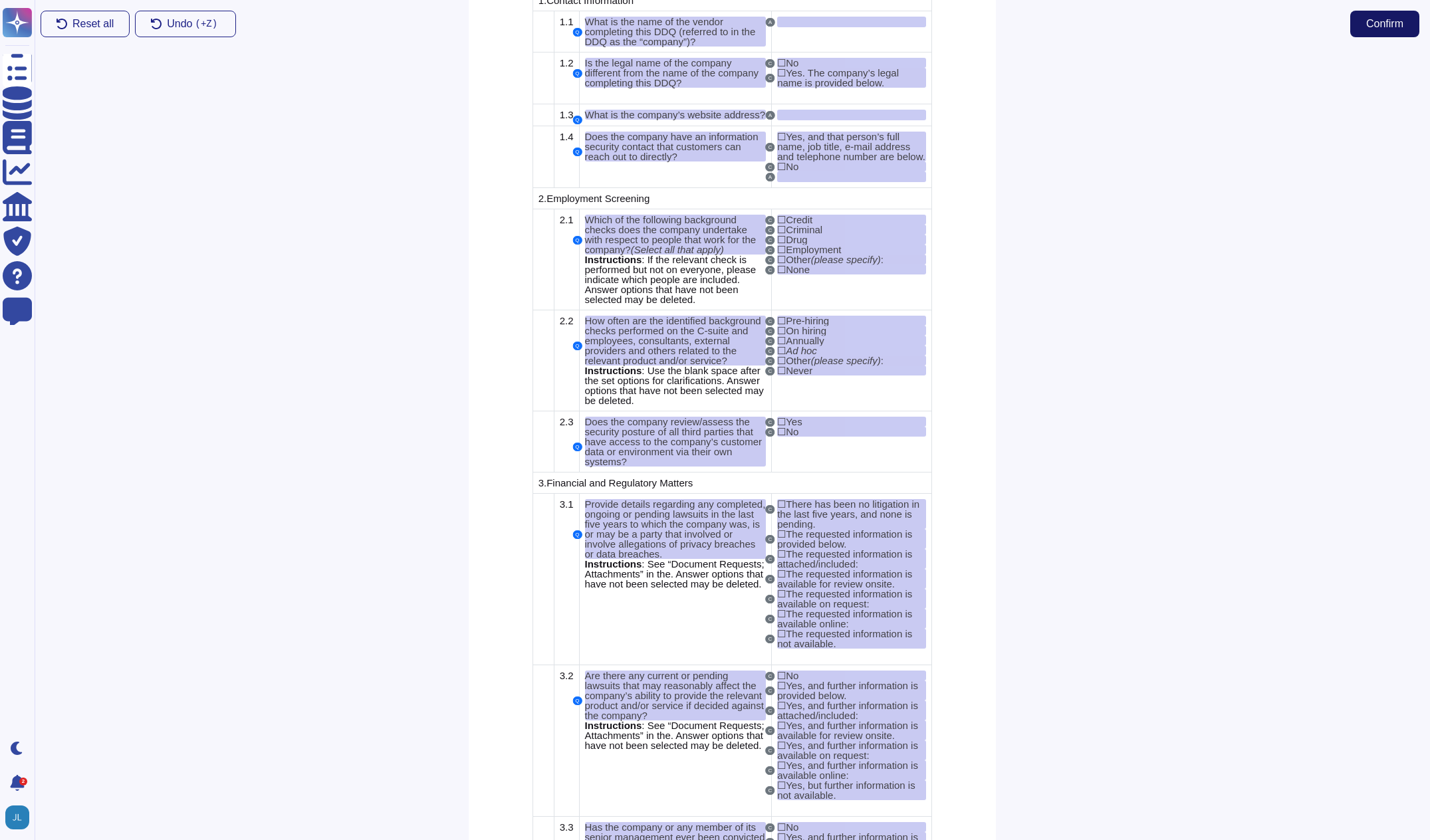
click at [1381, 25] on span "Confirm" at bounding box center [1385, 24] width 37 height 11
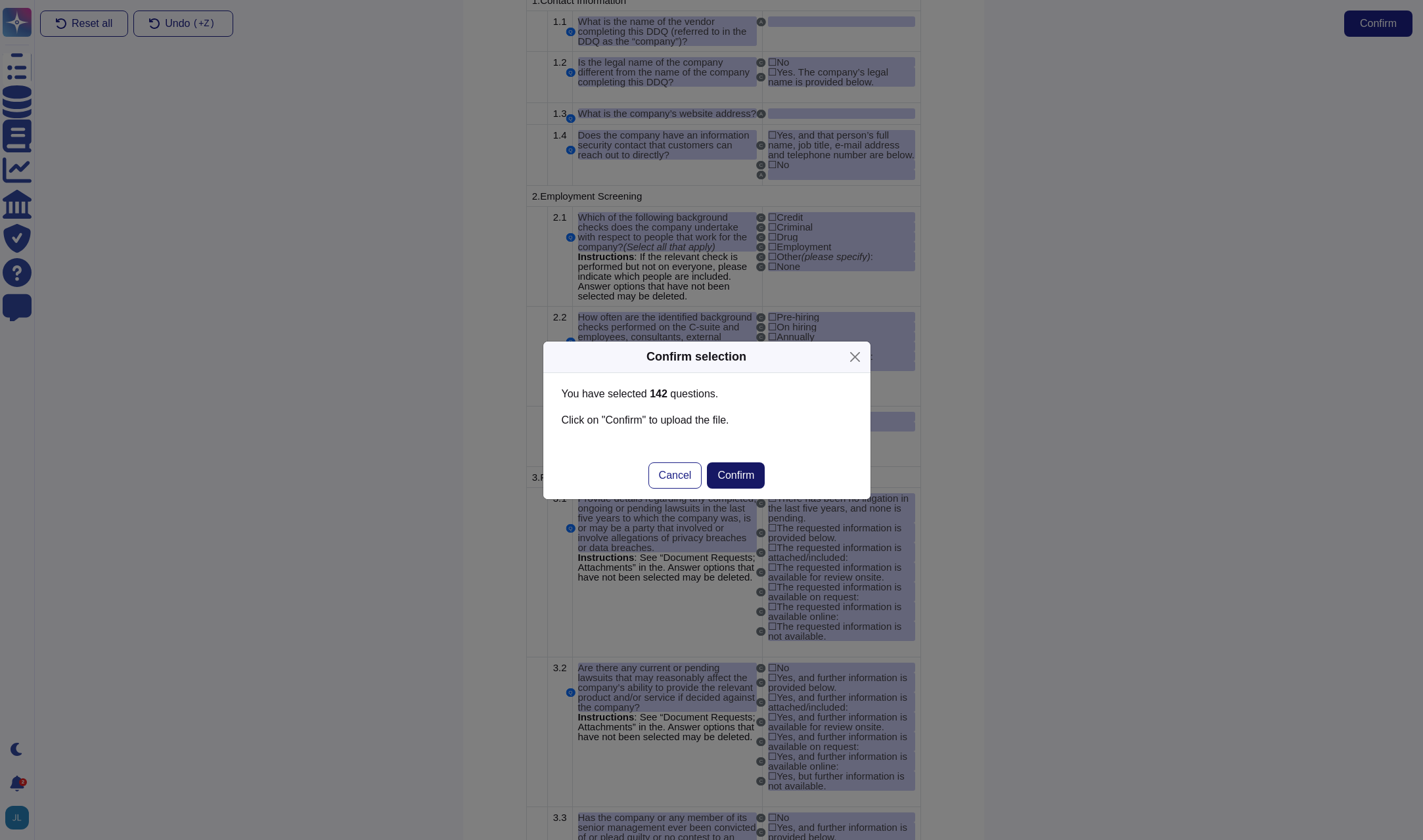
click at [723, 471] on span "Confirm" at bounding box center [735, 475] width 37 height 11
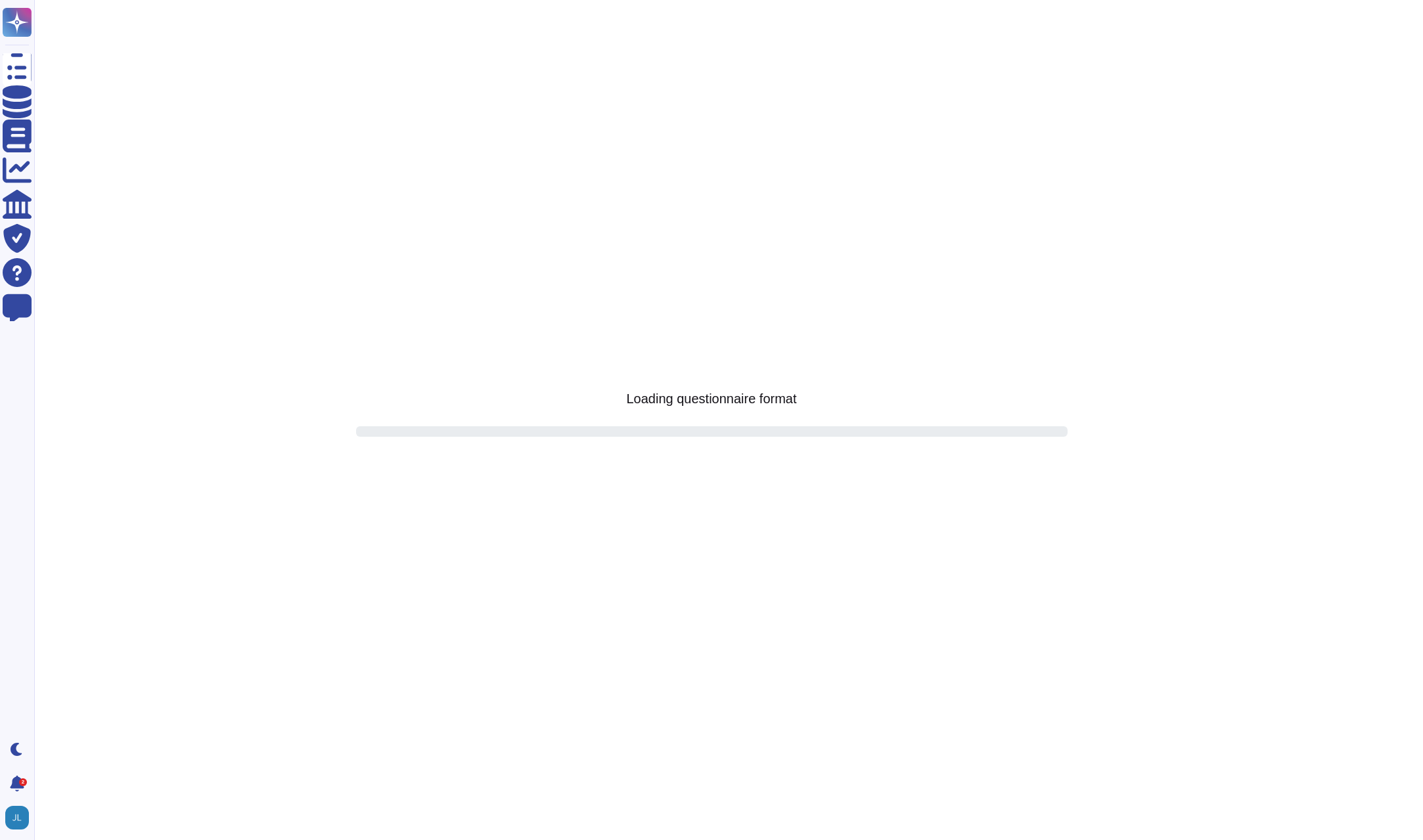
scroll to position [0, 0]
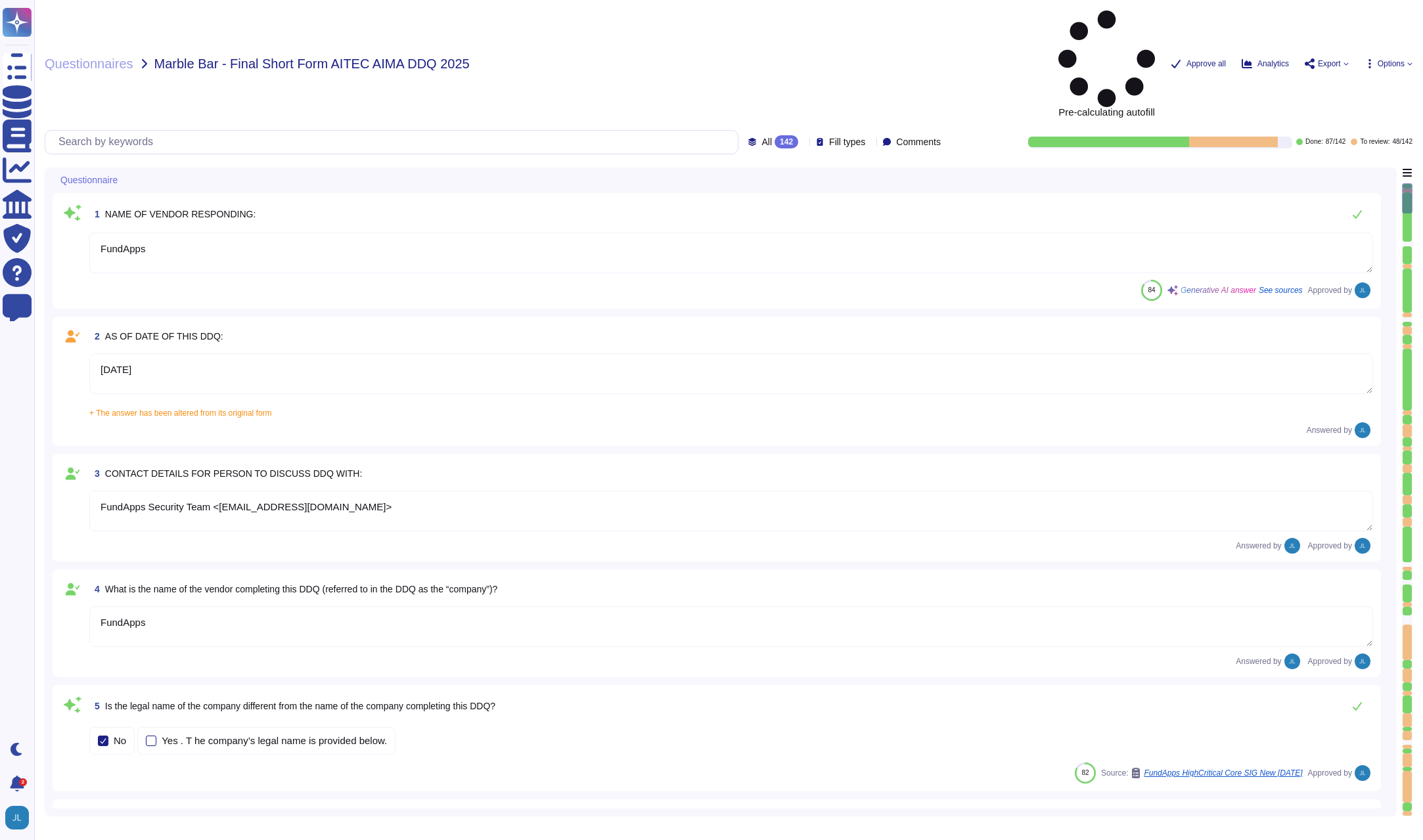
type textarea "FundApps"
type textarea "[DATE]"
type textarea "FundApps Security Team <[EMAIL_ADDRESS][DOMAIN_NAME]>"
type textarea "FundApps"
type textarea "[DOMAIN_NAME]"
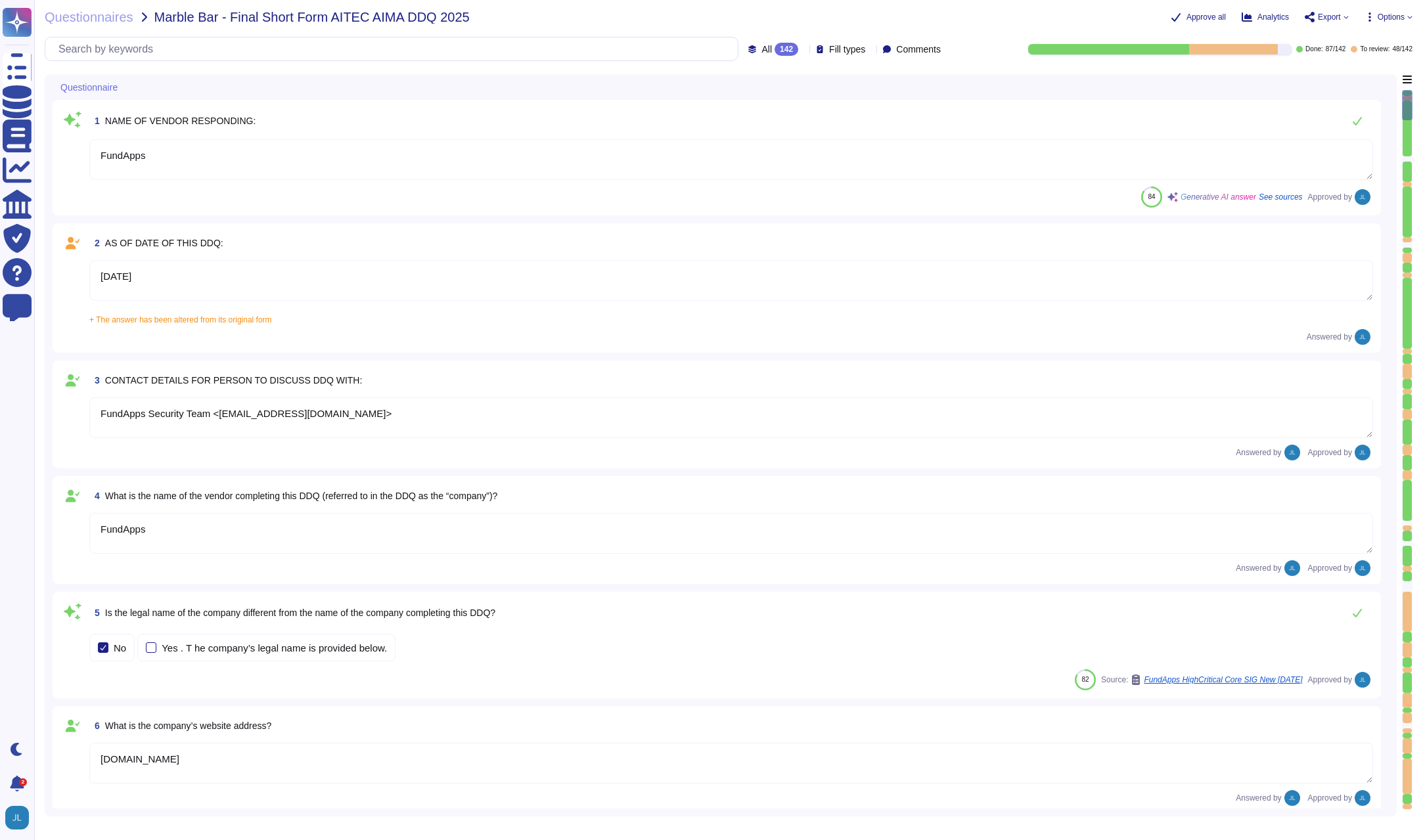
click at [1214, 51] on div at bounding box center [1233, 49] width 89 height 11
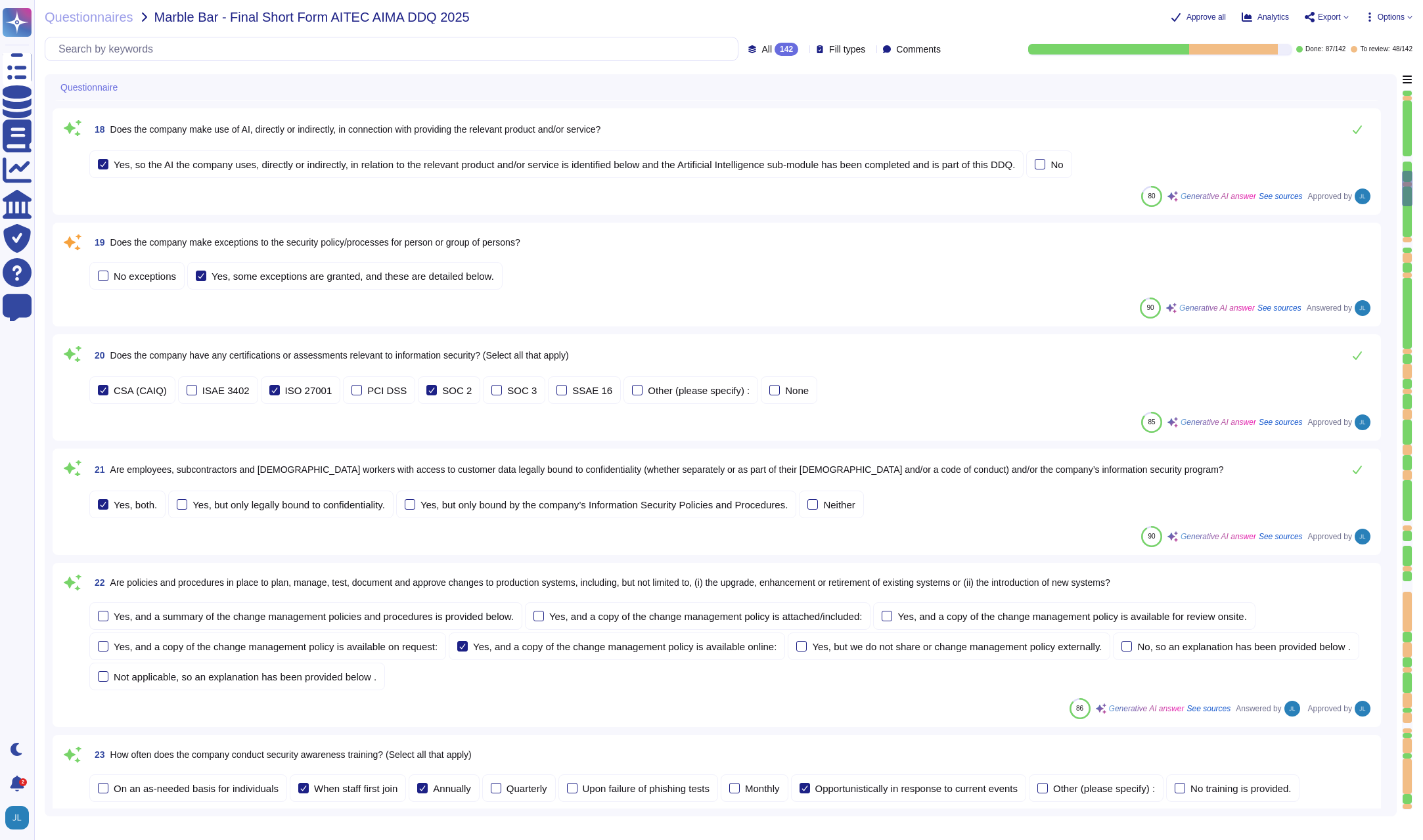
type textarea "The company refers to the relevant products as "FundApps Shareholding Disclosur…"
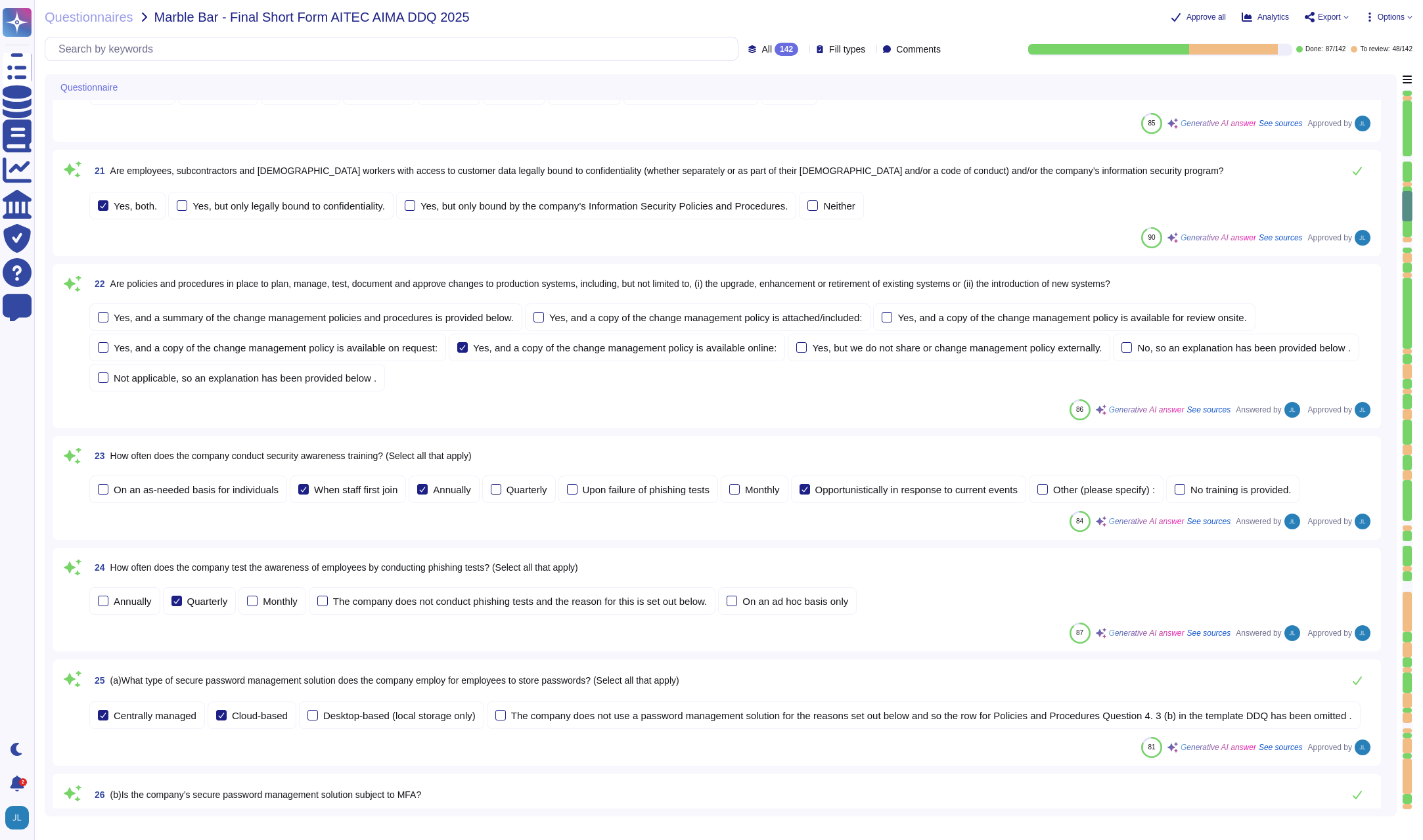
type textarea "Shareholding Disclosure: This service monitors disclosure requirements for majo…"
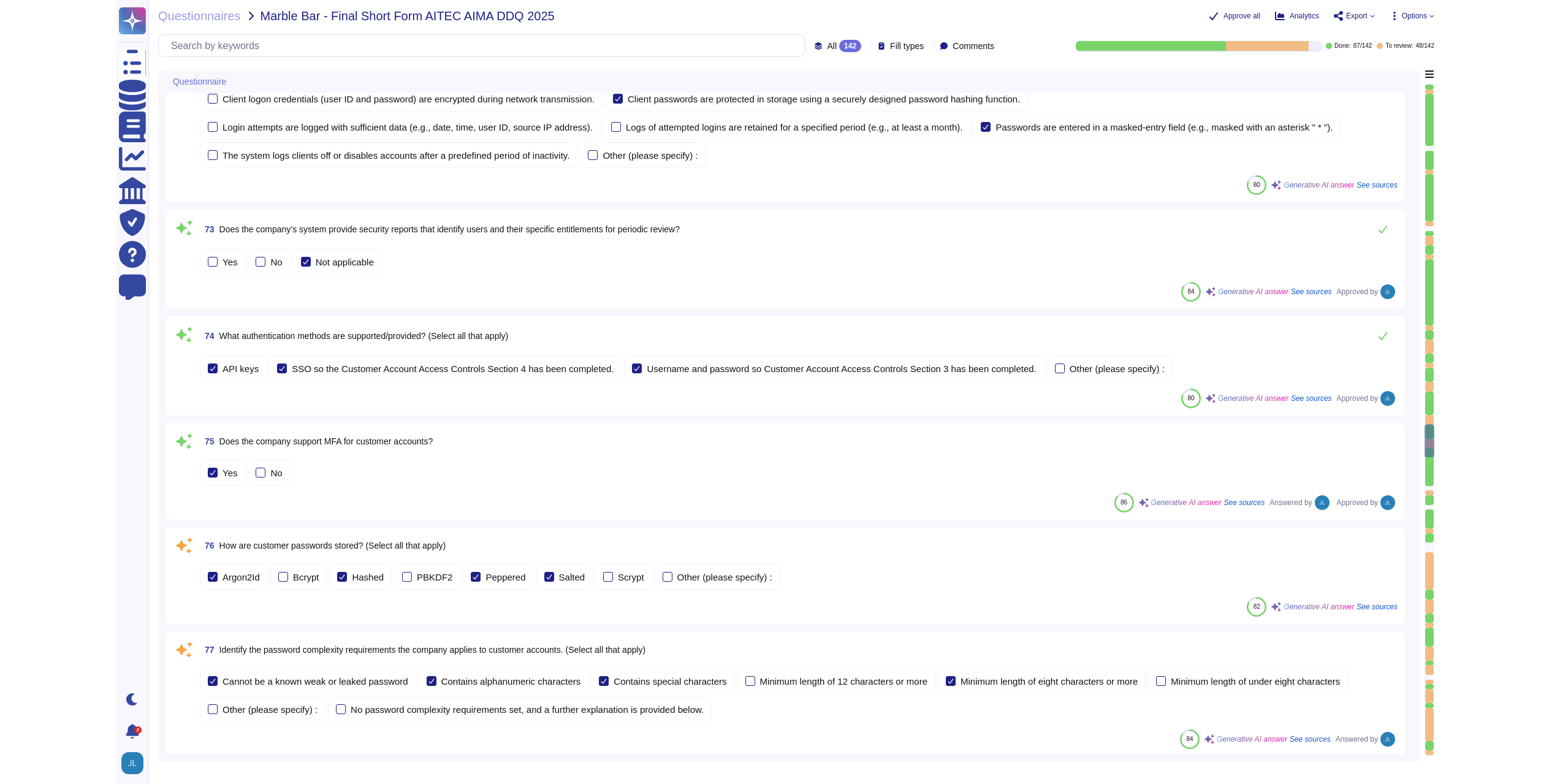
scroll to position [7718, 0]
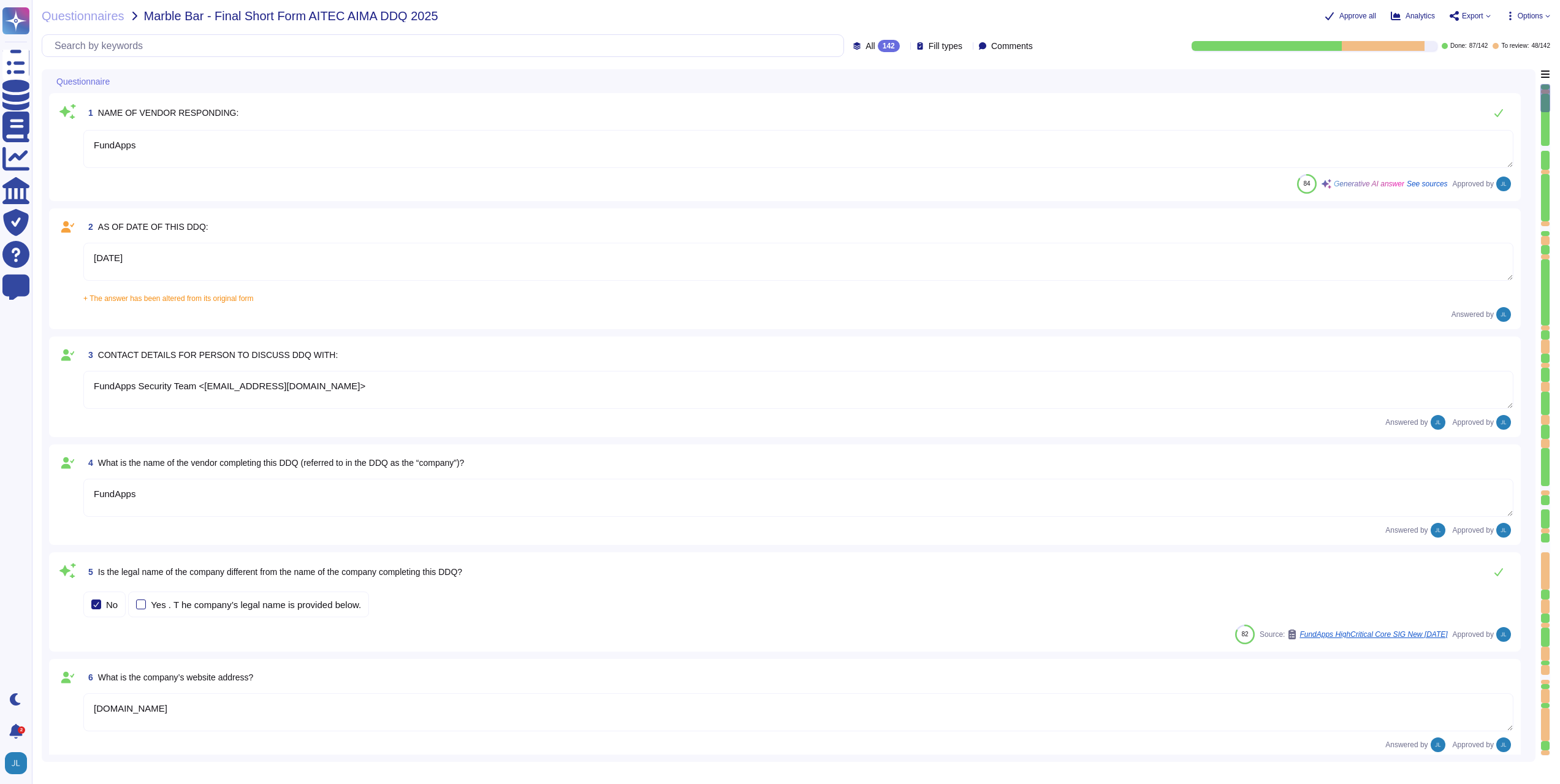
type textarea "FundApps"
type textarea "[DATE]"
type textarea "FundApps Security Team <[EMAIL_ADDRESS][DOMAIN_NAME]>"
type textarea "FundApps"
type textarea "[DOMAIN_NAME]"
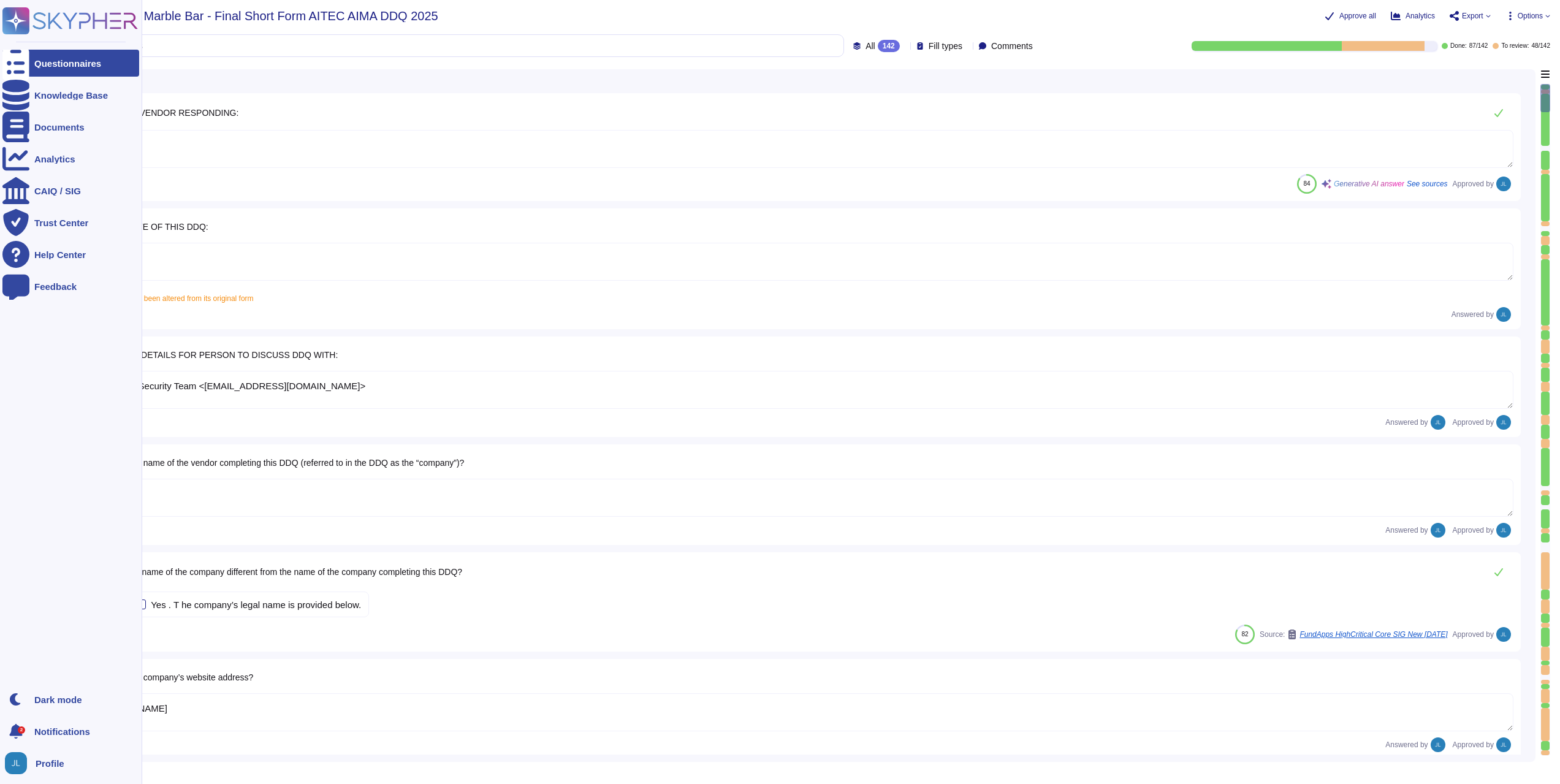
click at [28, 763] on div at bounding box center [19, 763] width 28 height 22
click at [24, 482] on ul "Questionnaires Knowledge Base Documents Analytics CAIQ / SIG Trust Center Help …" at bounding box center [71, 364] width 136 height 629
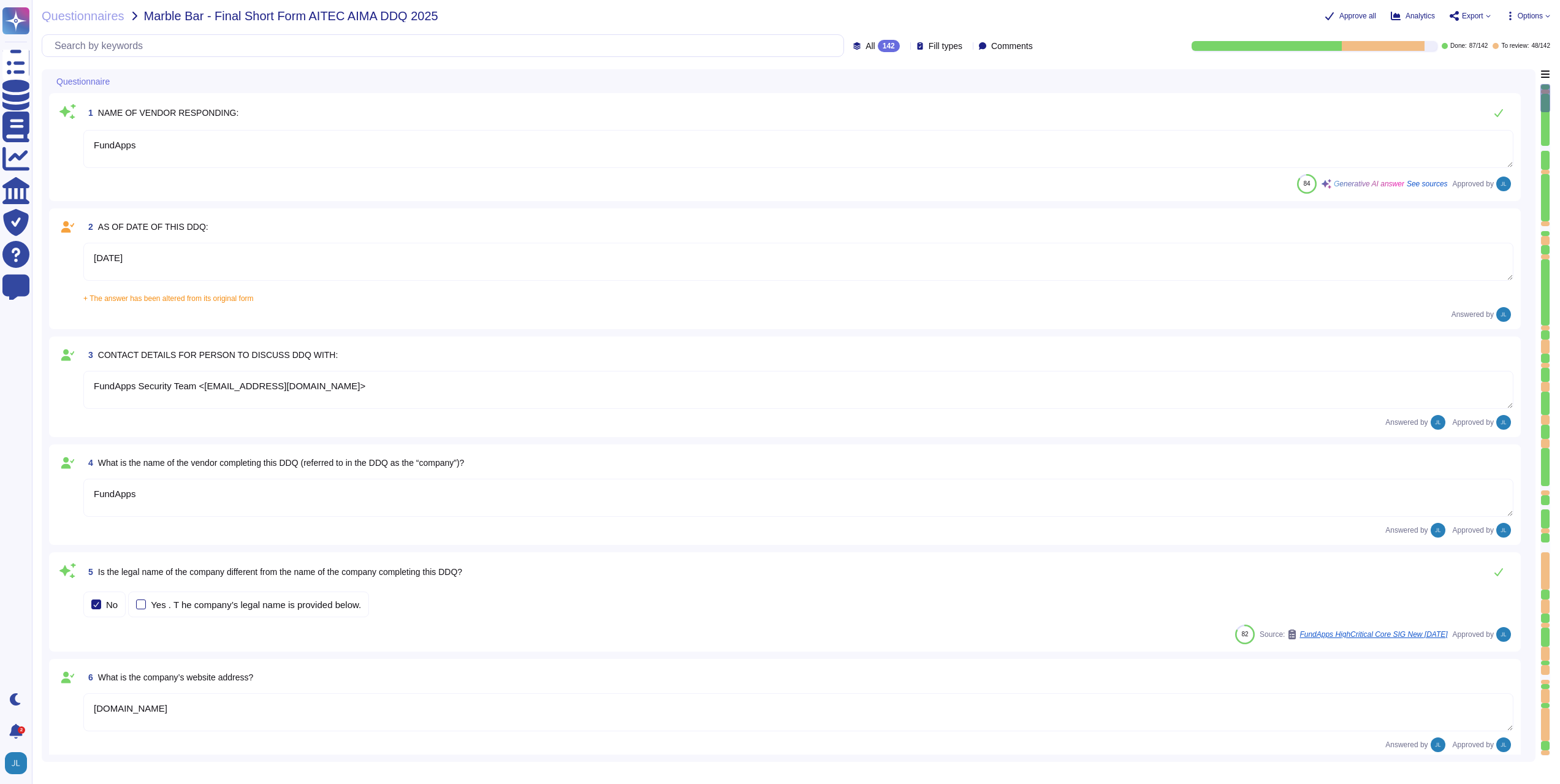
click at [1524, 16] on span "Options" at bounding box center [1530, 15] width 25 height 7
click at [1171, 12] on div "Approve all Analytics Export Options Autofill Set Format Delete" at bounding box center [1274, 16] width 551 height 12
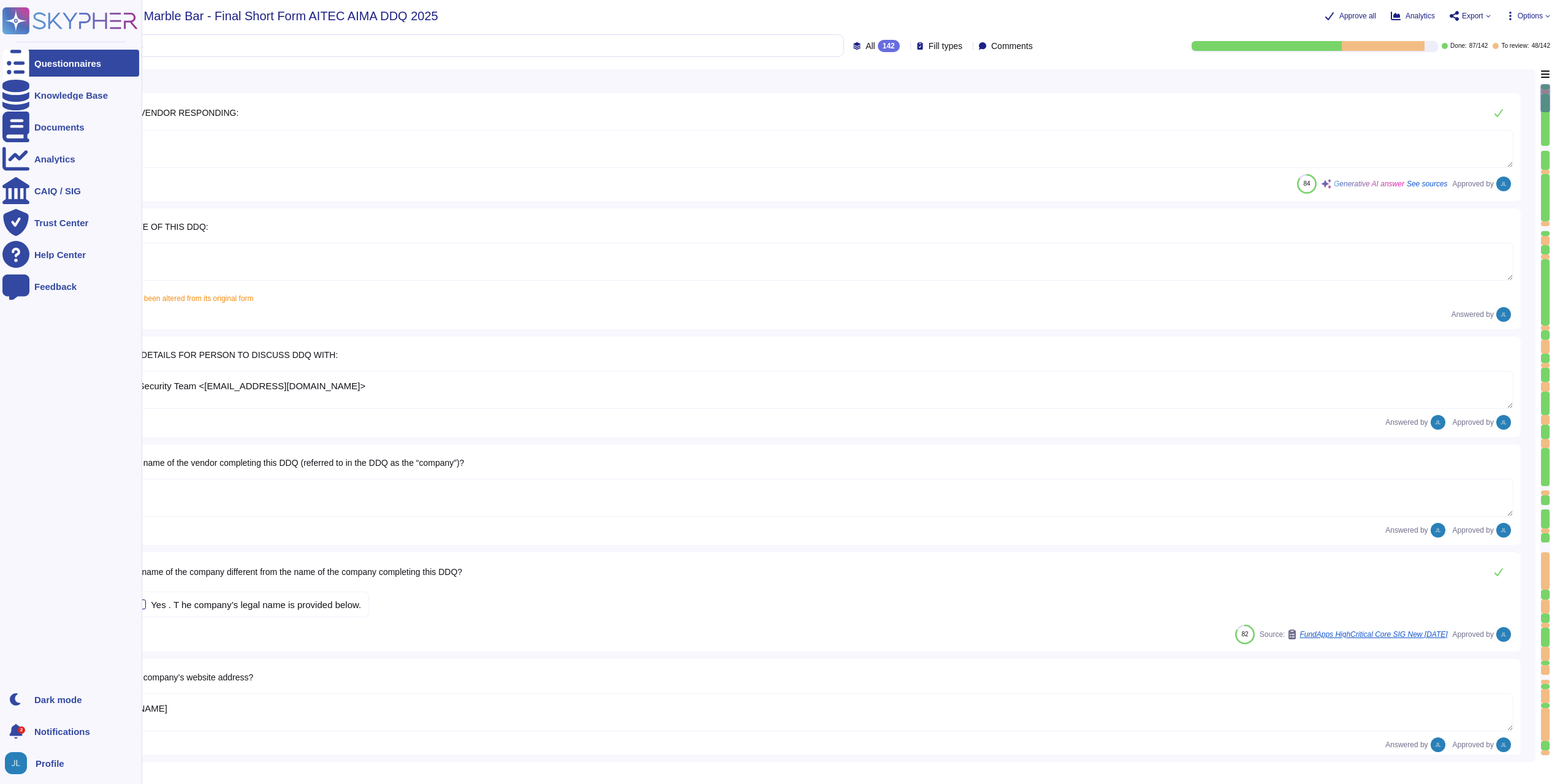
click at [55, 757] on div "Profile" at bounding box center [71, 763] width 136 height 27
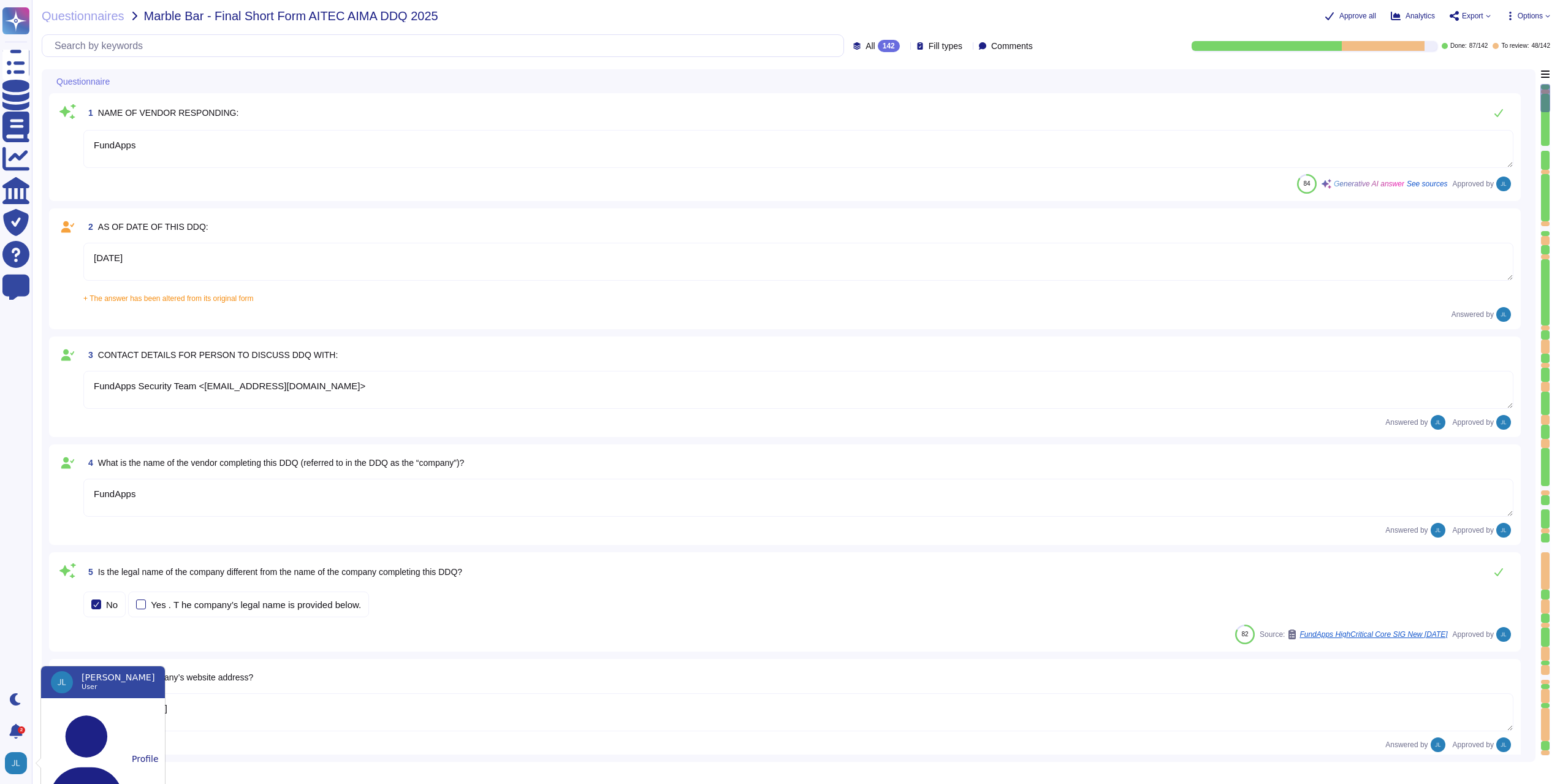
click at [70, 681] on img at bounding box center [62, 682] width 22 height 22
click at [120, 679] on span "[PERSON_NAME]" at bounding box center [118, 677] width 73 height 10
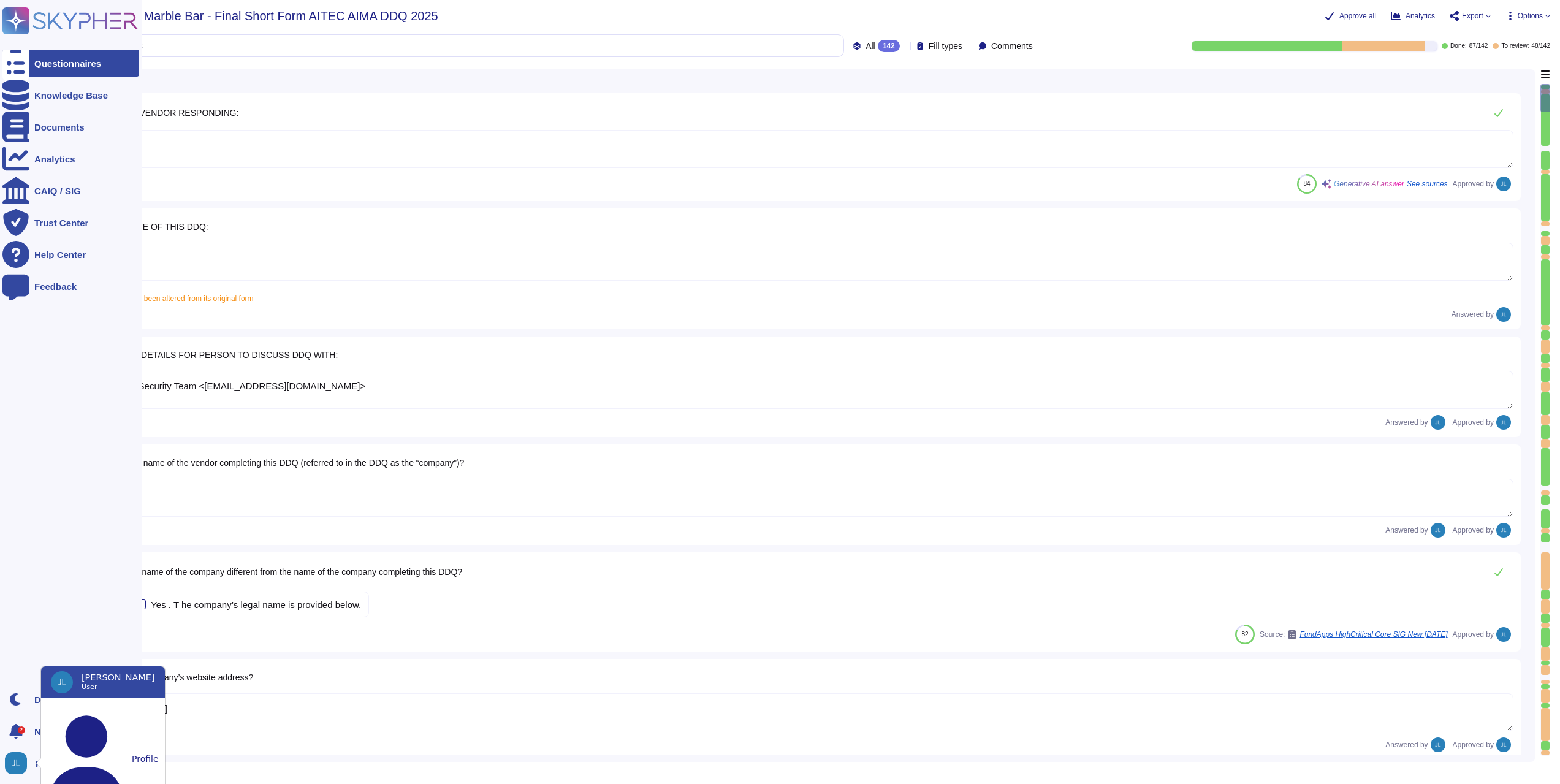
click at [47, 573] on ul "Questionnaires Knowledge Base Documents Analytics CAIQ / SIG Trust Center Help …" at bounding box center [71, 364] width 136 height 629
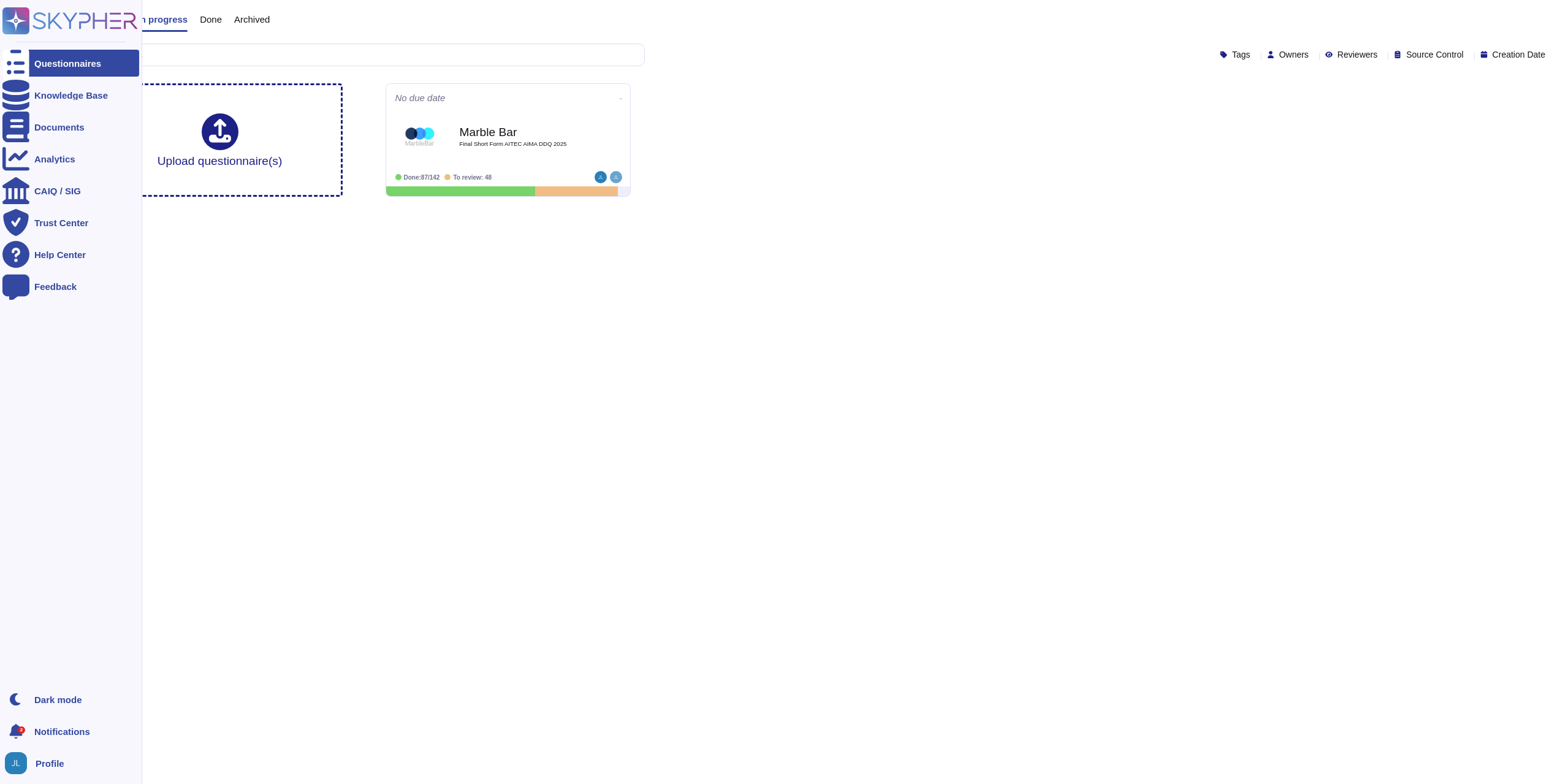
click at [55, 770] on div "Profile" at bounding box center [71, 763] width 136 height 27
click at [19, 380] on ul "Questionnaires Knowledge Base Documents Analytics CAIQ / SIG Trust Center Help …" at bounding box center [71, 364] width 136 height 629
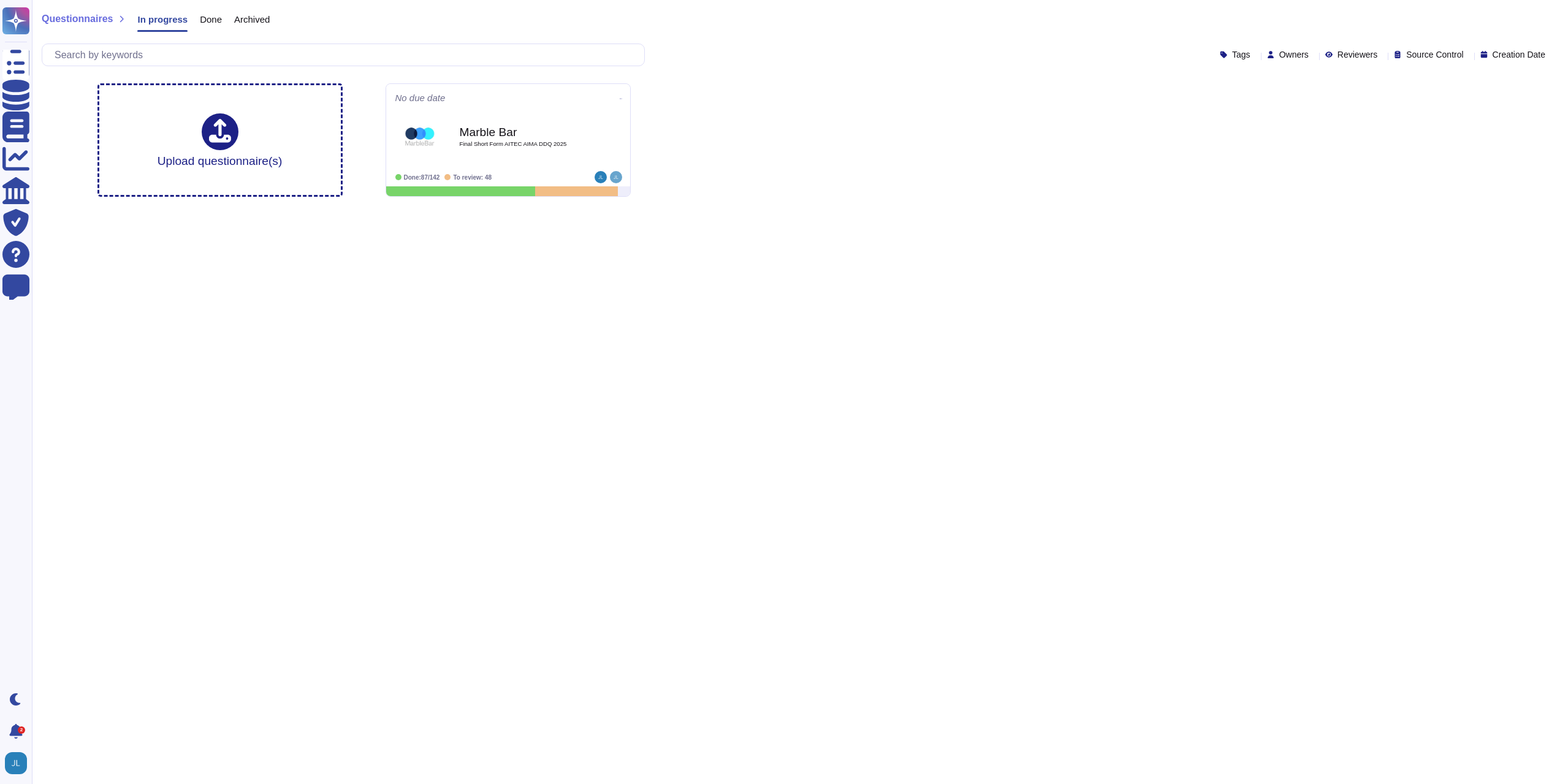
click at [1313, 56] on icon at bounding box center [1313, 56] width 0 height 0
click at [1338, 50] on span "Reviewers" at bounding box center [1357, 54] width 40 height 9
type input "ale"
click at [620, 97] on icon at bounding box center [621, 98] width 3 height 3
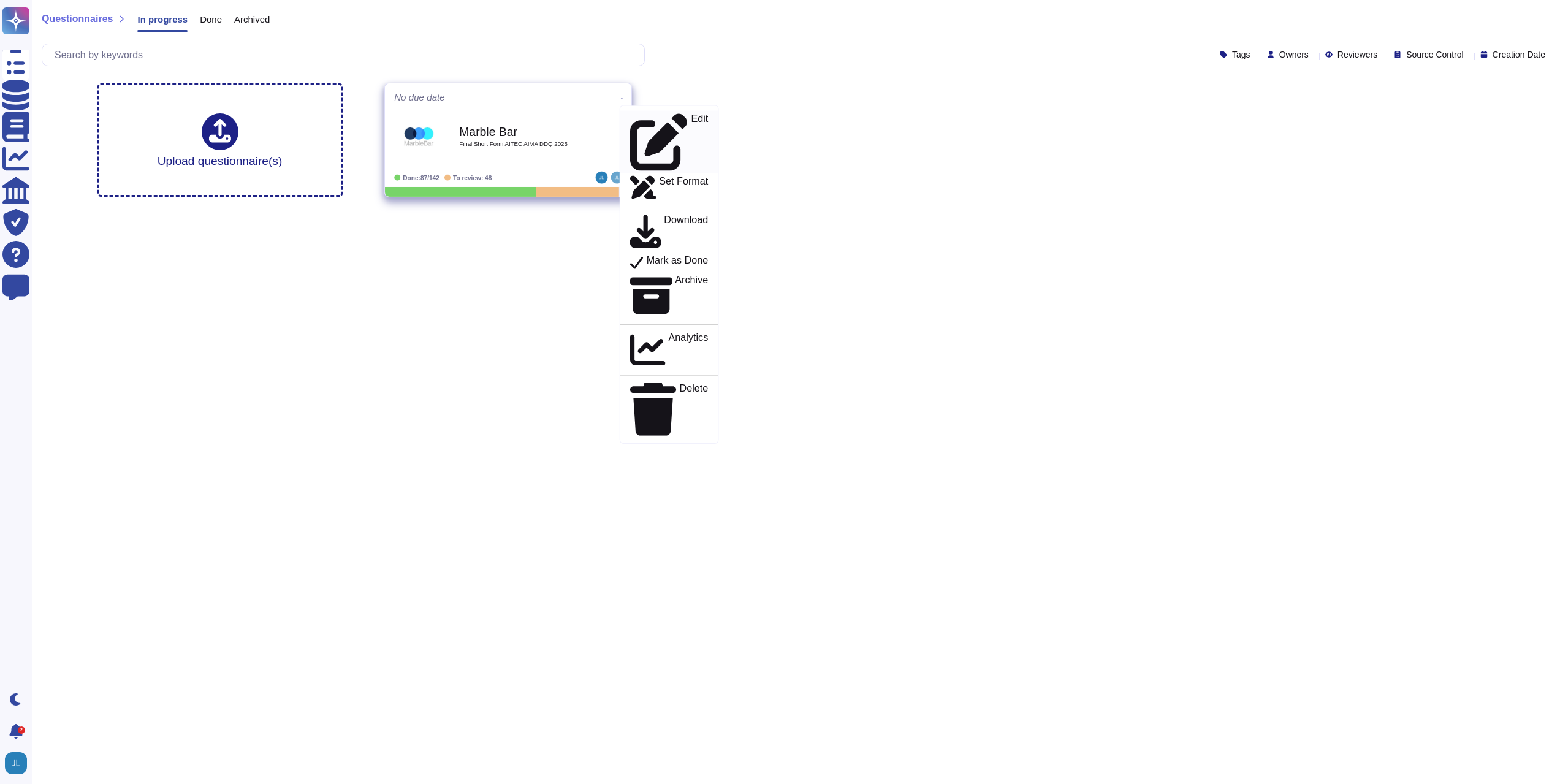
click at [691, 116] on p "Edit" at bounding box center [699, 142] width 17 height 57
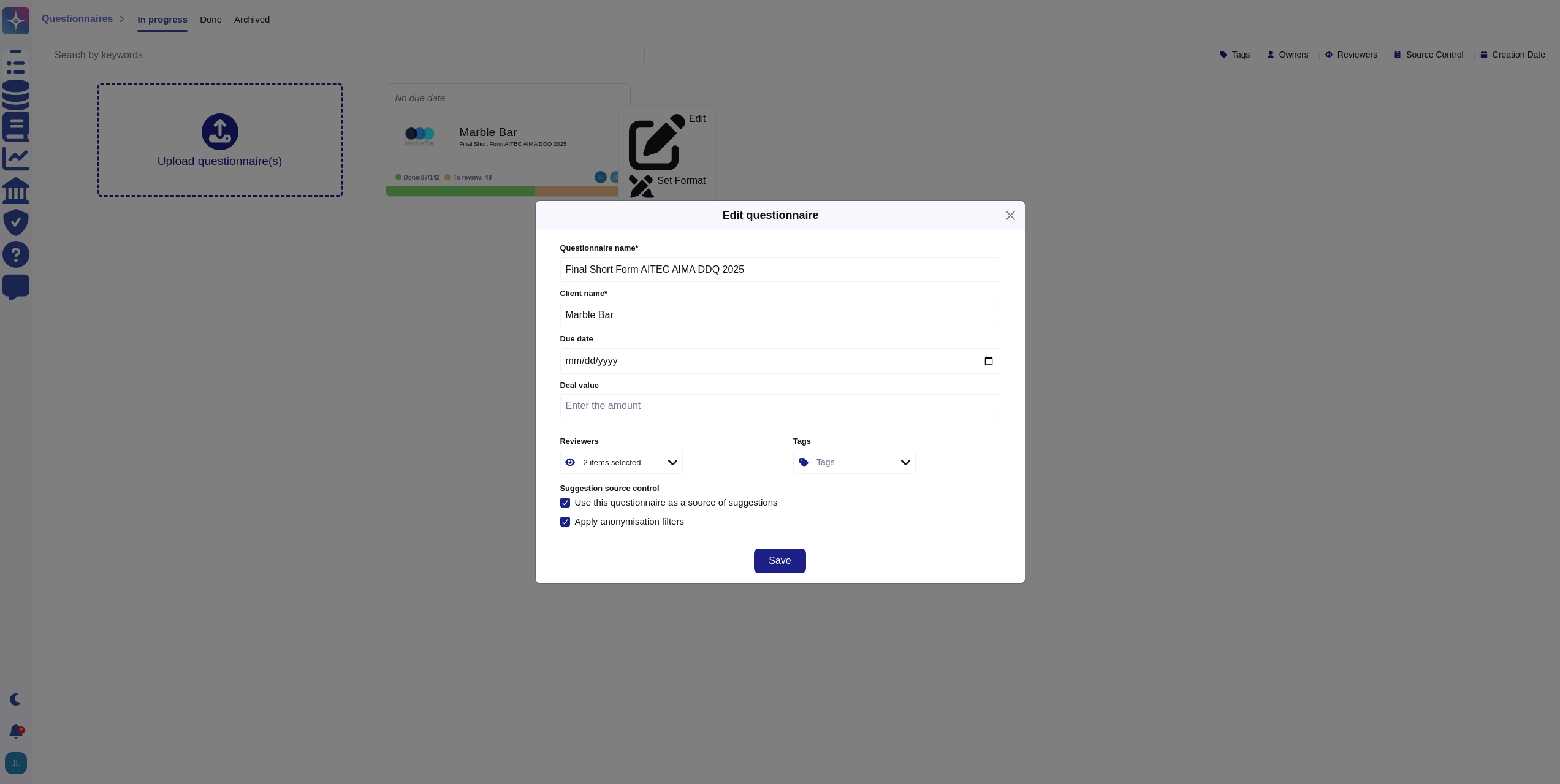
click at [634, 464] on div "2 items selected" at bounding box center [613, 462] width 58 height 8
click at [577, 527] on div at bounding box center [574, 528] width 10 height 10
click at [644, 501] on input "moy" at bounding box center [641, 496] width 135 height 21
type input "v"
click at [614, 551] on div "Vincent Gilbert" at bounding box center [647, 558] width 123 height 28
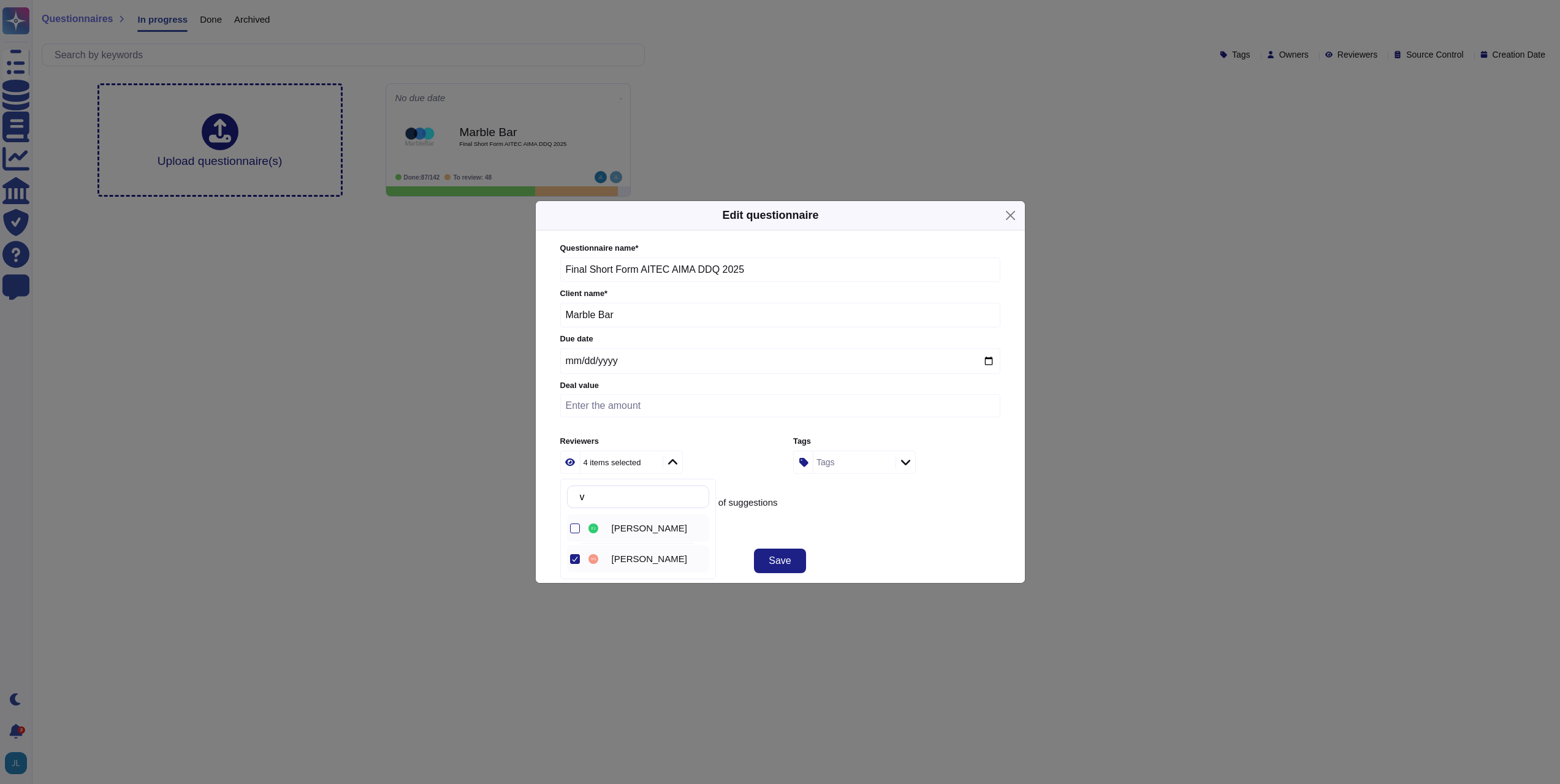
click at [625, 535] on div "Ena Jovanovic" at bounding box center [647, 527] width 123 height 28
click at [711, 453] on div "5 items selected" at bounding box center [663, 462] width 206 height 24
click at [599, 460] on div "5 items selected" at bounding box center [613, 462] width 58 height 8
click at [826, 512] on div "Questionnaire name * Final Short Form AITEC AIMA DDQ 2025 Client name * Marble …" at bounding box center [780, 384] width 440 height 284
click at [785, 564] on span "Save" at bounding box center [779, 560] width 22 height 10
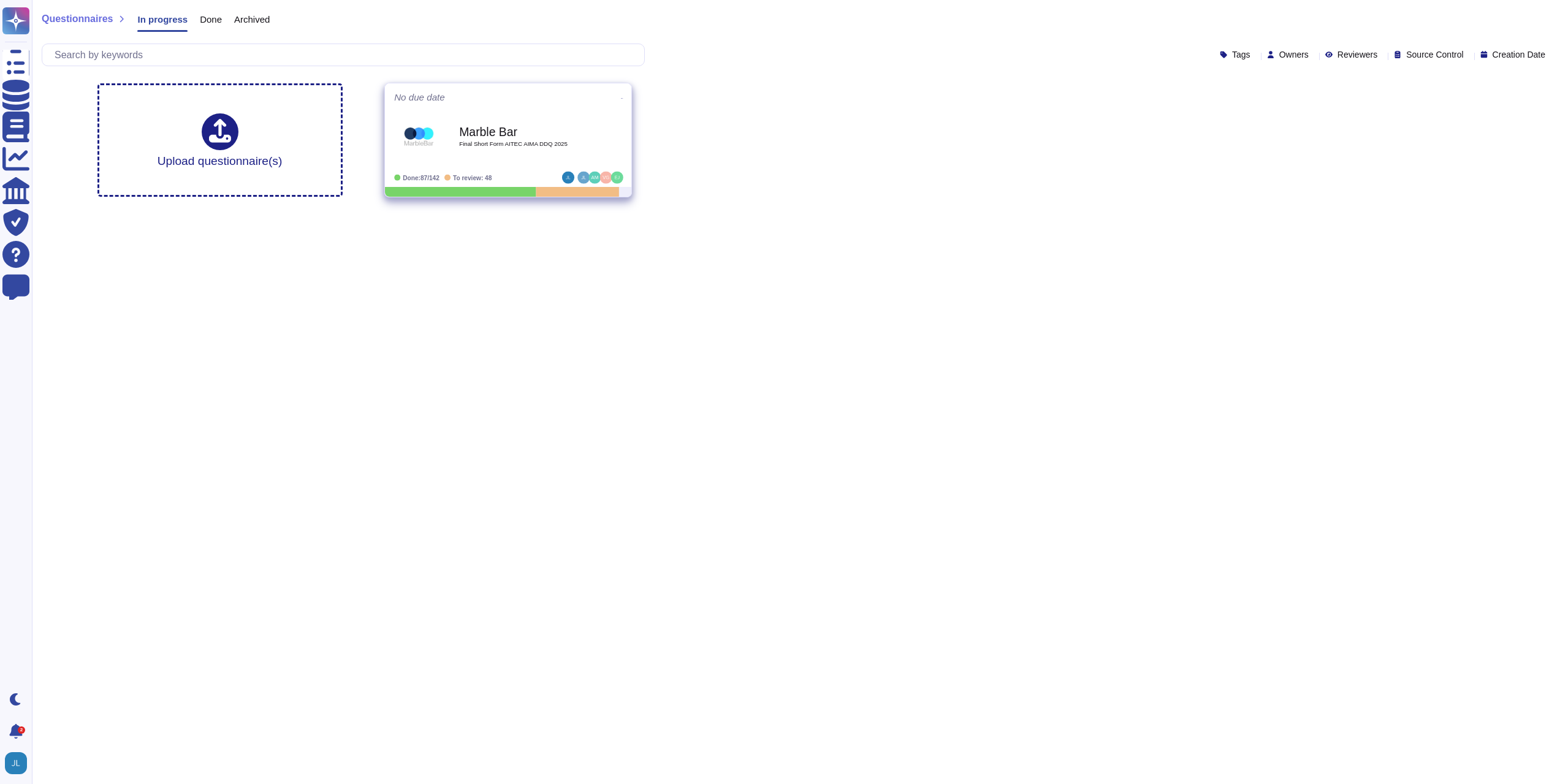
click at [582, 153] on div "Marble Bar Final Short Form AITEC AIMA DDQ 2025" at bounding box center [521, 137] width 124 height 50
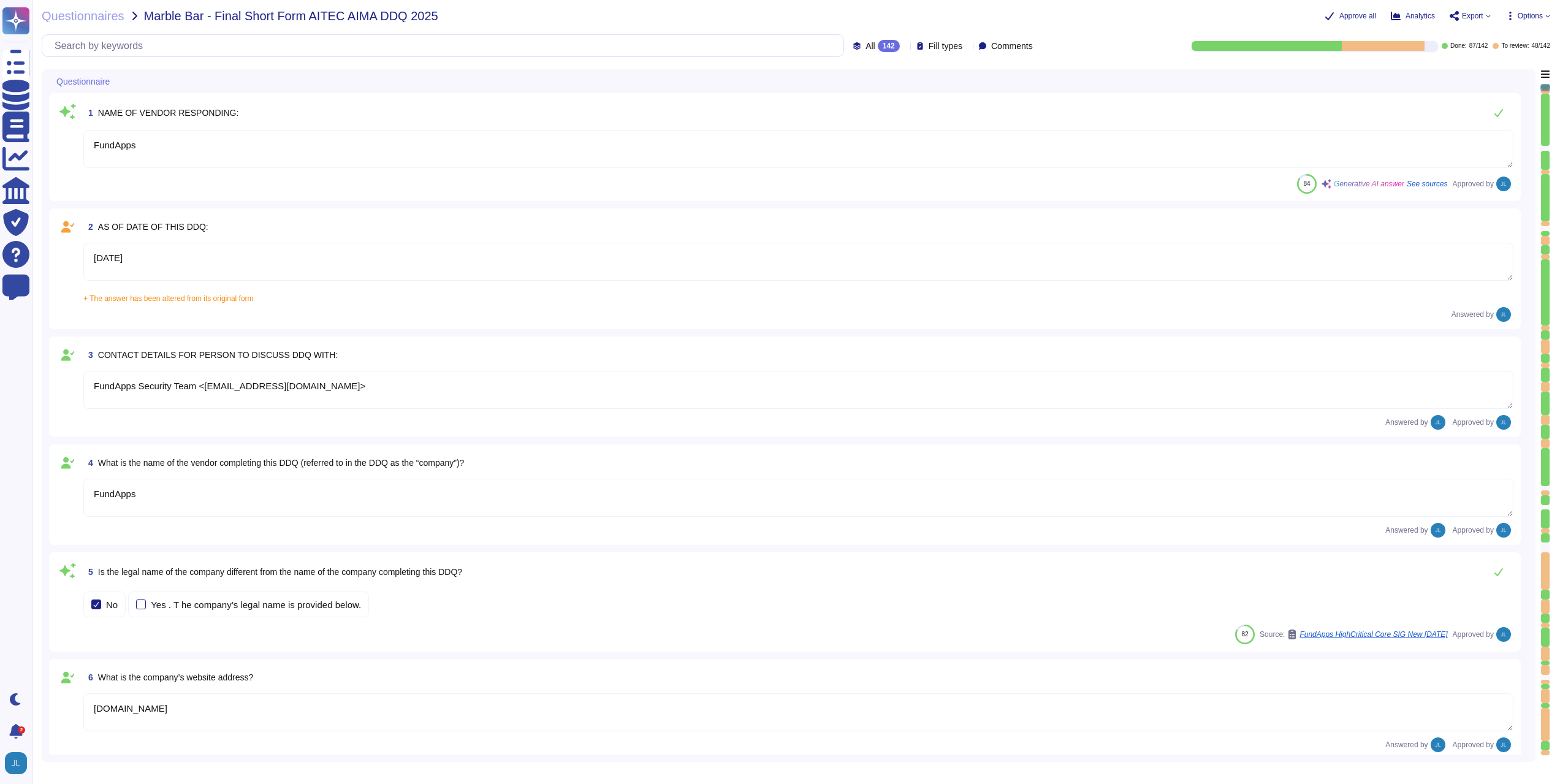
type textarea "FundApps"
type textarea "[DATE]"
type textarea "FundApps Security Team <[EMAIL_ADDRESS][DOMAIN_NAME]>"
type textarea "FundApps"
type textarea "[DOMAIN_NAME]"
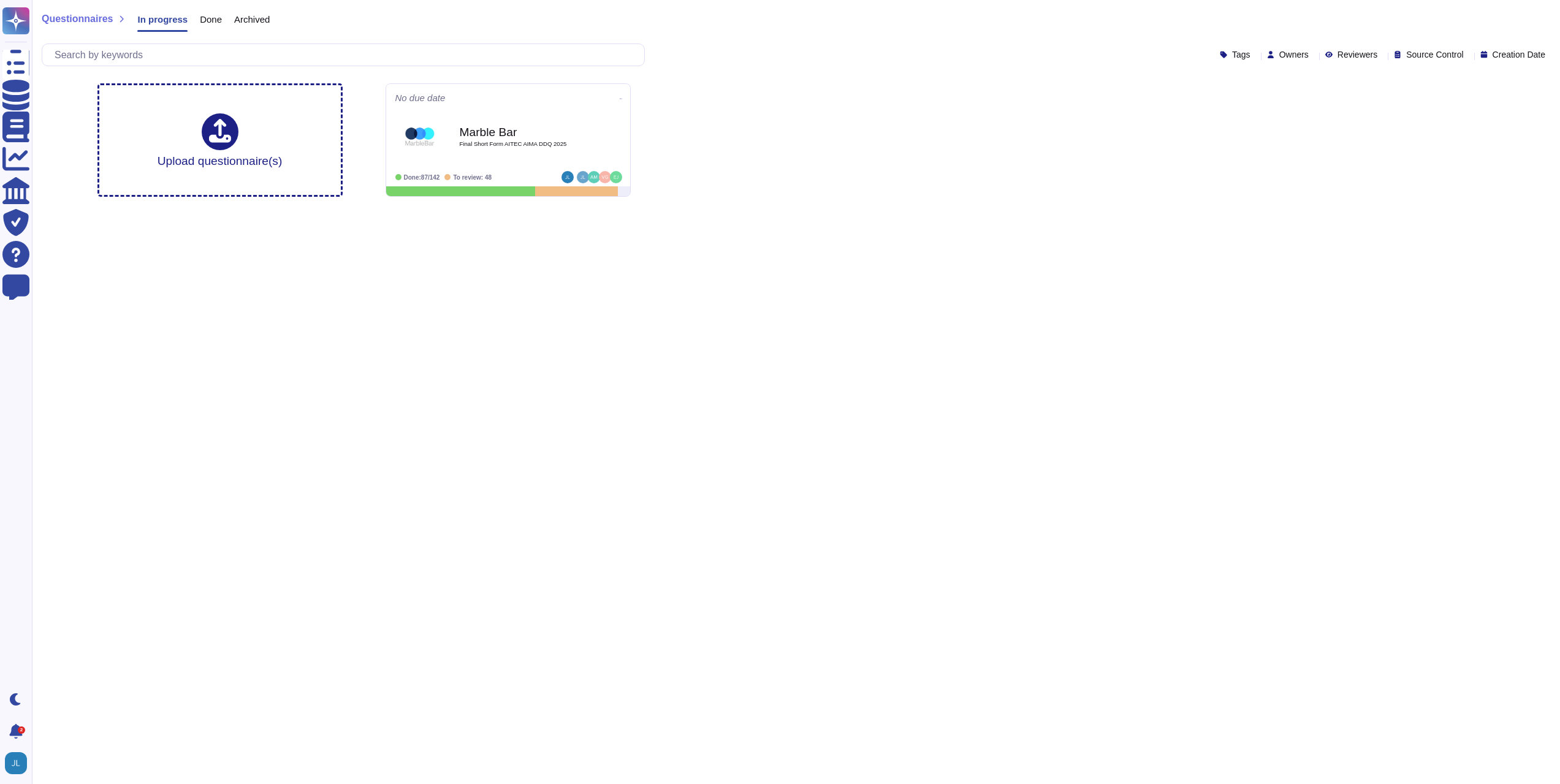
click at [1279, 54] on span "Owners" at bounding box center [1294, 54] width 30 height 9
click at [620, 97] on icon at bounding box center [621, 98] width 3 height 3
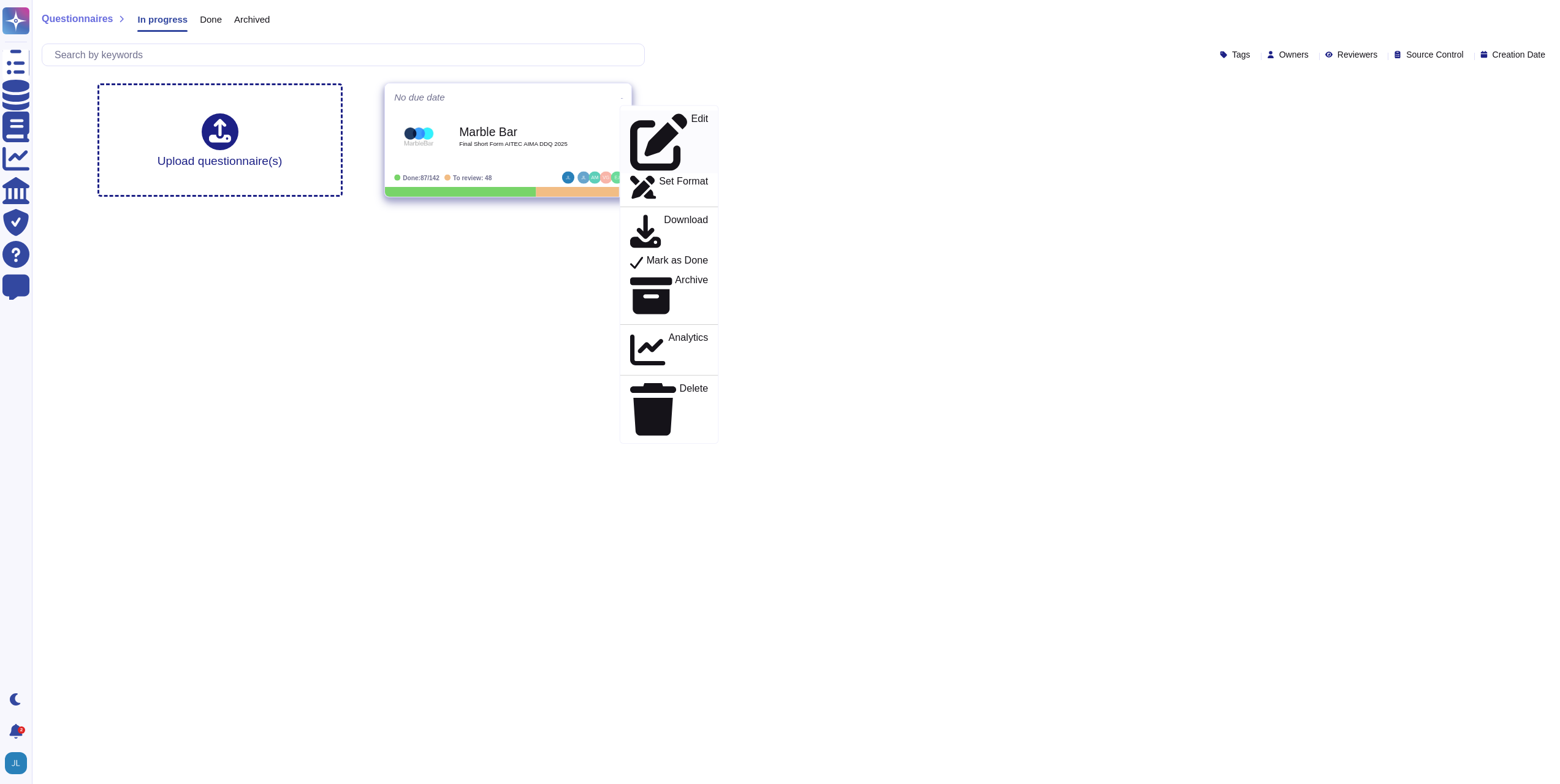
click at [691, 122] on p "Edit" at bounding box center [699, 142] width 17 height 57
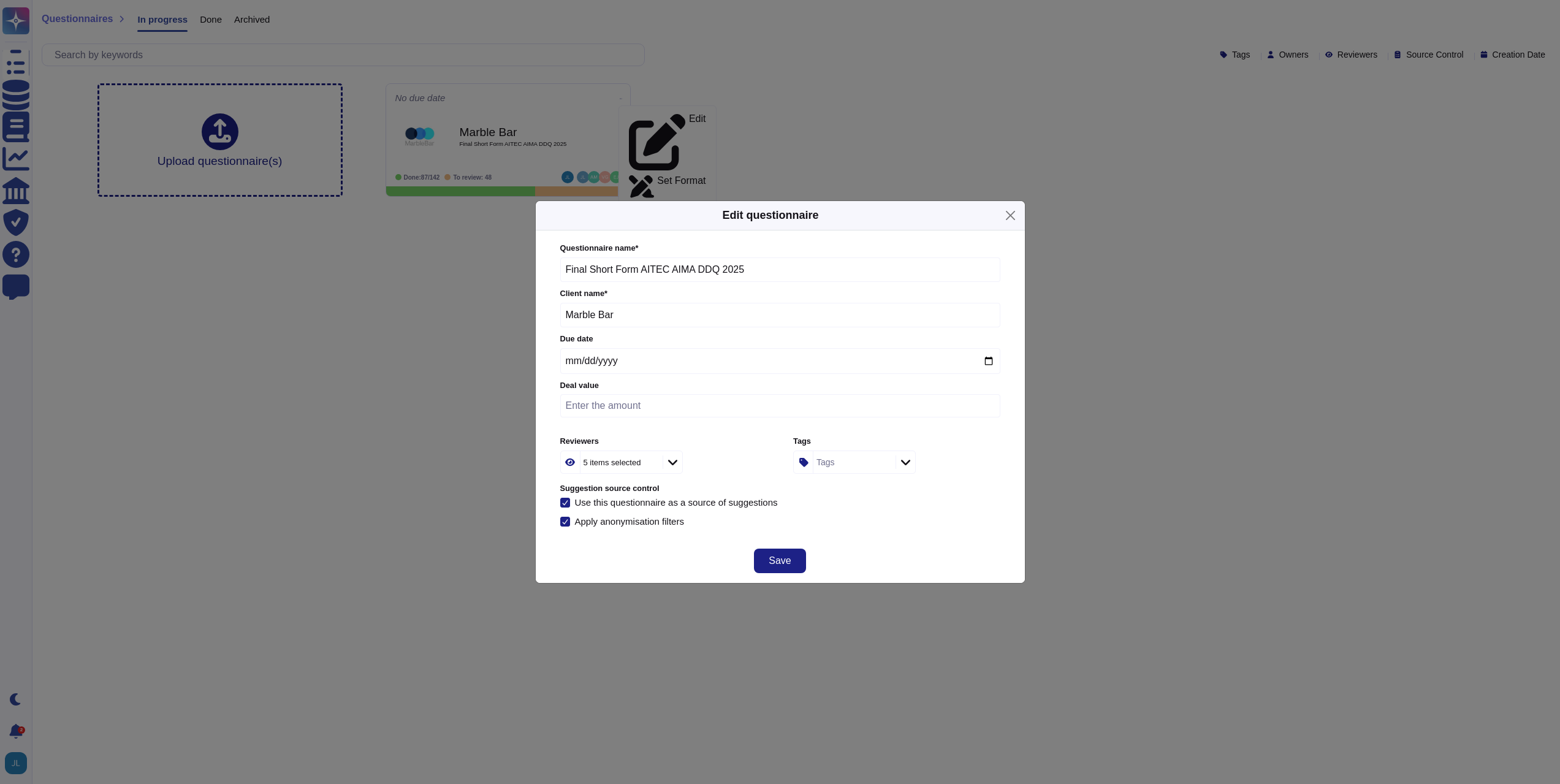
click at [629, 462] on div "5 items selected" at bounding box center [613, 462] width 58 height 8
type input "unde"
